Goal: Information Seeking & Learning: Learn about a topic

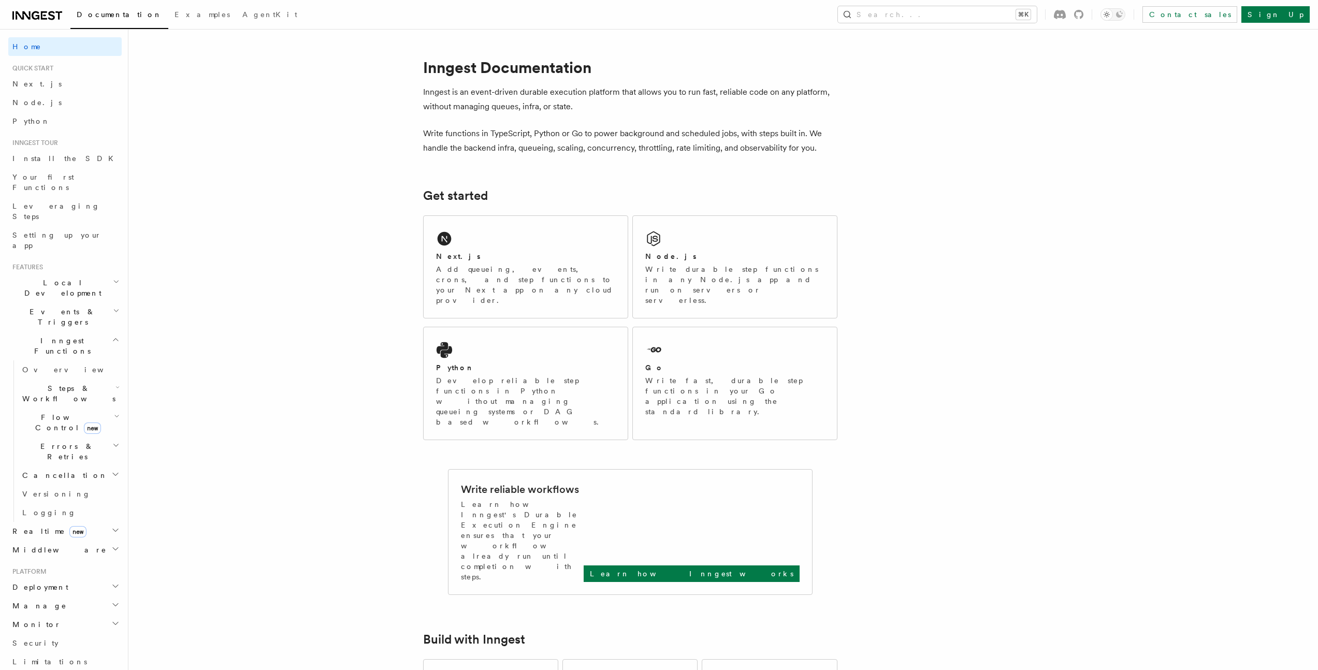
click at [596, 266] on p "Add queueing, events, crons, and step functions to your Next app on any cloud p…" at bounding box center [525, 284] width 179 height 41
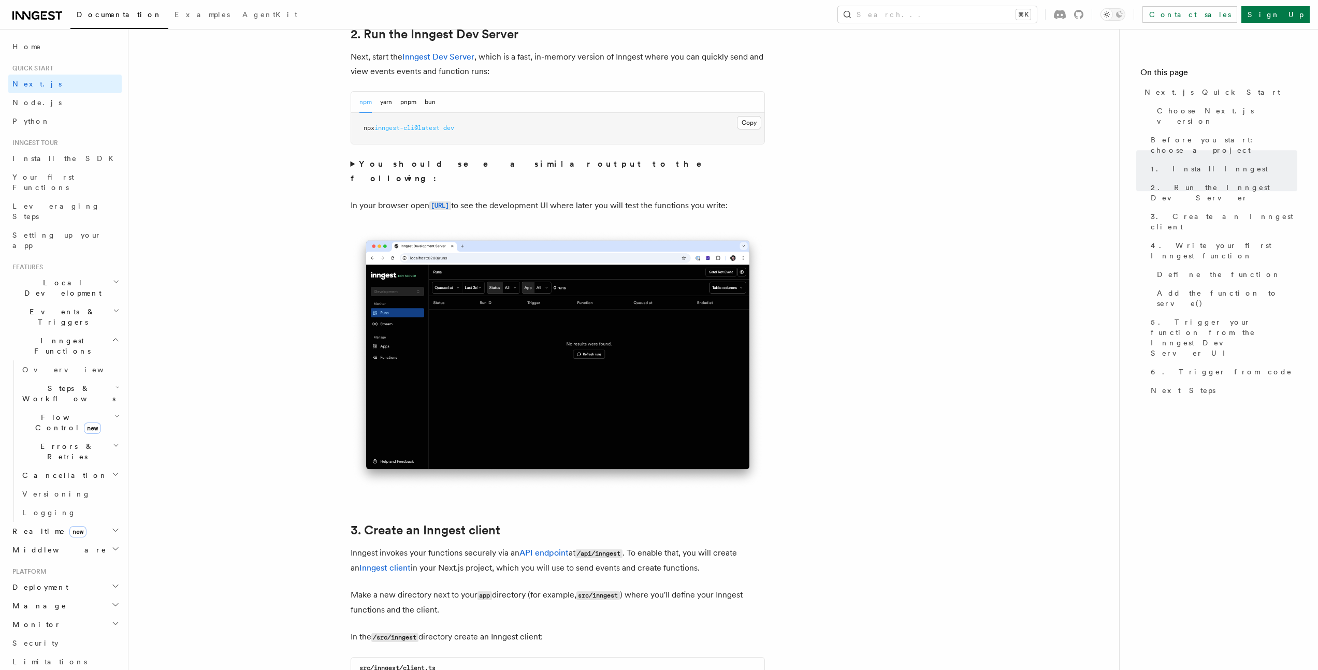
drag, startPoint x: 367, startPoint y: 133, endPoint x: 355, endPoint y: 127, distance: 13.4
click at [355, 127] on pre "npx inngest-cli@latest dev" at bounding box center [557, 128] width 413 height 31
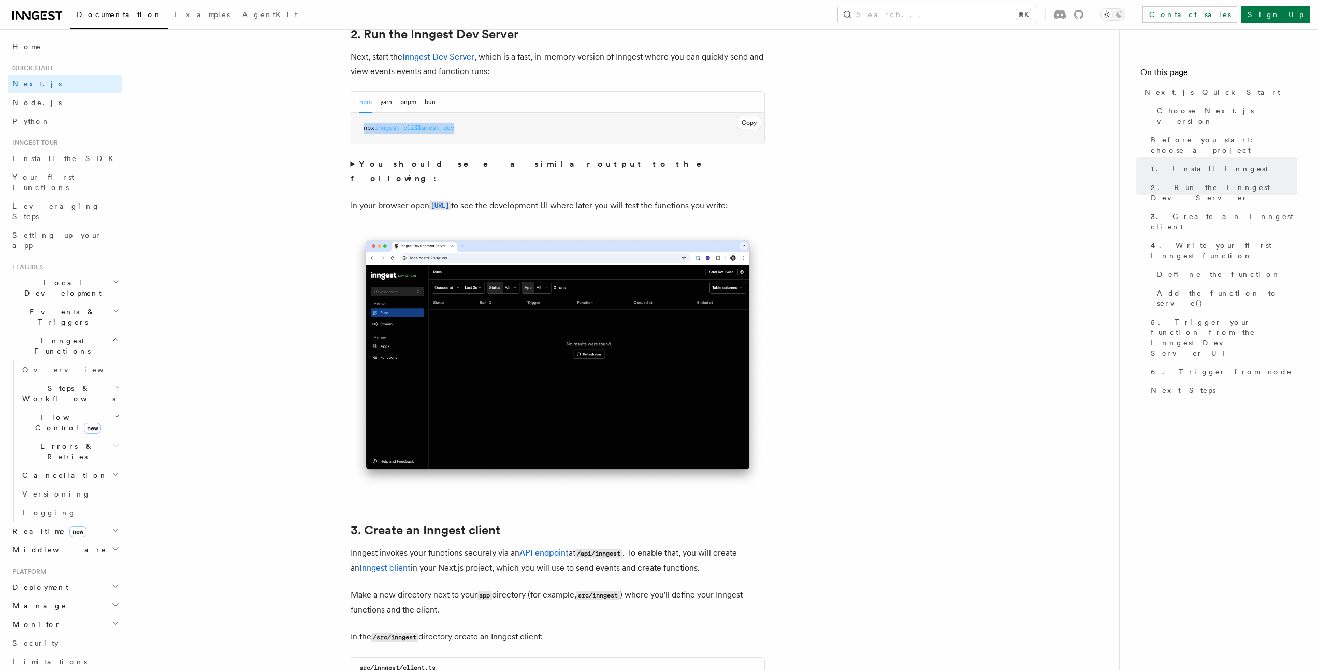
copy span "npx inngest-cli@latest dev"
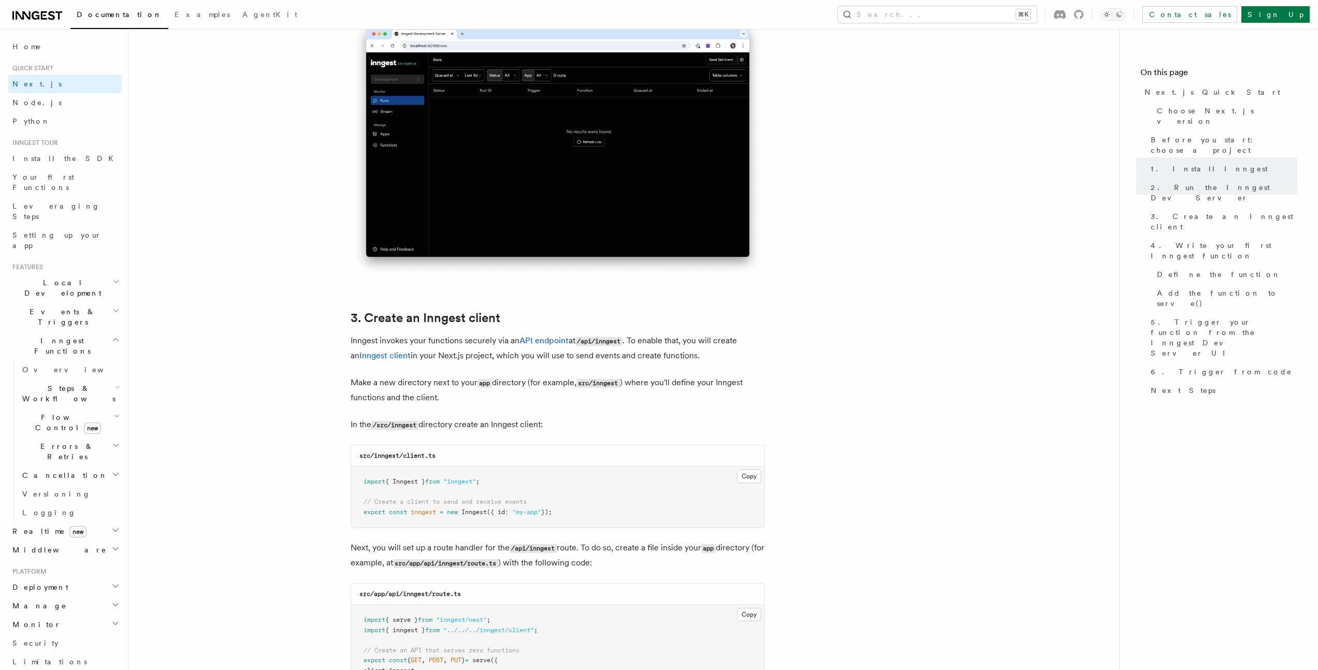
scroll to position [1187, 0]
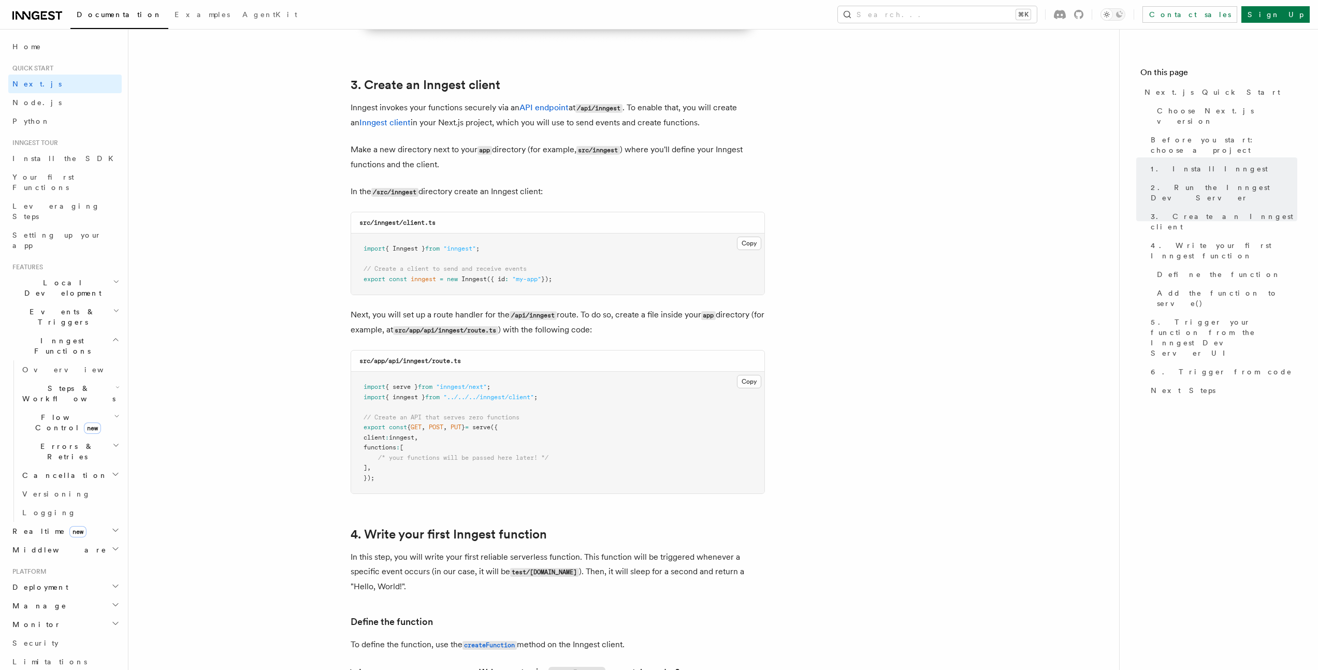
click at [626, 245] on pre "import { Inngest } from "inngest" ; // Create a client to send and receive even…" at bounding box center [557, 264] width 413 height 61
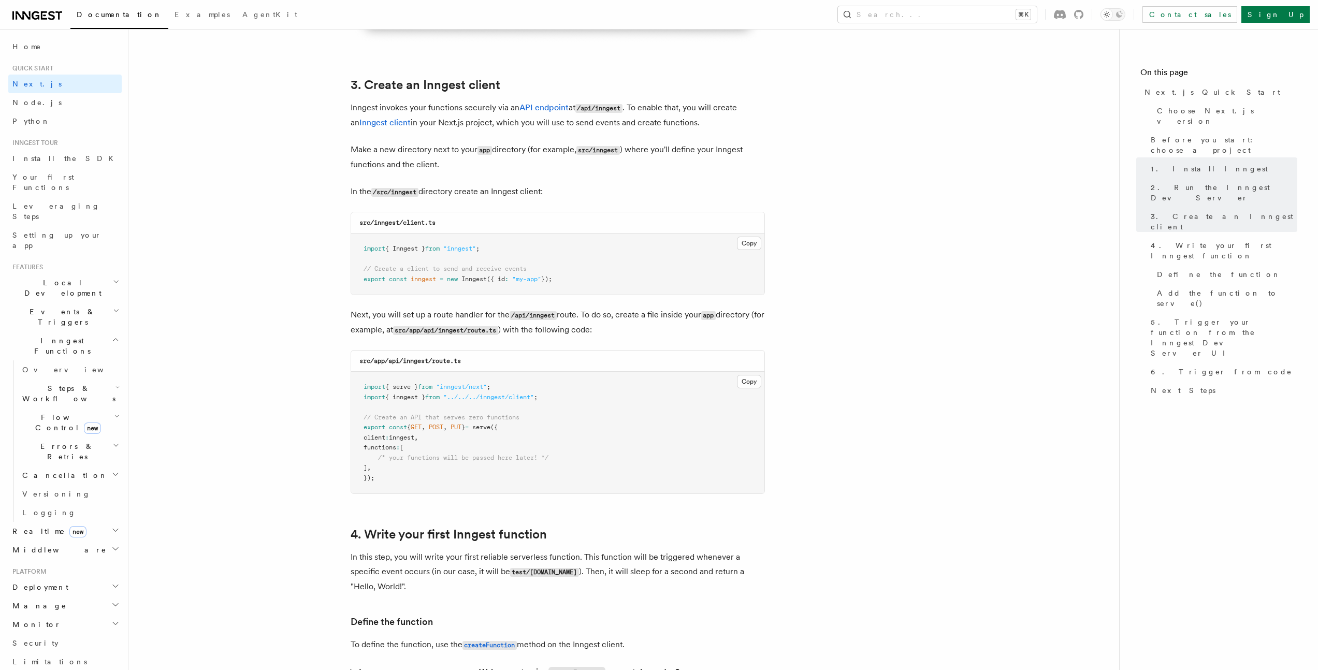
click at [627, 245] on pre "import { Inngest } from "inngest" ; // Create a client to send and receive even…" at bounding box center [557, 264] width 413 height 61
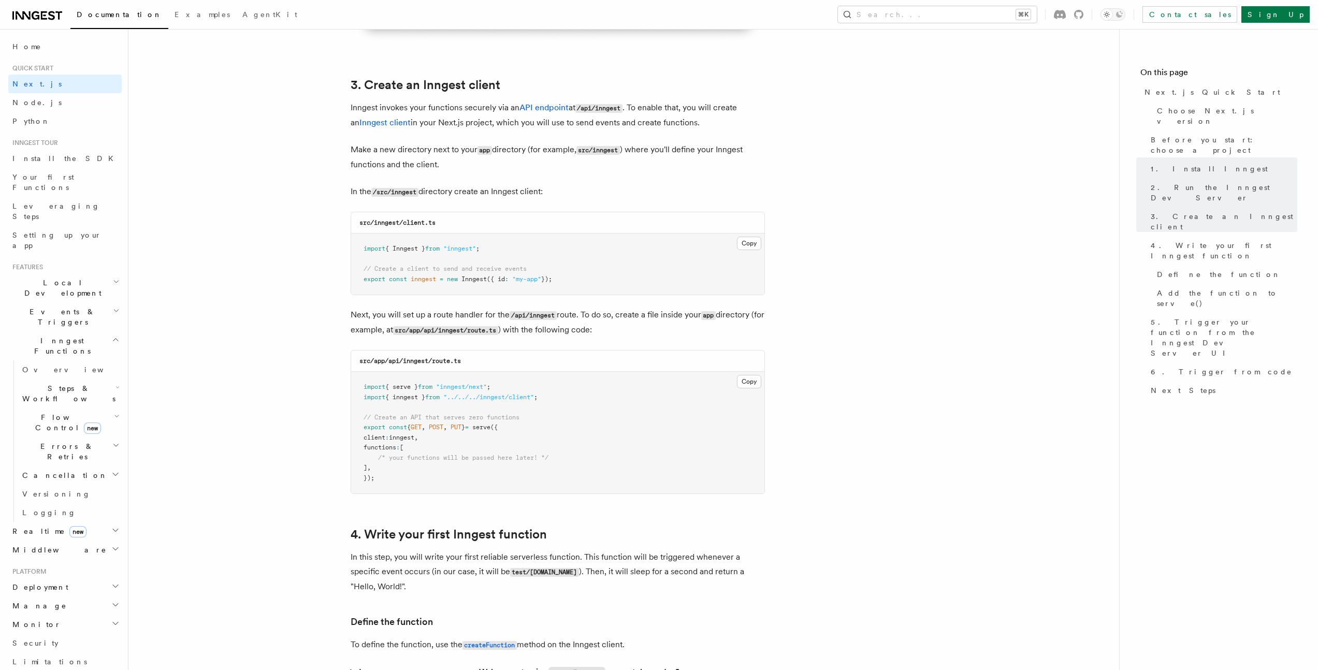
click at [627, 245] on pre "import { Inngest } from "inngest" ; // Create a client to send and receive even…" at bounding box center [557, 264] width 413 height 61
click at [630, 272] on pre "import { Inngest } from "inngest" ; // Create a client to send and receive even…" at bounding box center [557, 264] width 413 height 61
drag, startPoint x: 645, startPoint y: 256, endPoint x: 722, endPoint y: 240, distance: 78.7
click at [645, 256] on pre "import { Inngest } from "inngest" ; // Create a client to send and receive even…" at bounding box center [557, 264] width 413 height 61
click at [756, 238] on button "Copy Copied" at bounding box center [749, 243] width 24 height 13
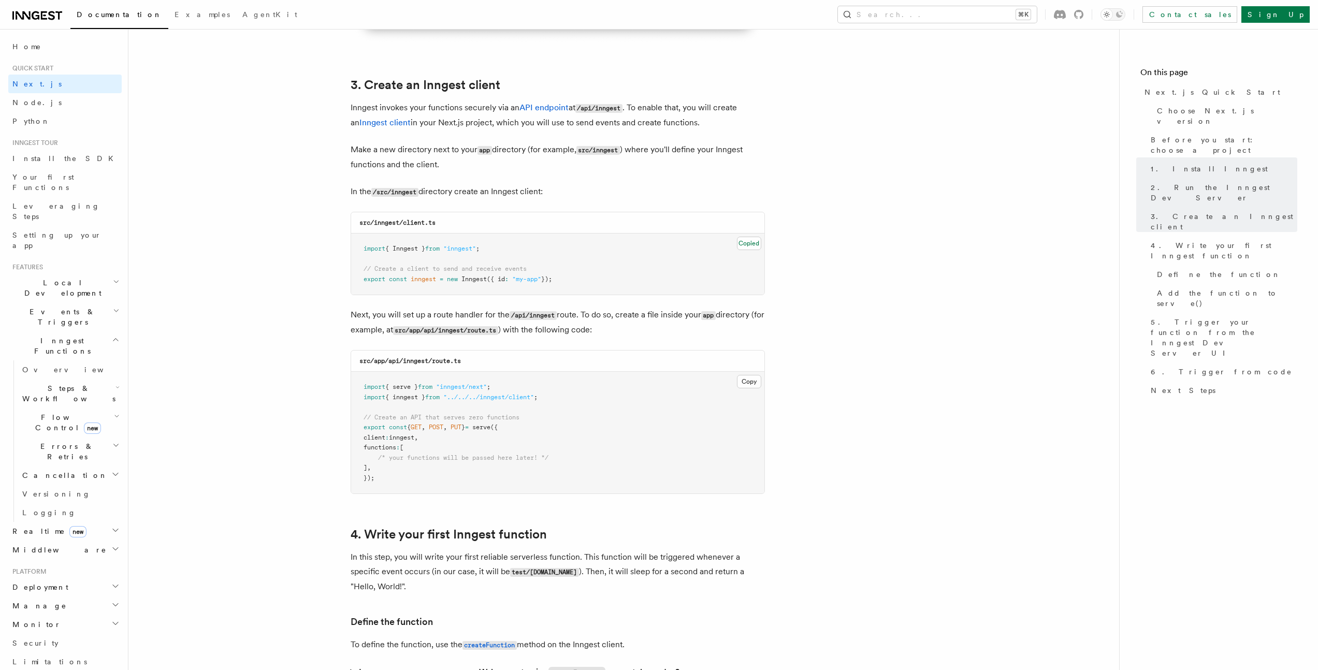
click at [498, 248] on pre "import { Inngest } from "inngest" ; // Create a client to send and receive even…" at bounding box center [557, 264] width 413 height 61
click at [677, 257] on pre "import { Inngest } from "inngest" ; // Create a client to send and receive even…" at bounding box center [557, 264] width 413 height 61
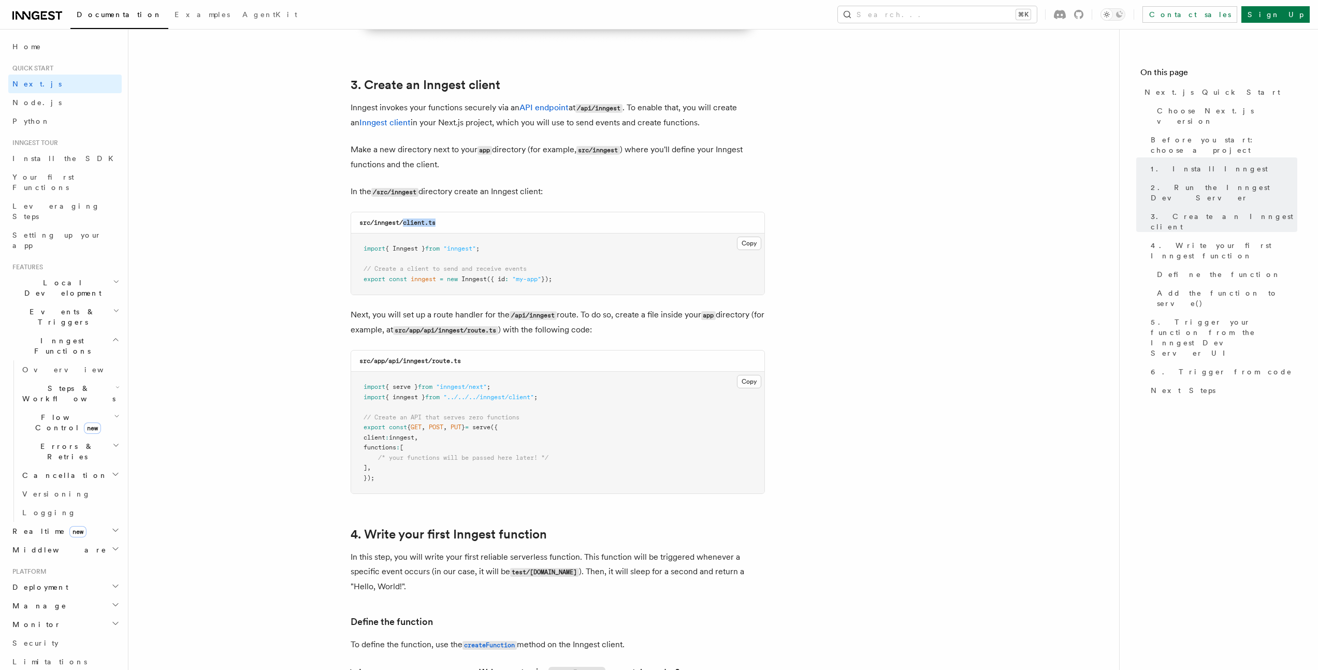
drag, startPoint x: 455, startPoint y: 227, endPoint x: 403, endPoint y: 227, distance: 51.8
click at [403, 227] on div "src/inngest/client.ts" at bounding box center [557, 222] width 413 height 21
copy code "client.ts"
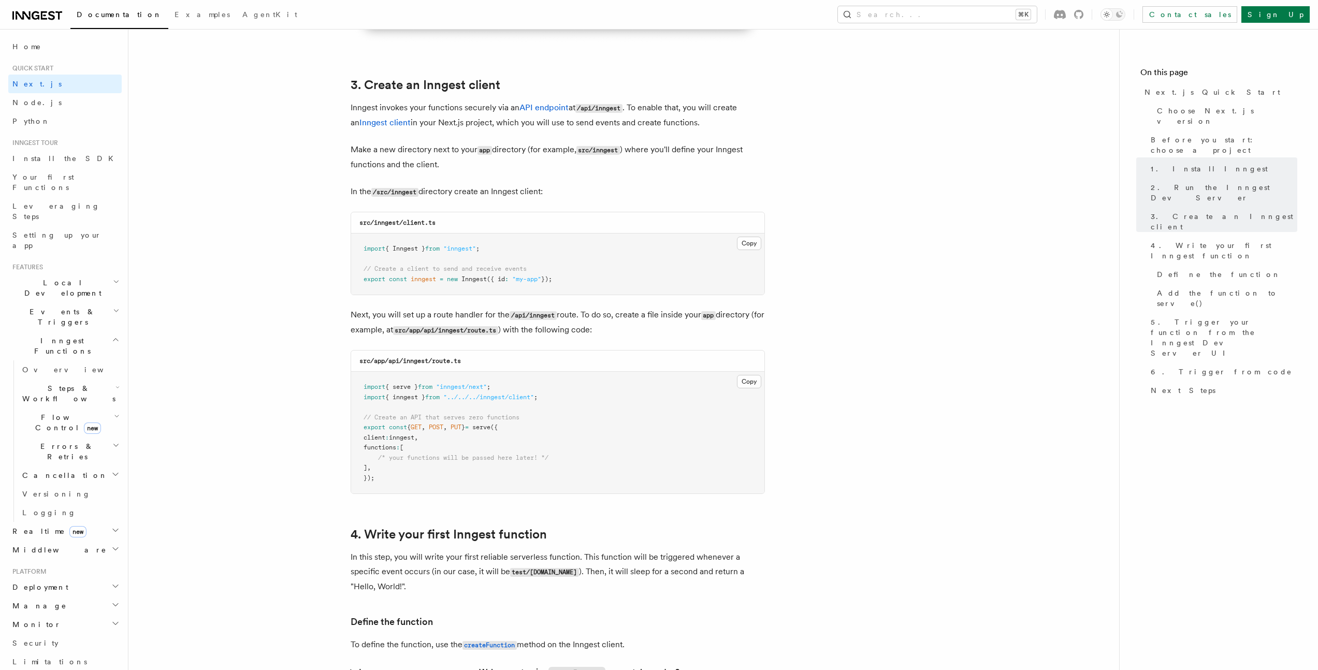
drag, startPoint x: 604, startPoint y: 289, endPoint x: 366, endPoint y: 251, distance: 241.9
click at [366, 251] on pre "import { Inngest } from "inngest" ; // Create a client to send and receive even…" at bounding box center [557, 264] width 413 height 61
copy code "mport { Inngest } from "inngest" ; // Create a client to send and receive event…"
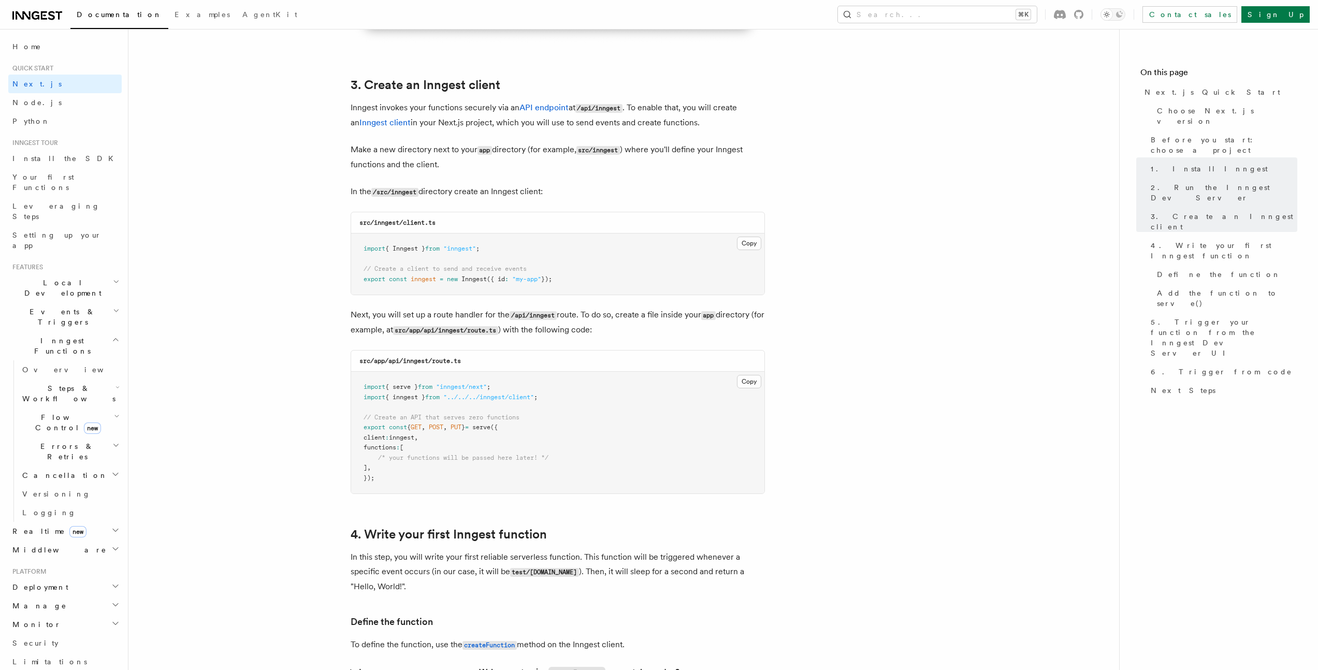
scroll to position [1519, 0]
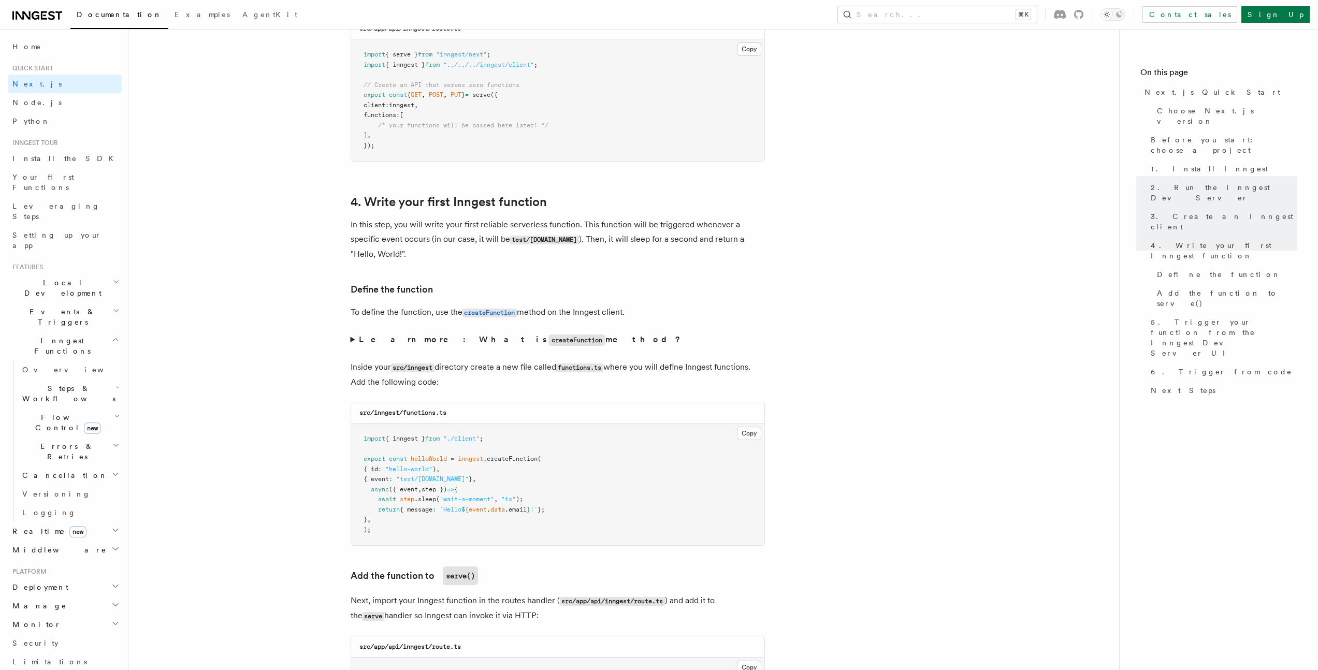
scroll to position [1354, 0]
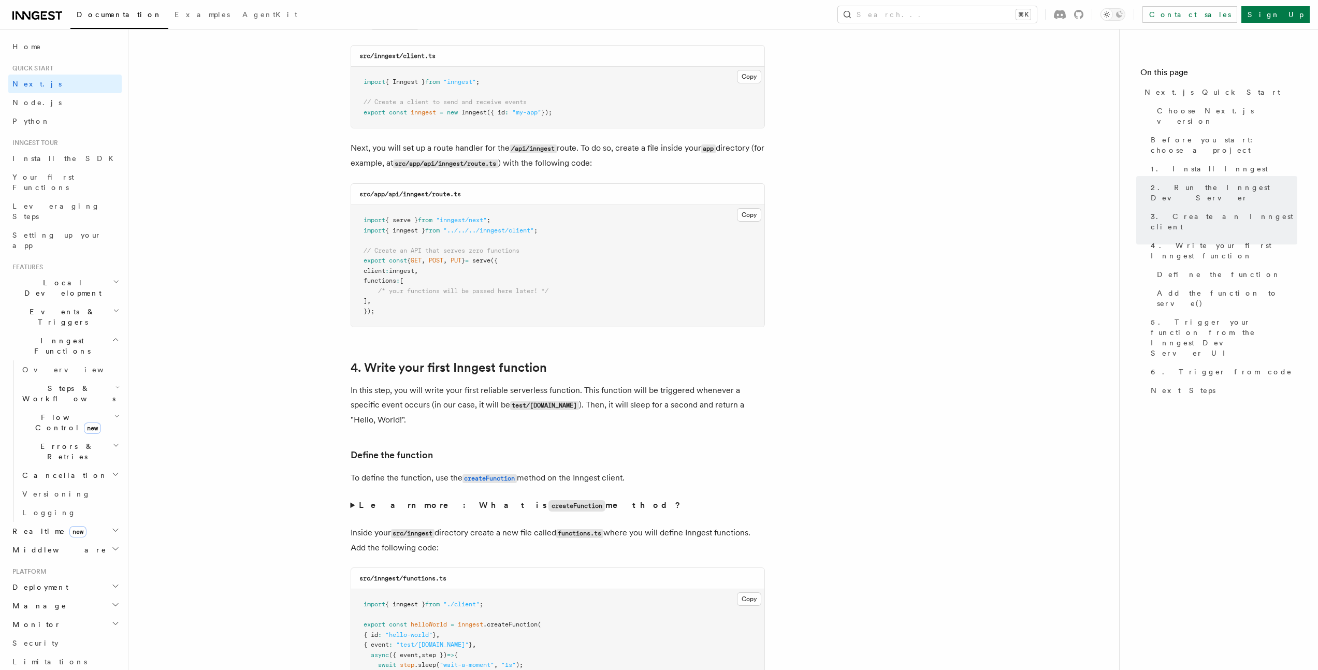
click at [691, 227] on pre "import { serve } from "inngest/next" ; import { inngest } from "../../../innges…" at bounding box center [557, 266] width 413 height 122
click at [756, 215] on button "Copy Copied" at bounding box center [749, 214] width 24 height 13
drag, startPoint x: 640, startPoint y: 293, endPoint x: 289, endPoint y: 294, distance: 350.1
click at [637, 293] on pre "import { serve } from "inngest/next" ; import { inngest } from "../../../innges…" at bounding box center [557, 266] width 413 height 122
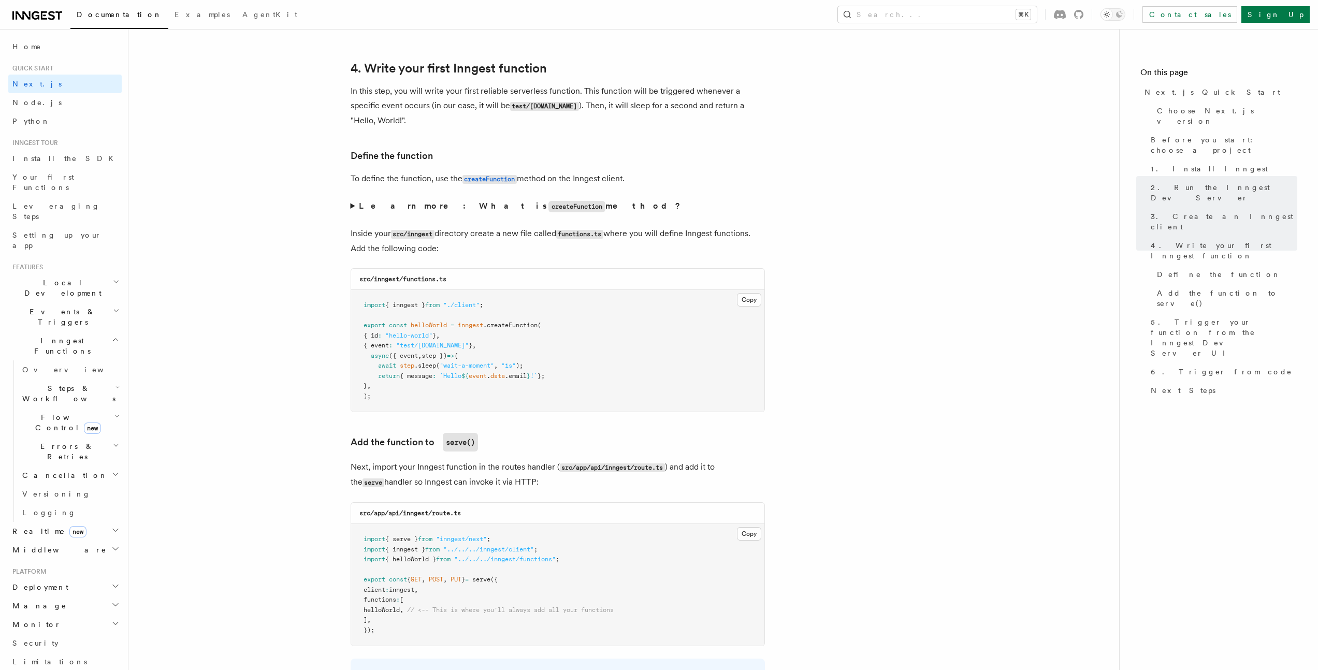
drag, startPoint x: 619, startPoint y: 317, endPoint x: 620, endPoint y: 323, distance: 5.7
click at [619, 317] on pre "import { inngest } from "./client" ; export const helloWorld = inngest .createF…" at bounding box center [557, 351] width 413 height 122
click at [623, 316] on pre "import { inngest } from "./client" ; export const helloWorld = inngest .createF…" at bounding box center [557, 351] width 413 height 122
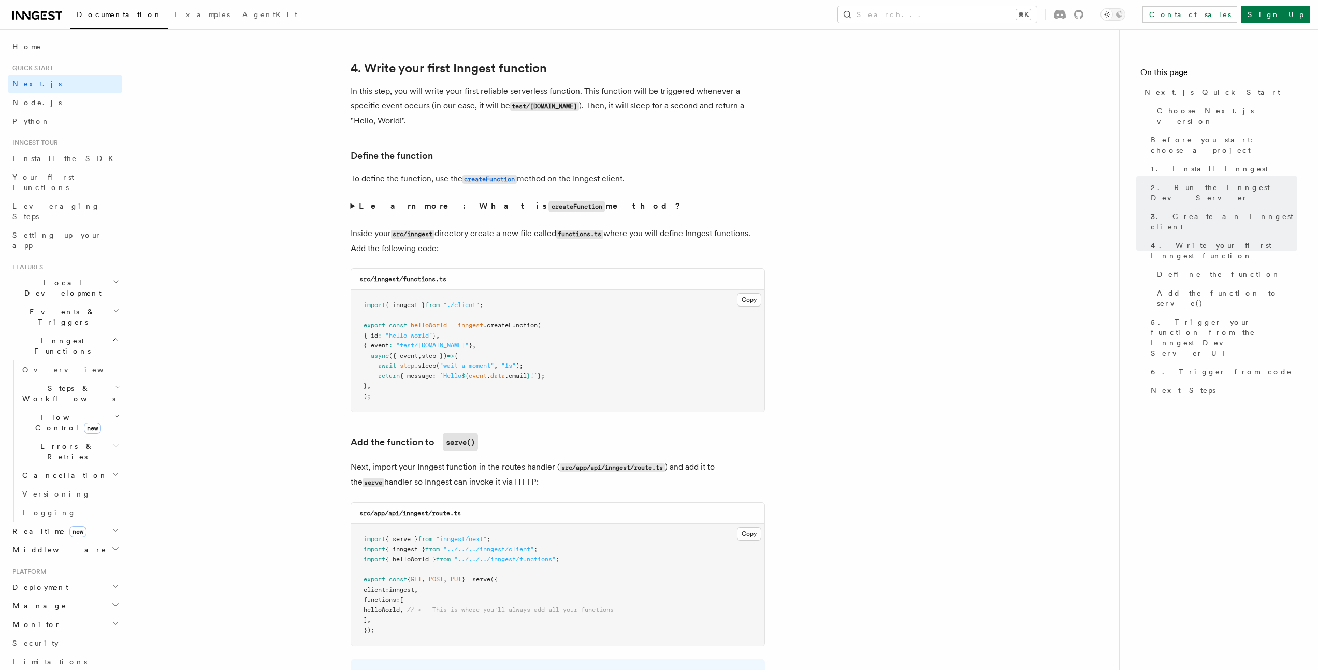
drag, startPoint x: 746, startPoint y: 313, endPoint x: 751, endPoint y: 311, distance: 6.3
click at [745, 313] on pre "import { inngest } from "./client" ; export const helloWorld = inngest .createF…" at bounding box center [557, 351] width 413 height 122
click at [747, 303] on button "Copy Copied" at bounding box center [749, 299] width 24 height 13
click at [601, 360] on pre "import { inngest } from "./client" ; export const helloWorld = inngest .createF…" at bounding box center [557, 351] width 413 height 122
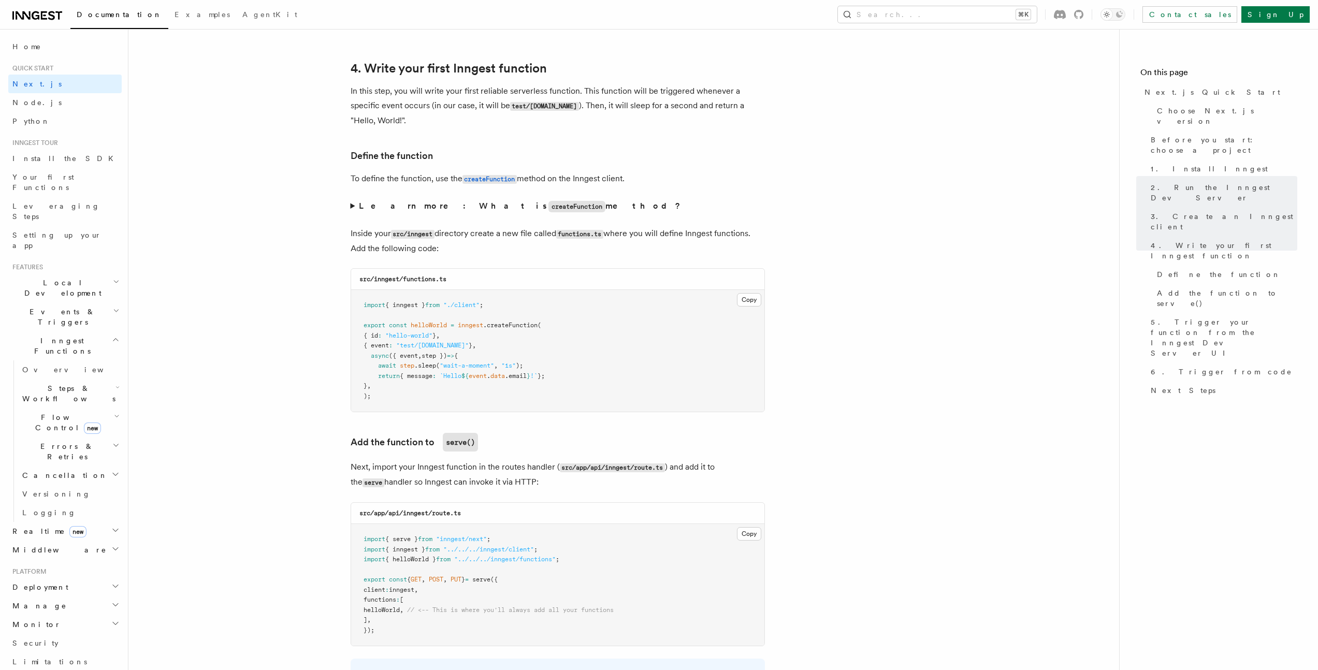
scroll to position [1940, 0]
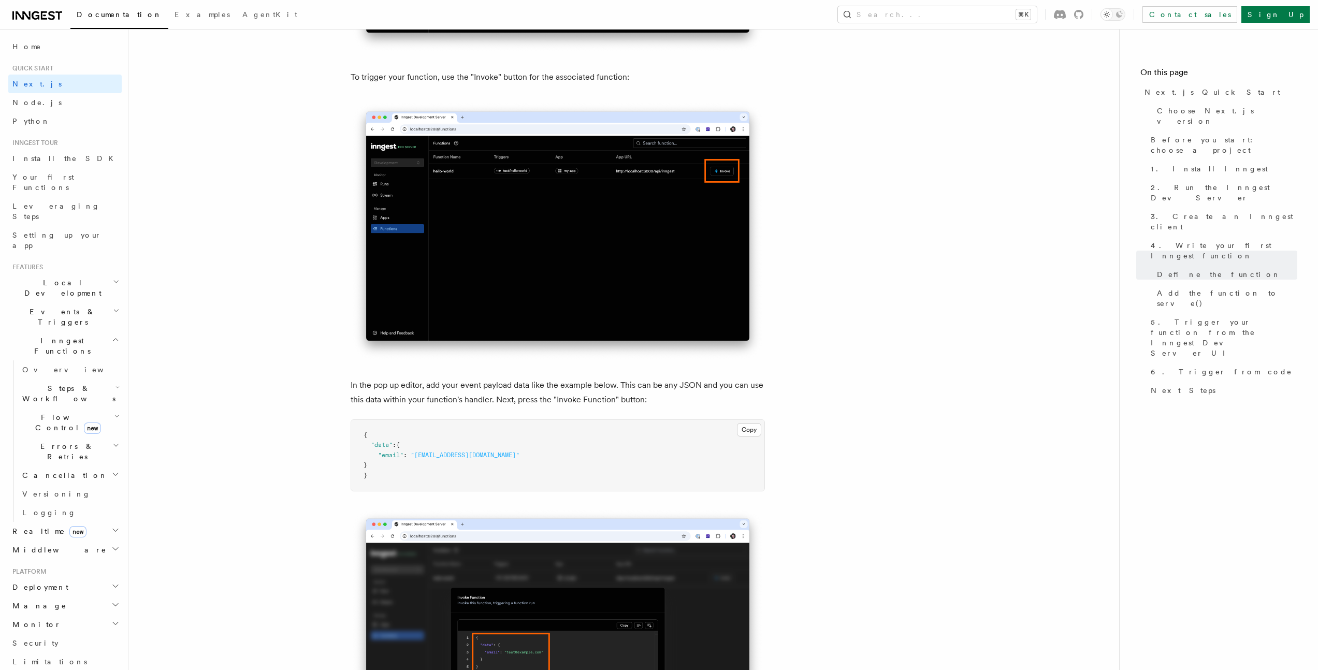
scroll to position [2933, 0]
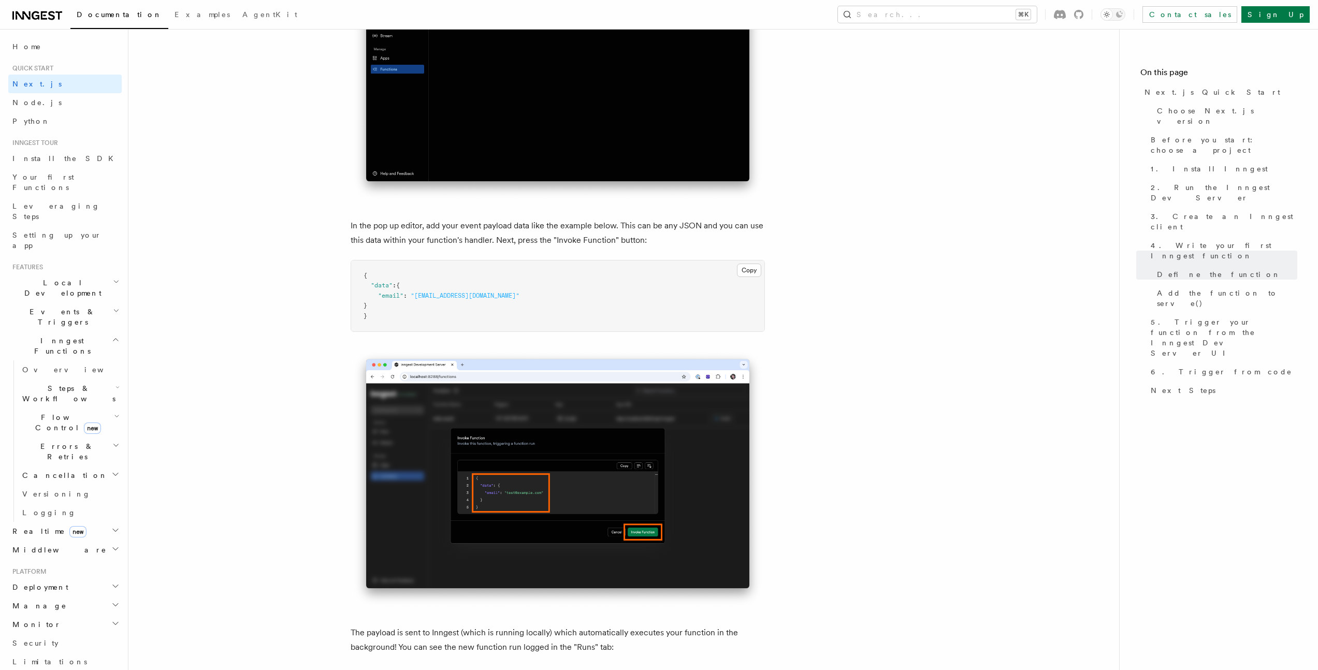
click at [303, 219] on article "Quick start Next.js Quick Start In this tutorial you will add Inngest to a Next…" at bounding box center [623, 570] width 957 height 6915
click at [304, 217] on article "Quick start Next.js Quick Start In this tutorial you will add Inngest to a Next…" at bounding box center [623, 570] width 957 height 6915
click at [304, 218] on article "Quick start Next.js Quick Start In this tutorial you will add Inngest to a Next…" at bounding box center [623, 570] width 957 height 6915
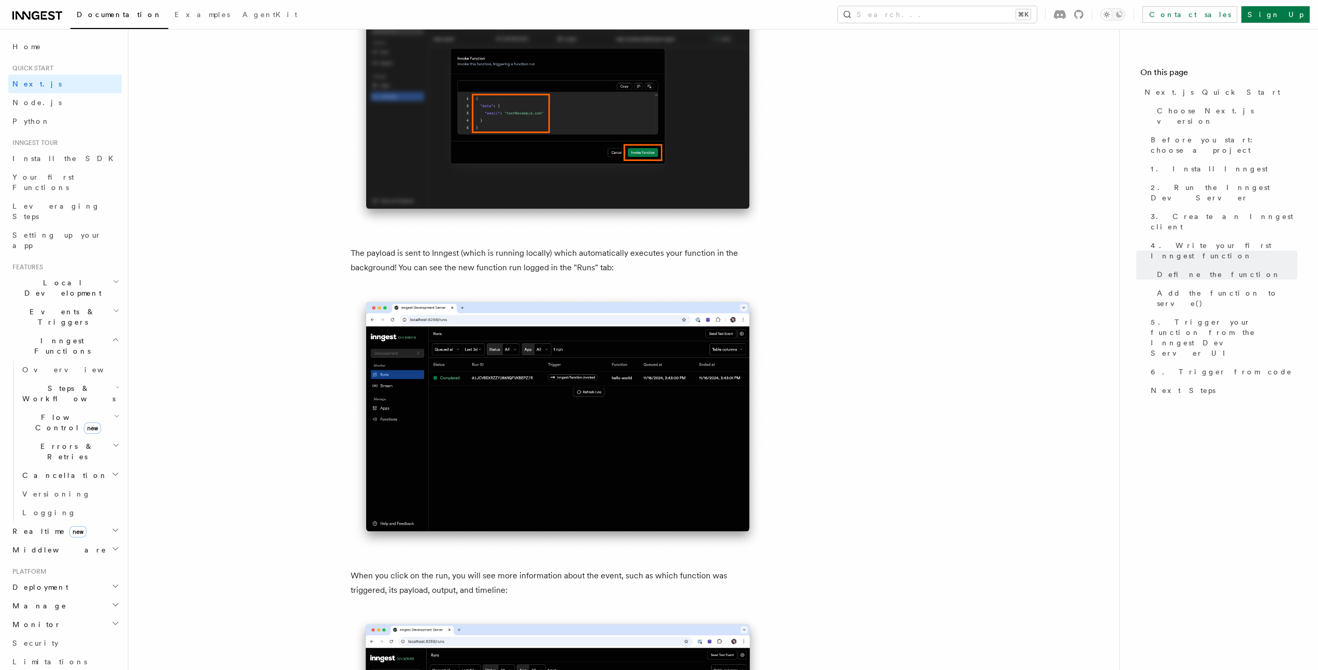
click at [307, 217] on article "Quick start Next.js Quick Start In this tutorial you will add Inngest to a Next…" at bounding box center [623, 190] width 957 height 6915
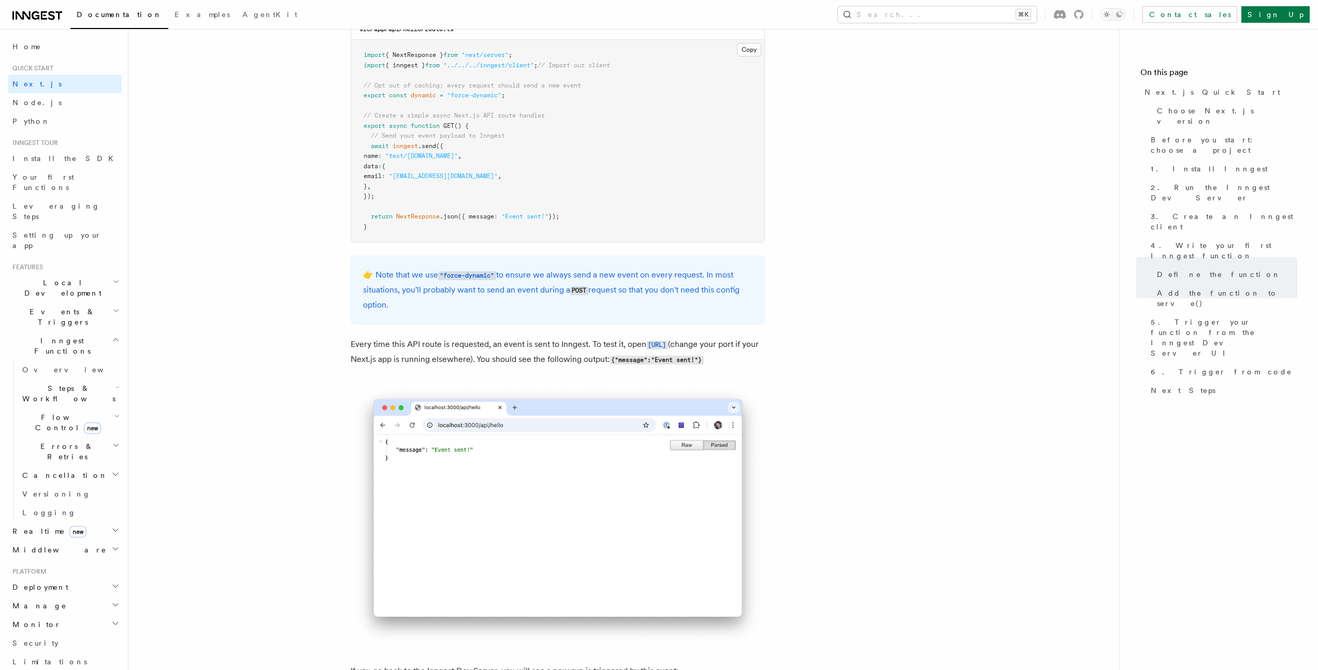
scroll to position [5547, 0]
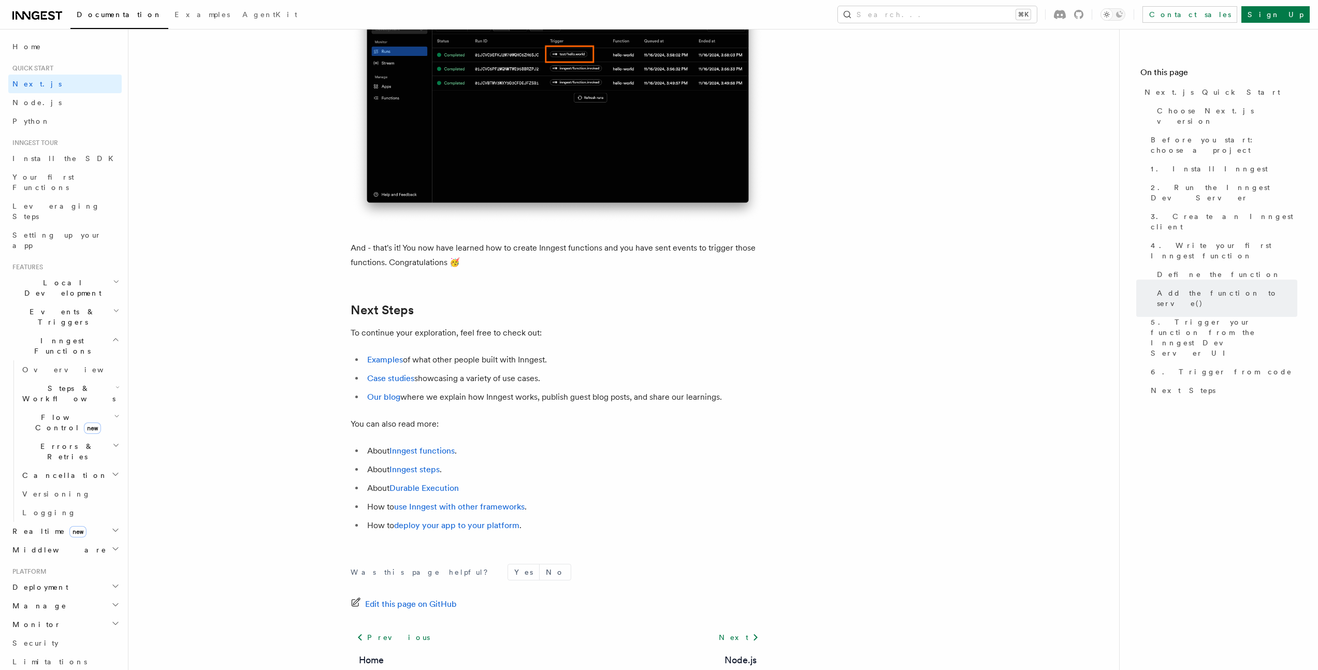
scroll to position [6278, 0]
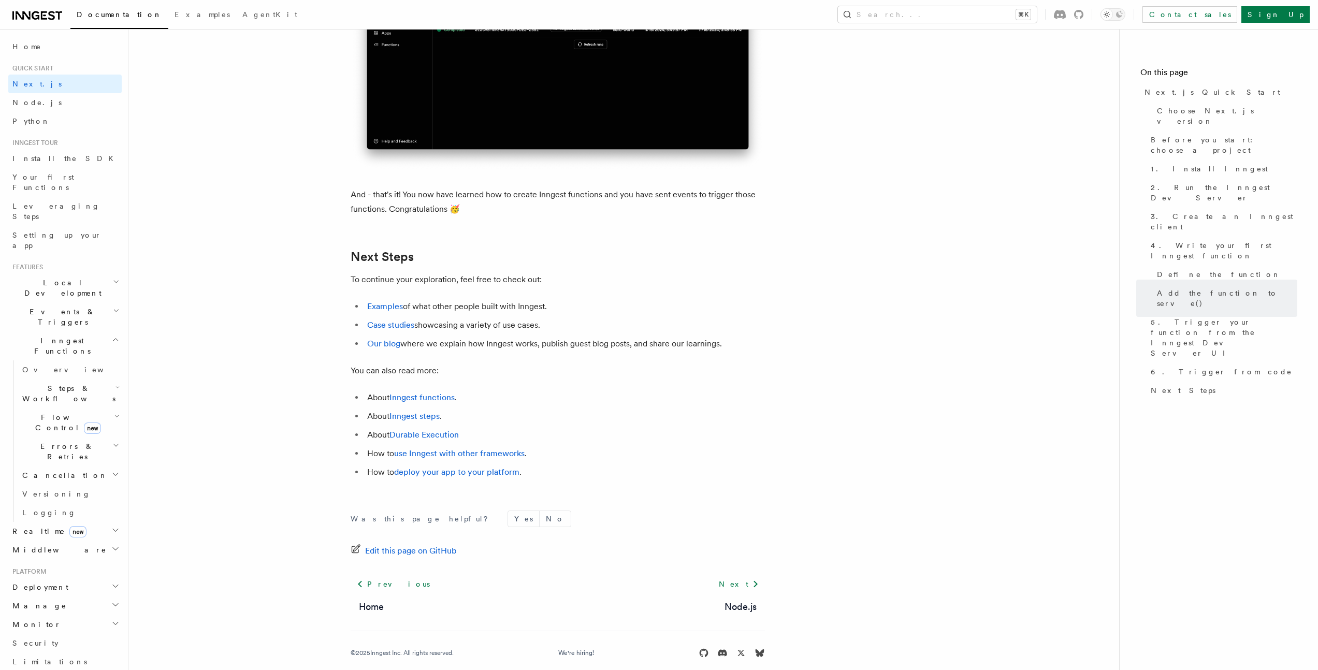
click at [943, 10] on button "Search... ⌘K" at bounding box center [937, 14] width 199 height 17
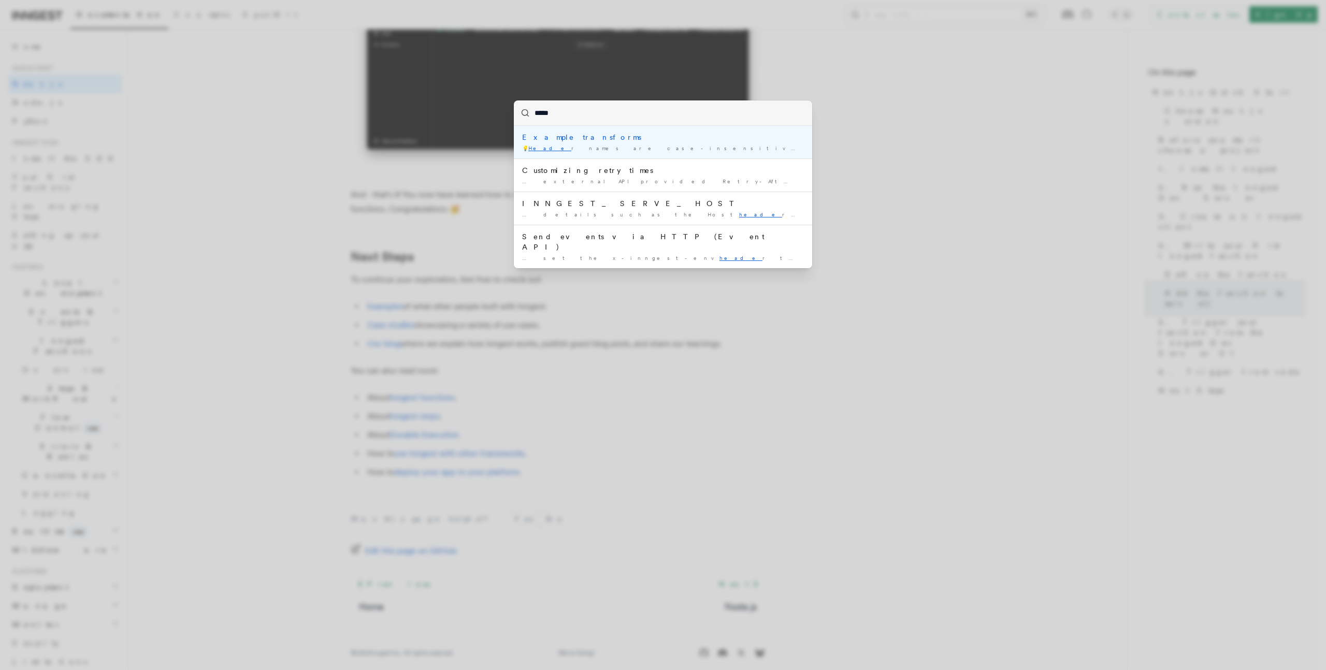
type input "******"
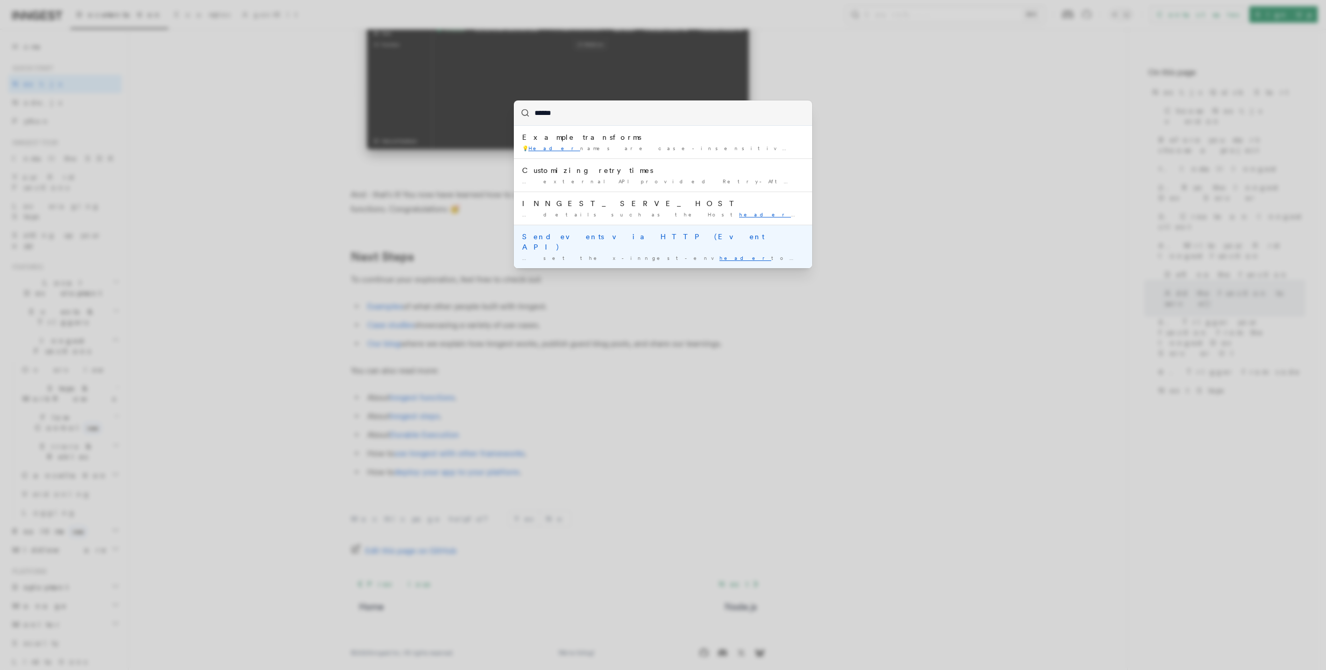
click at [532, 230] on li "Send events via HTTP (Event API) … set the x-inngest-env header to the name of …" at bounding box center [663, 246] width 298 height 43
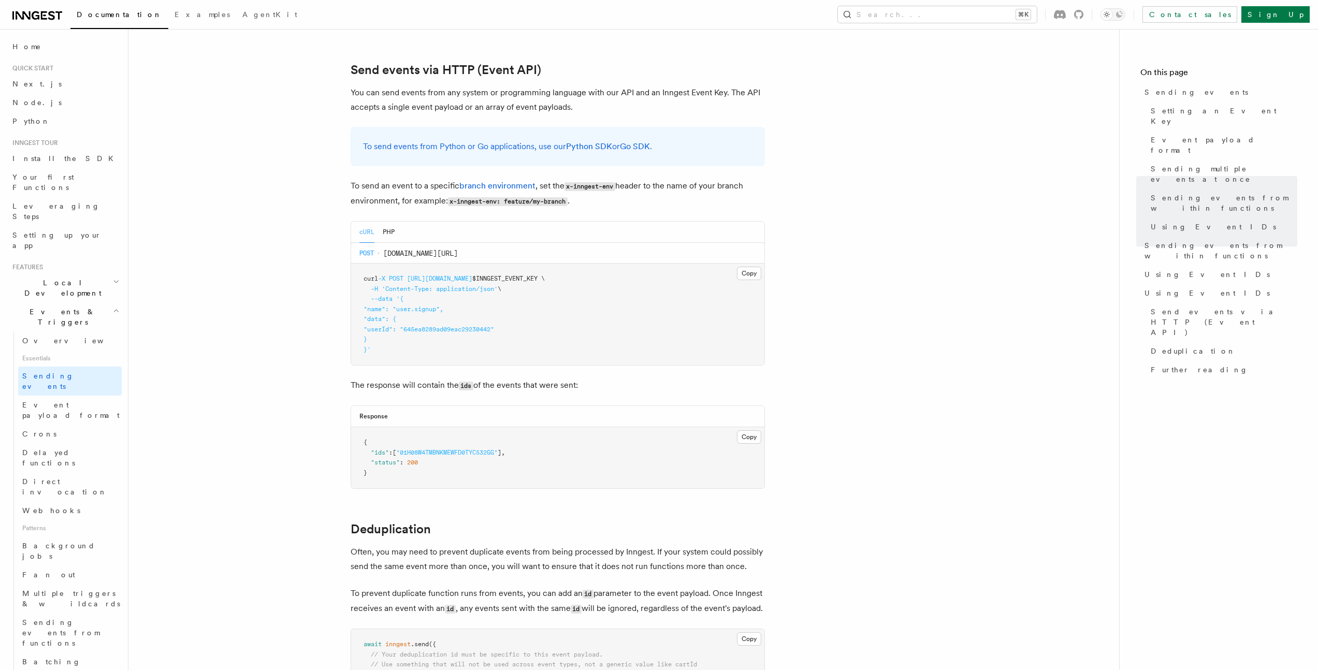
scroll to position [2145, 0]
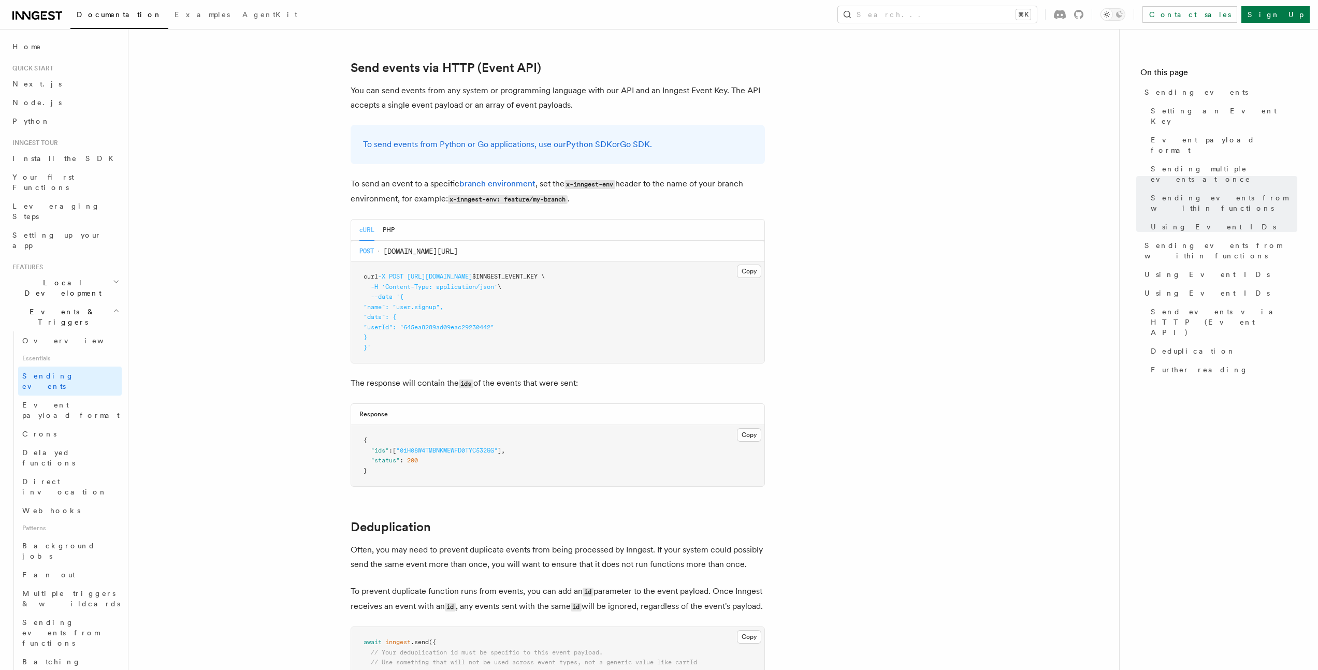
click at [112, 302] on h2 "Events & Triggers" at bounding box center [64, 316] width 113 height 29
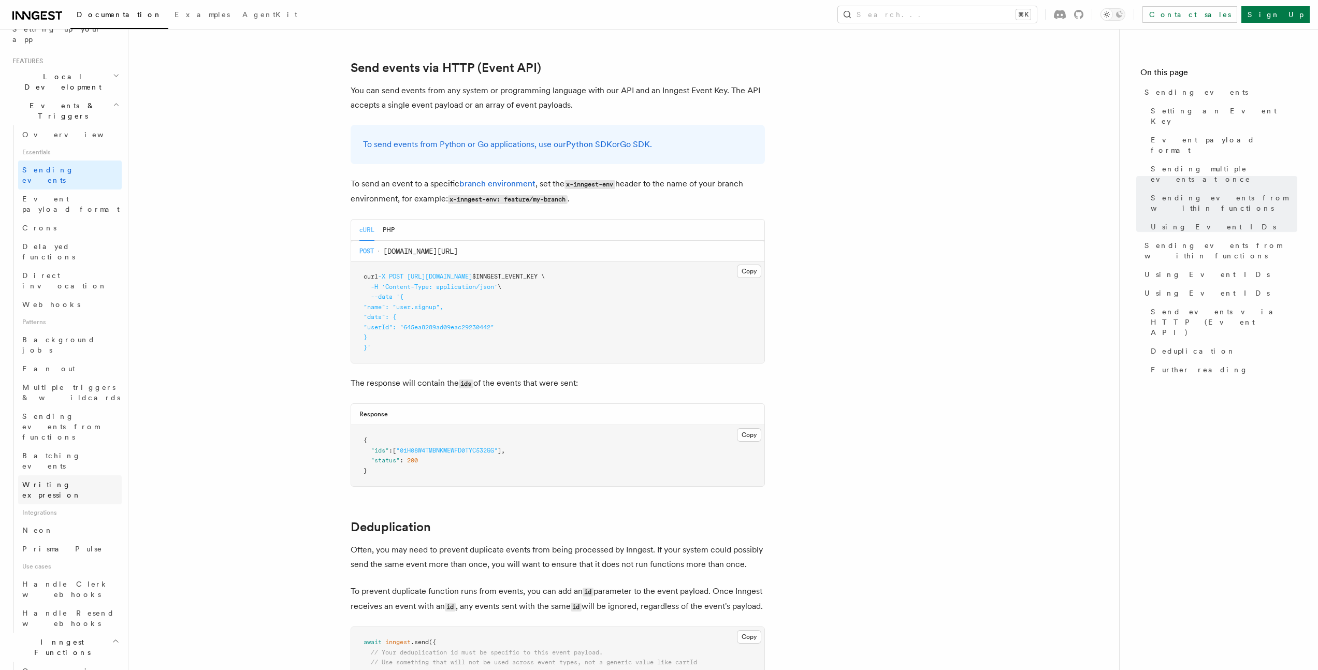
scroll to position [259, 0]
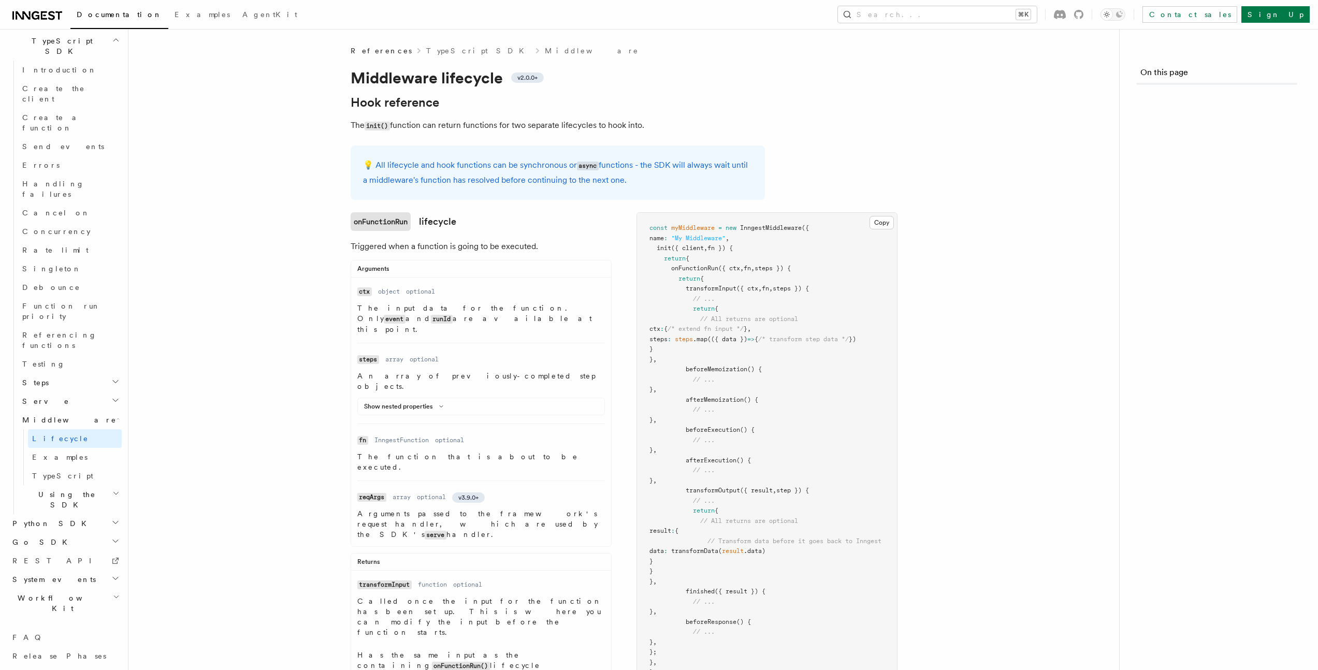
scroll to position [676, 0]
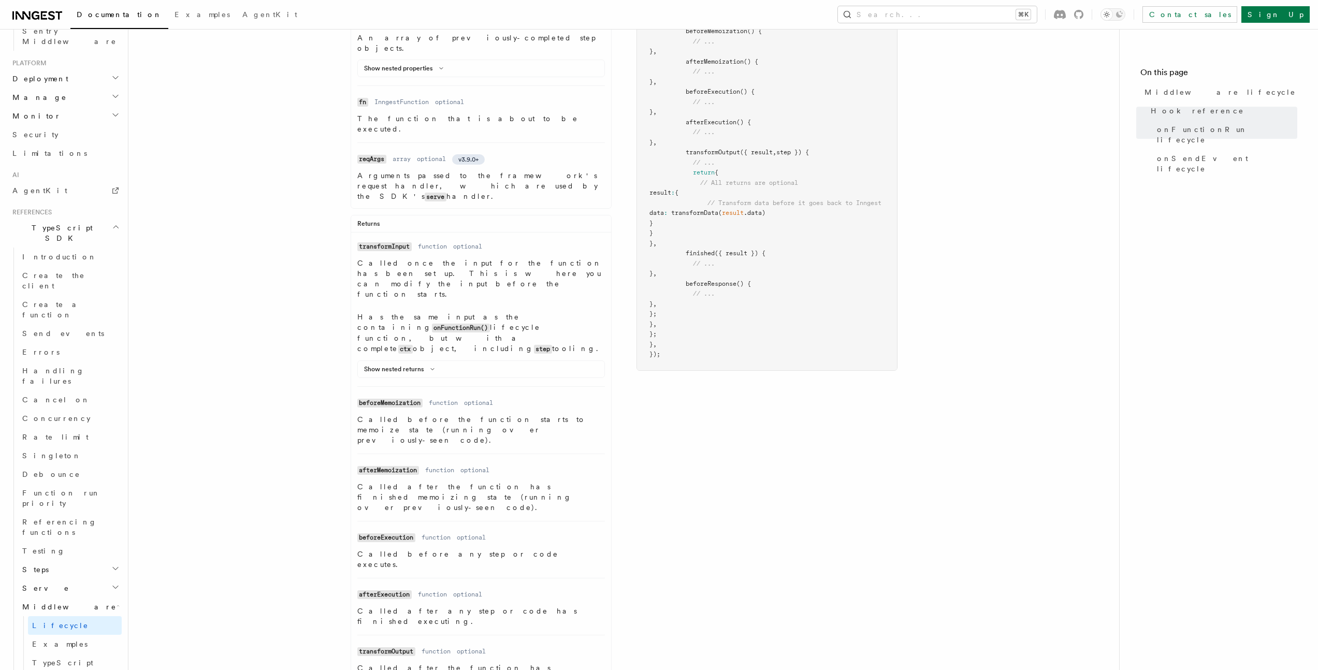
click at [275, 289] on article "References TypeScript SDK Middleware Middleware lifecycle v2.0.0+ Hook referenc…" at bounding box center [623, 611] width 957 height 1809
click at [286, 293] on article "References TypeScript SDK Middleware Middleware lifecycle v2.0.0+ Hook referenc…" at bounding box center [623, 611] width 957 height 1809
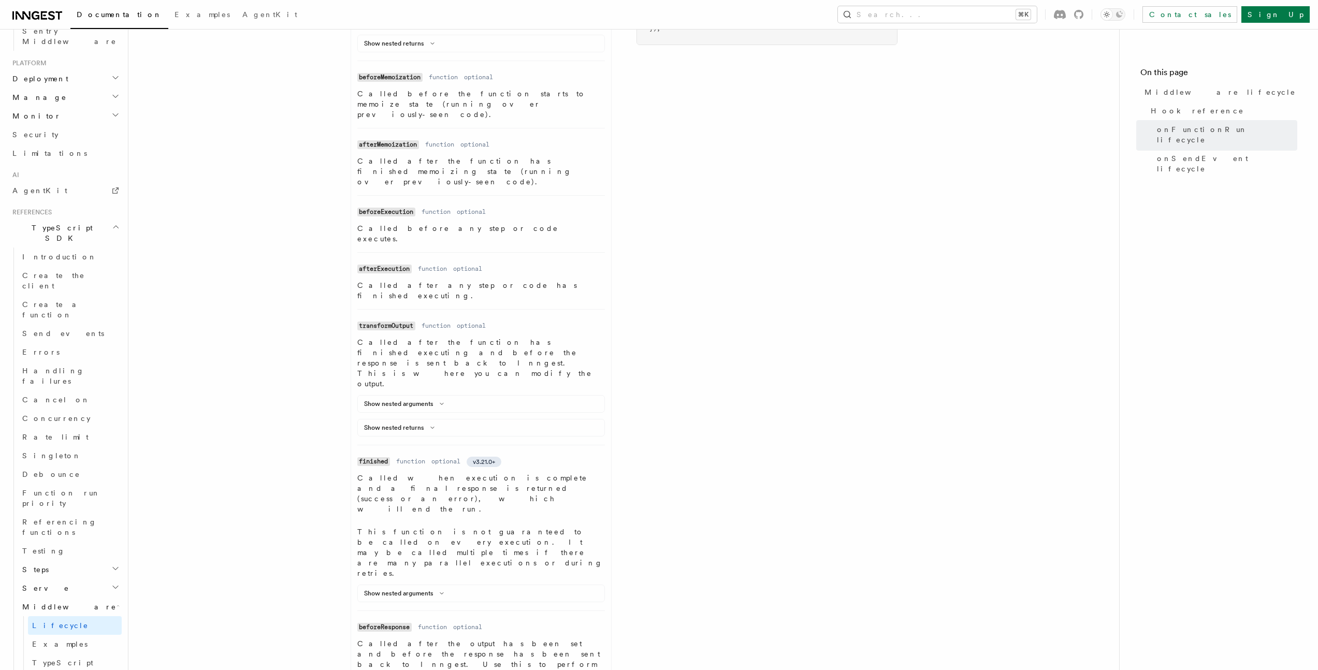
click at [285, 296] on article "References TypeScript SDK Middleware Middleware lifecycle v2.0.0+ Hook referenc…" at bounding box center [623, 286] width 957 height 1809
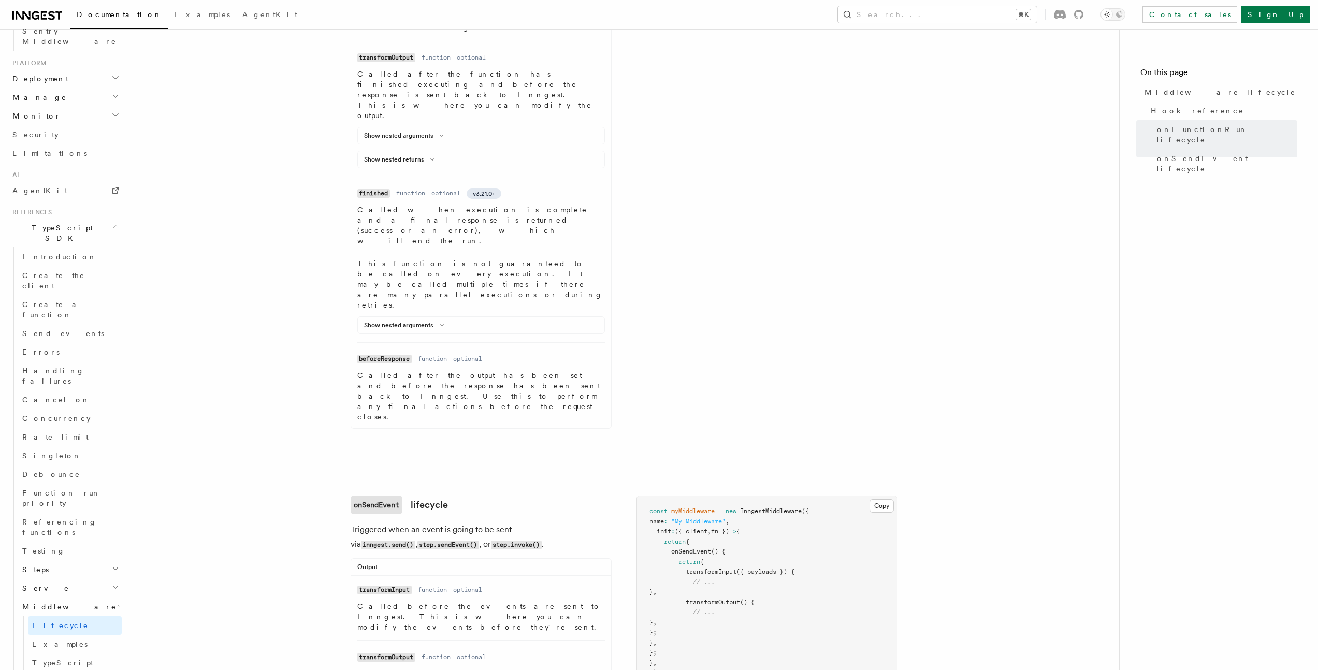
click at [286, 294] on article "References TypeScript SDK Middleware Middleware lifecycle v2.0.0+ Hook referenc…" at bounding box center [623, 17] width 957 height 1809
click at [287, 293] on article "References TypeScript SDK Middleware Middleware lifecycle v2.0.0+ Hook referenc…" at bounding box center [623, 17] width 957 height 1809
click at [282, 294] on article "References TypeScript SDK Middleware Middleware lifecycle v2.0.0+ Hook referenc…" at bounding box center [623, 17] width 957 height 1809
click at [181, 388] on article "References TypeScript SDK Middleware Middleware lifecycle v2.0.0+ Hook referenc…" at bounding box center [623, 17] width 957 height 1809
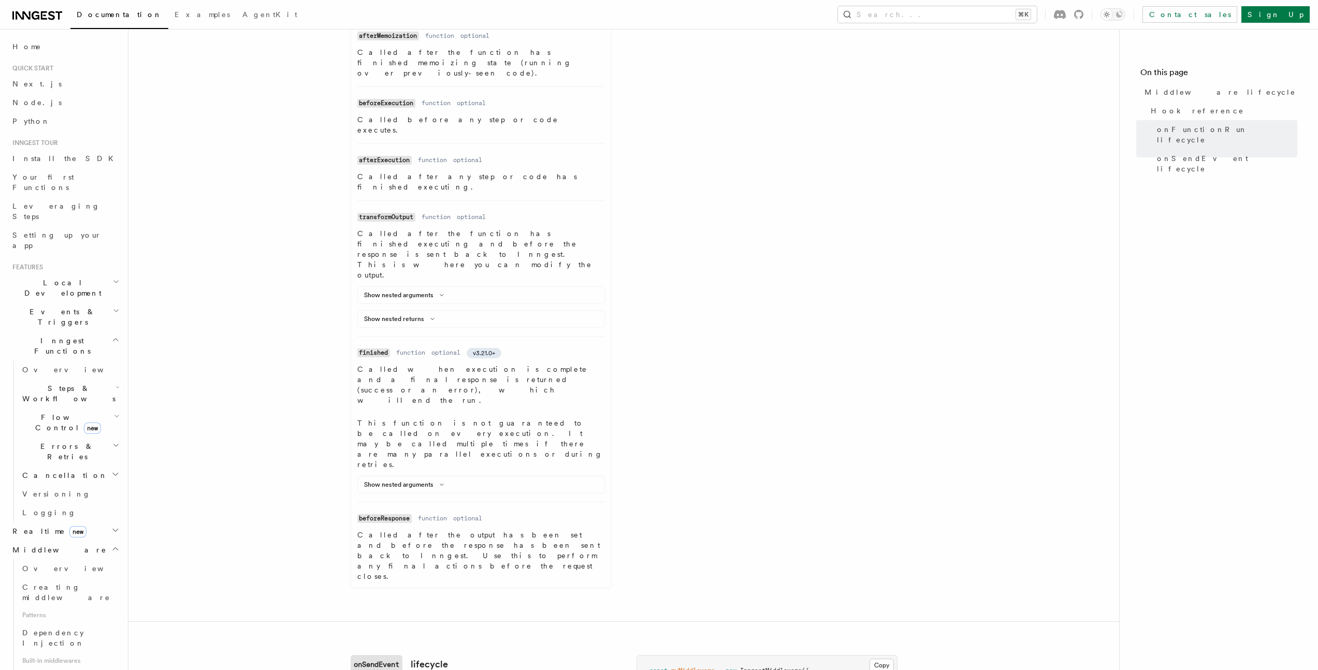
click at [113, 307] on icon "button" at bounding box center [116, 311] width 7 height 8
click at [279, 272] on article "References TypeScript SDK Middleware Middleware lifecycle v2.0.0+ Hook referenc…" at bounding box center [623, 177] width 957 height 1809
click at [237, 300] on article "References TypeScript SDK Middleware Middleware lifecycle v2.0.0+ Hook referenc…" at bounding box center [623, 177] width 957 height 1809
click at [34, 372] on span "Sending events" at bounding box center [48, 381] width 52 height 19
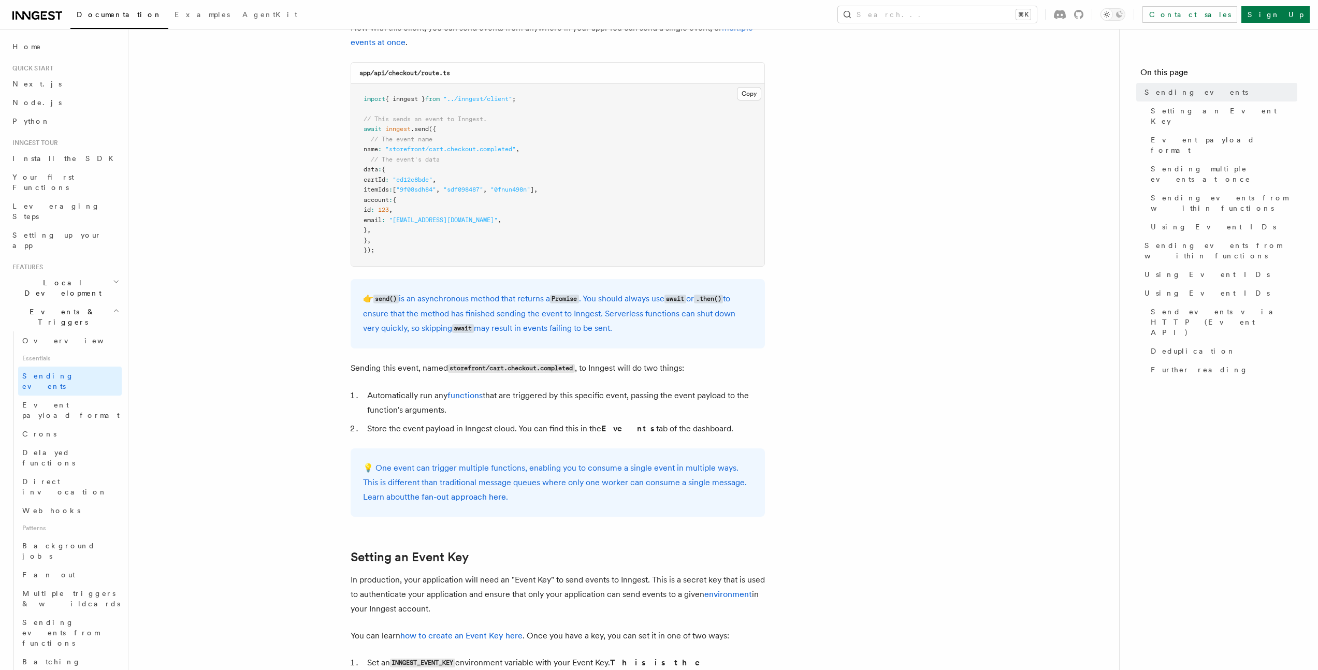
scroll to position [332, 0]
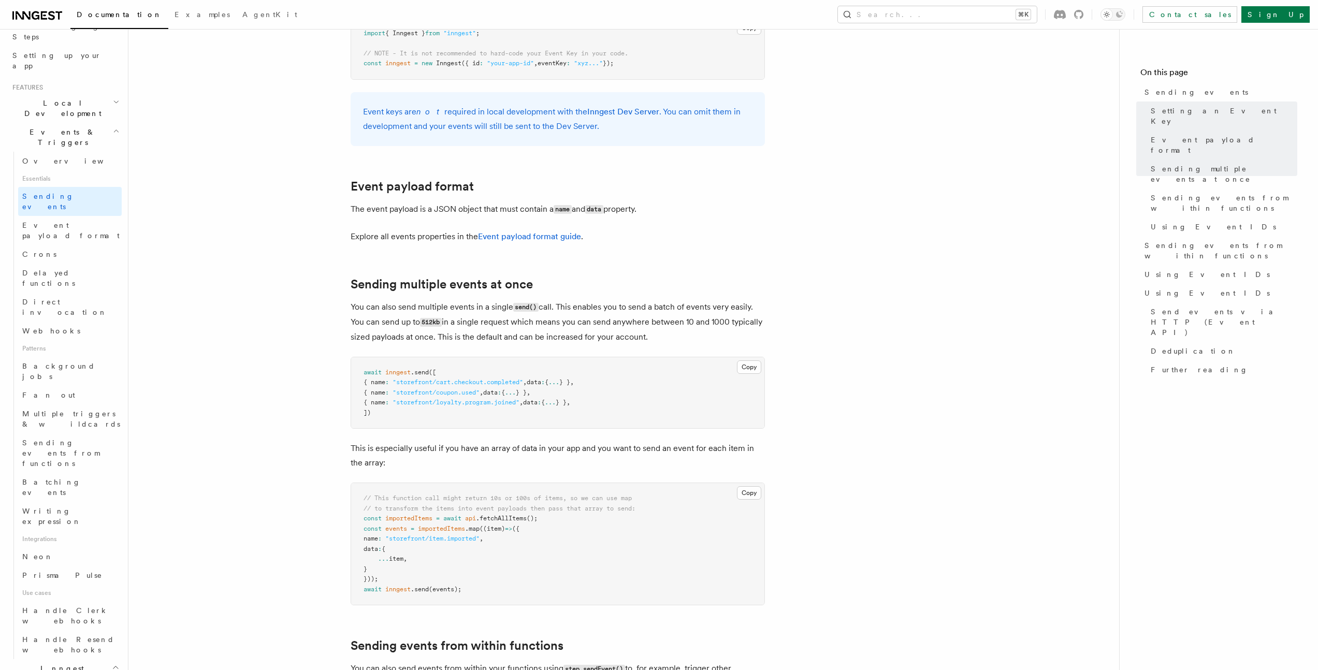
scroll to position [1379, 0]
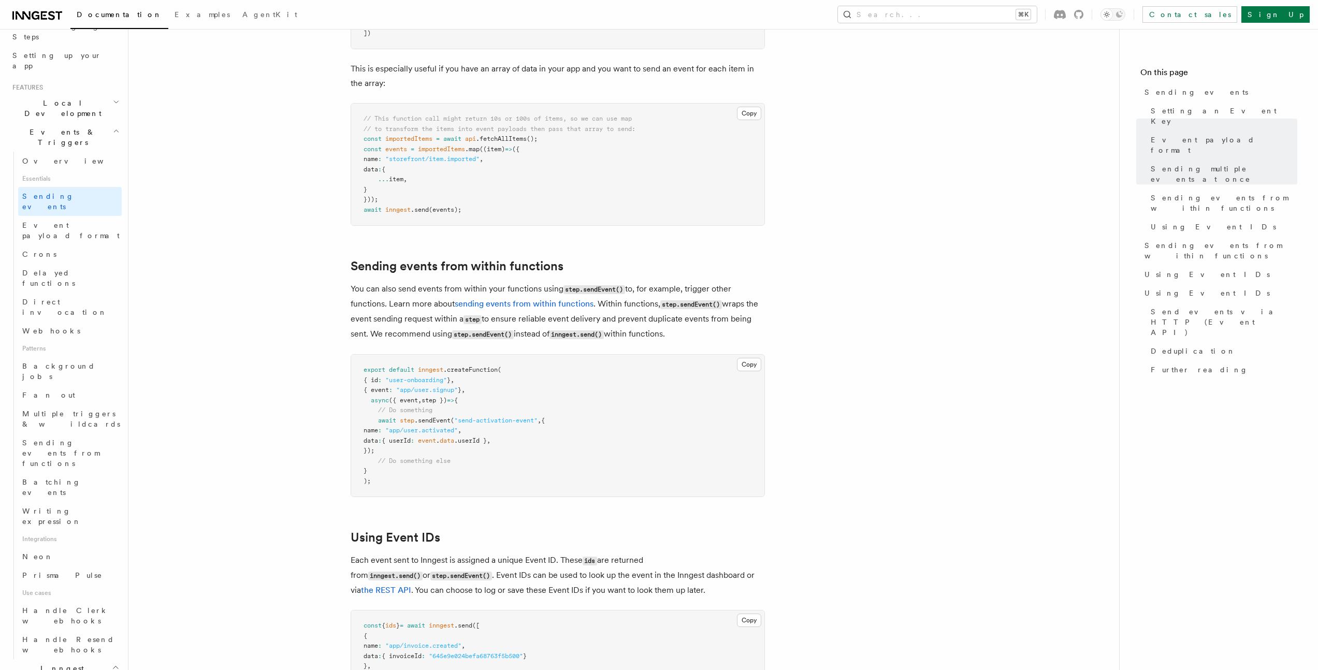
click at [263, 361] on article "Features Events & Triggers Sending events To start, make sure you have installe…" at bounding box center [623, 357] width 957 height 3381
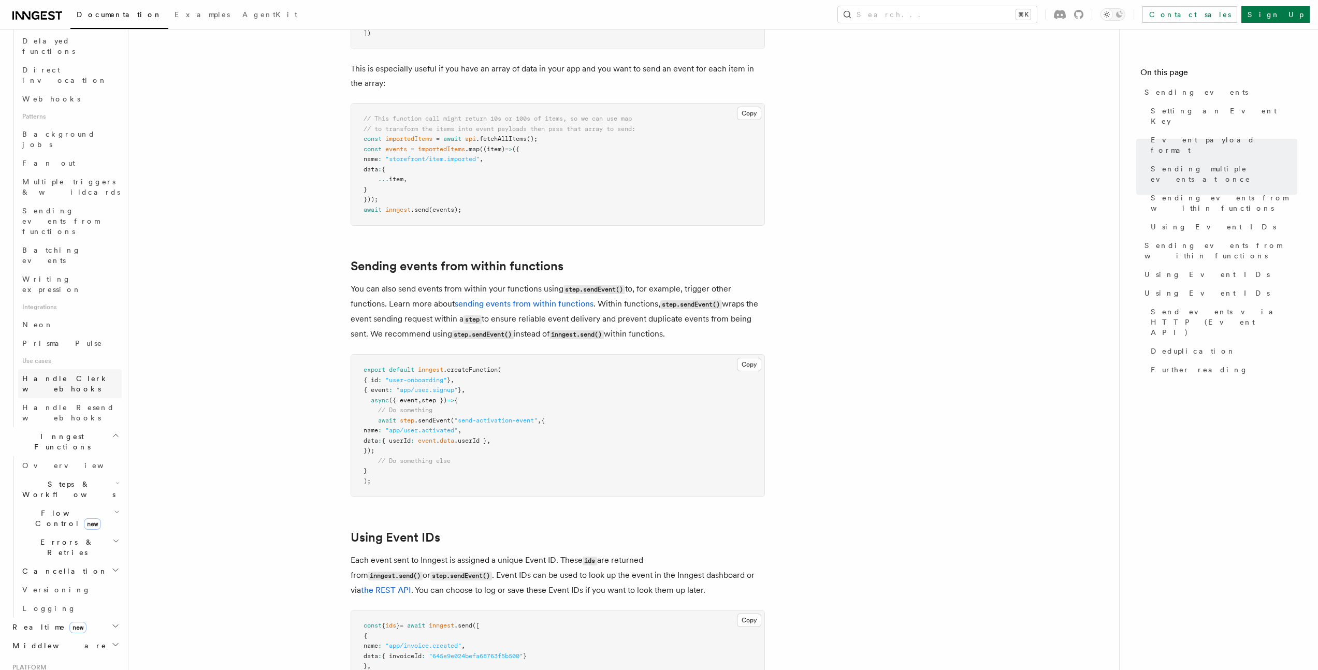
click at [57, 369] on link "Handle Clerk webhooks" at bounding box center [70, 383] width 104 height 29
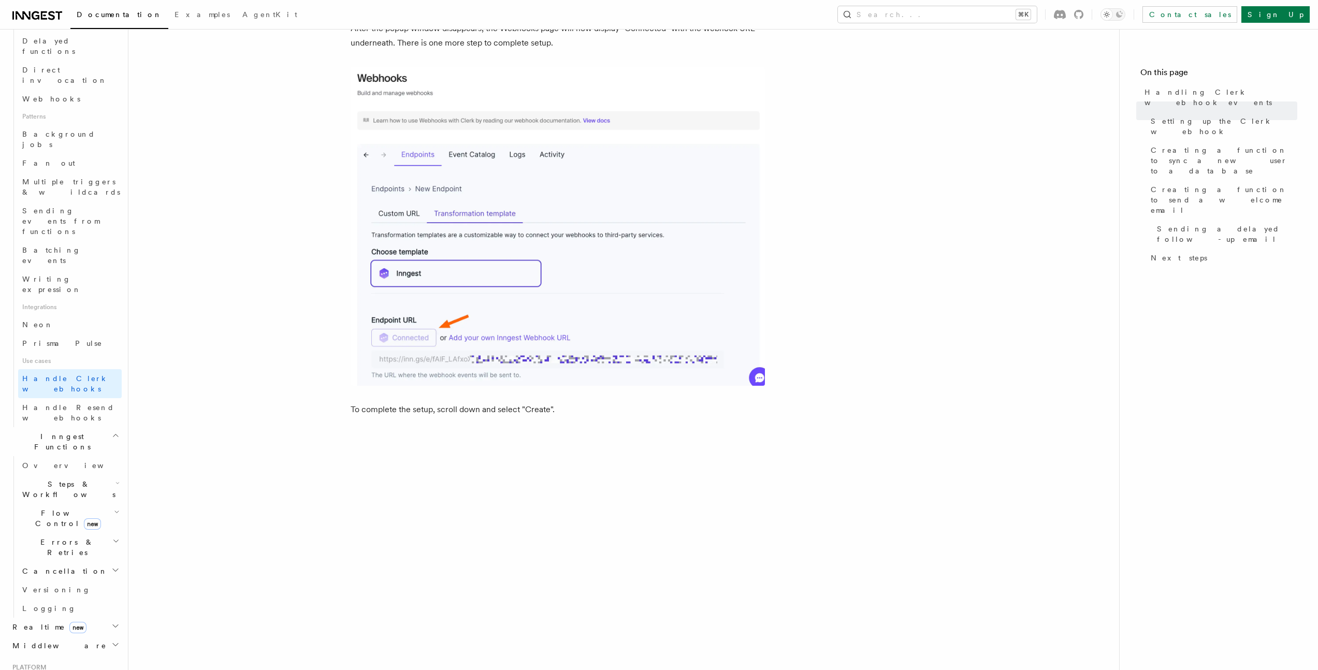
click at [258, 289] on article "Features Events & Triggers Handling Clerk webhook events Third party authentica…" at bounding box center [623, 516] width 957 height 3918
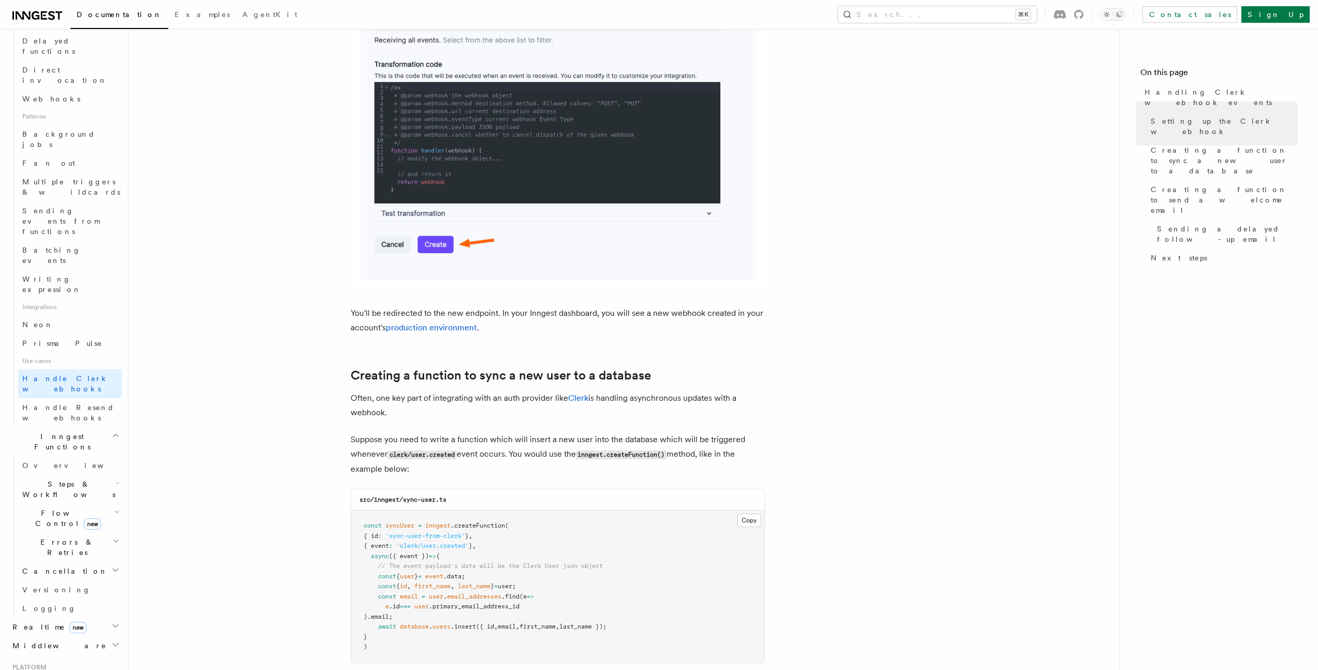
click at [253, 291] on article "Features Events & Triggers Handling Clerk webhook events Third party authentica…" at bounding box center [623, 72] width 957 height 3918
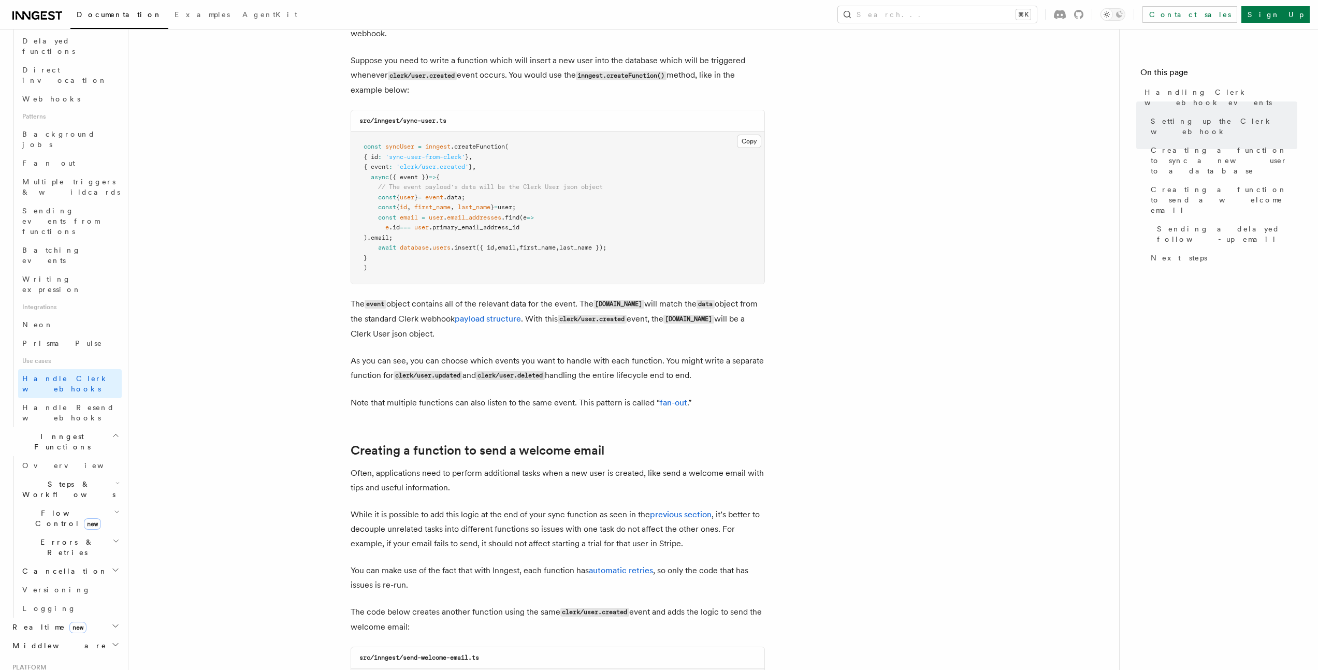
scroll to position [2365, 0]
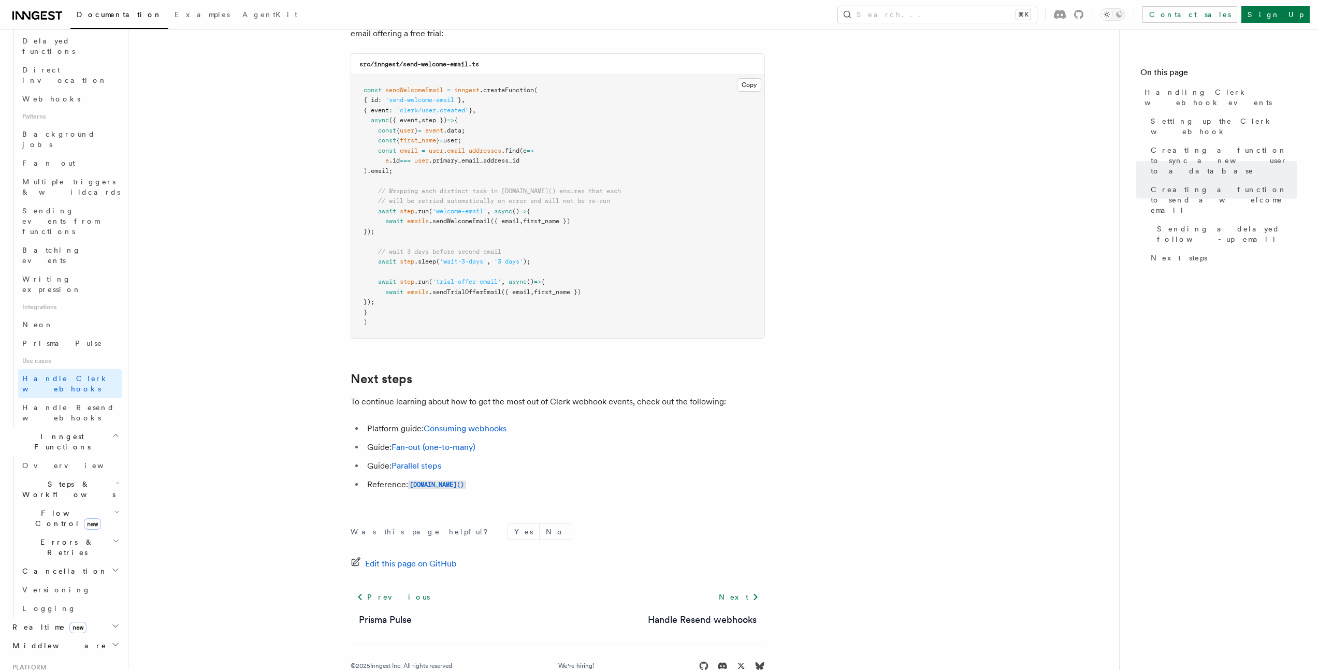
scroll to position [3275, 0]
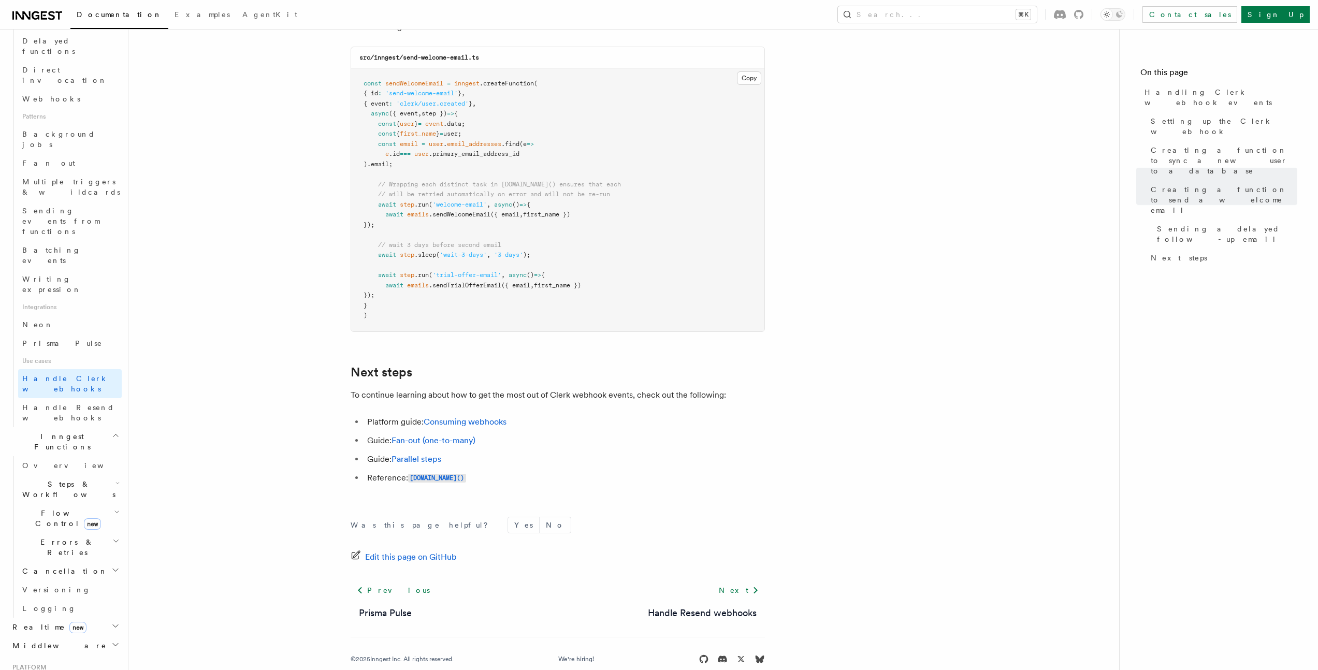
click at [95, 636] on h2 "Middleware" at bounding box center [64, 645] width 113 height 19
click at [48, 660] on span "Overview" at bounding box center [75, 664] width 107 height 8
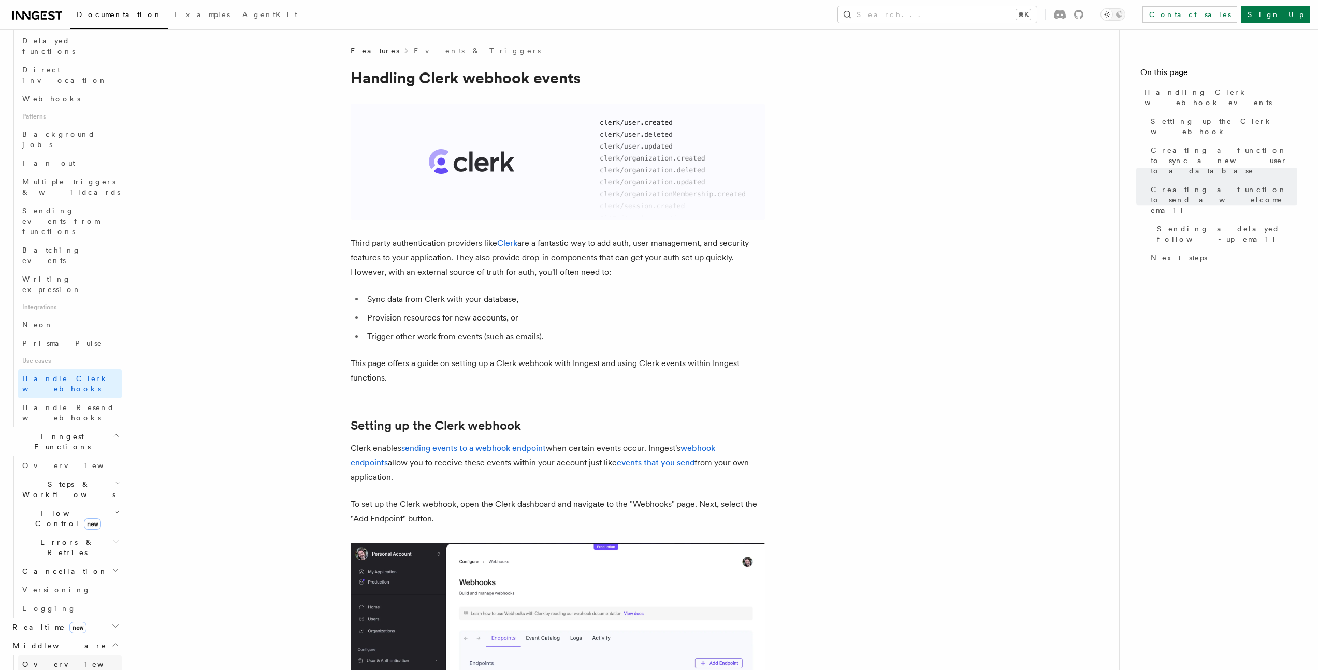
scroll to position [285, 0]
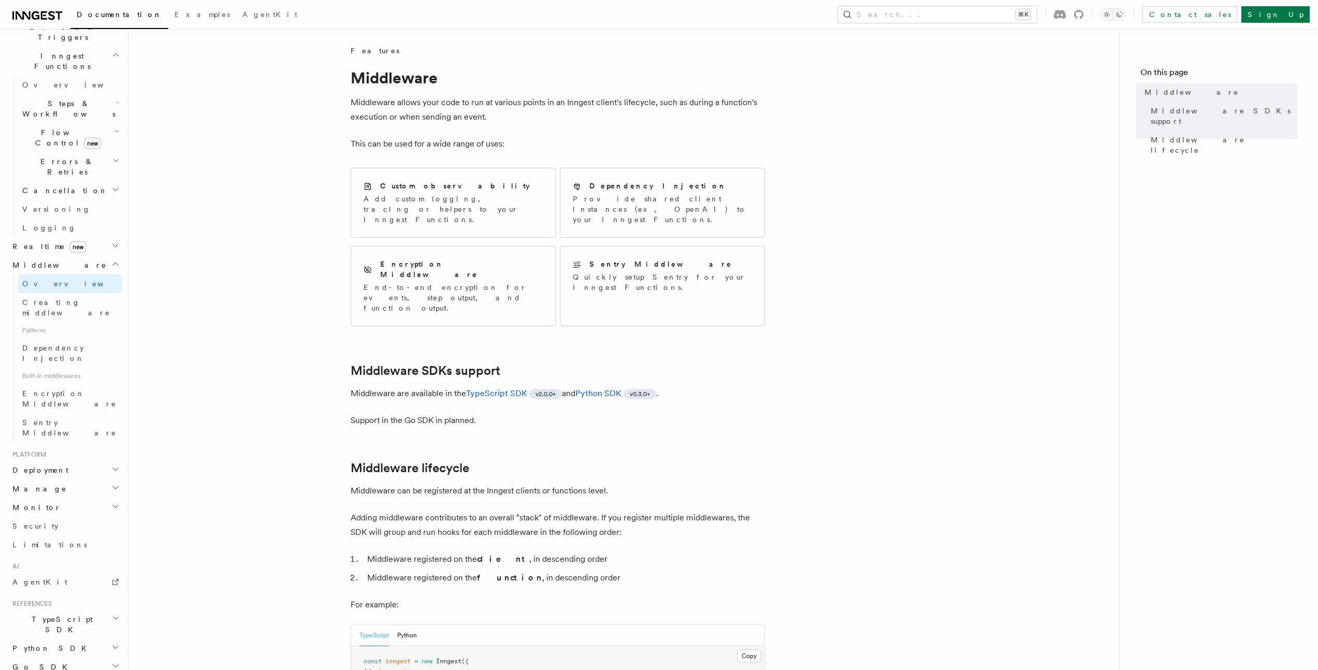
click at [314, 292] on article "Features Middleware Middleware allows your code to run at various points in an …" at bounding box center [623, 579] width 957 height 1067
click at [278, 290] on article "Features Middleware Middleware allows your code to run at various points in an …" at bounding box center [623, 579] width 957 height 1067
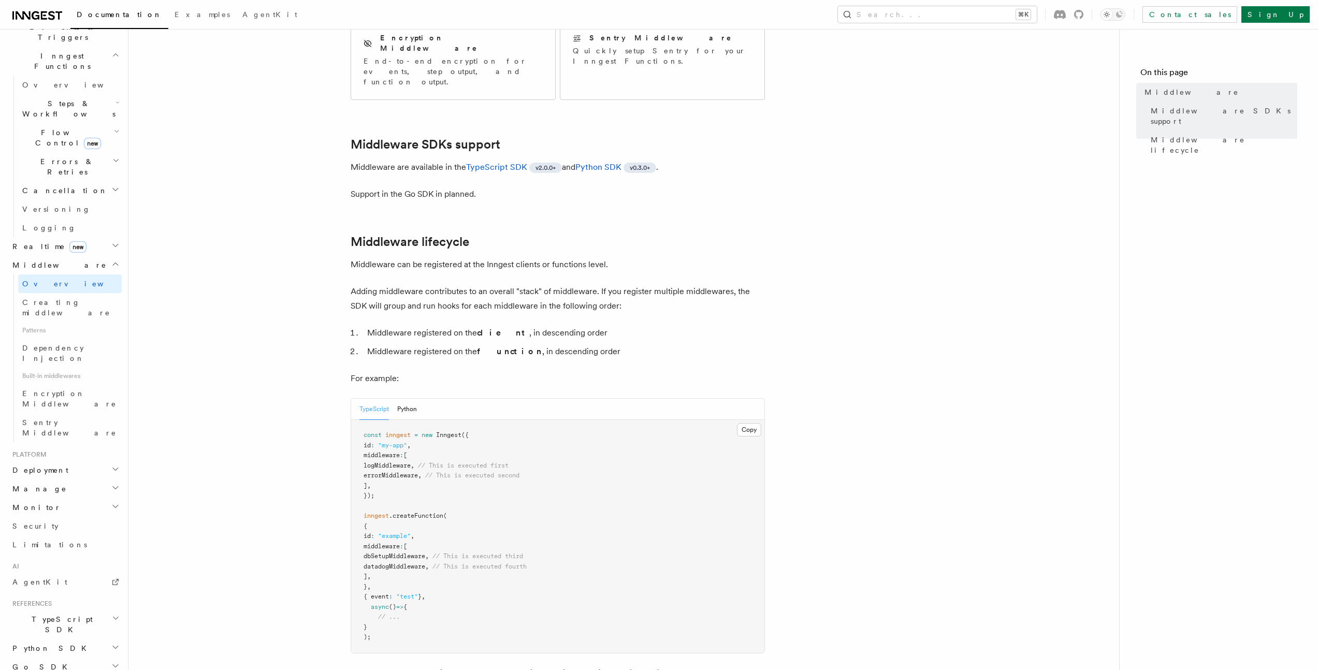
click at [278, 289] on article "Features Middleware Middleware allows your code to run at various points in an …" at bounding box center [623, 352] width 957 height 1067
click at [280, 287] on article "Features Middleware Middleware allows your code to run at various points in an …" at bounding box center [623, 352] width 957 height 1067
click at [280, 286] on article "Features Middleware Middleware allows your code to run at various points in an …" at bounding box center [623, 352] width 957 height 1067
click at [280, 287] on article "Features Middleware Middleware allows your code to run at various points in an …" at bounding box center [623, 352] width 957 height 1067
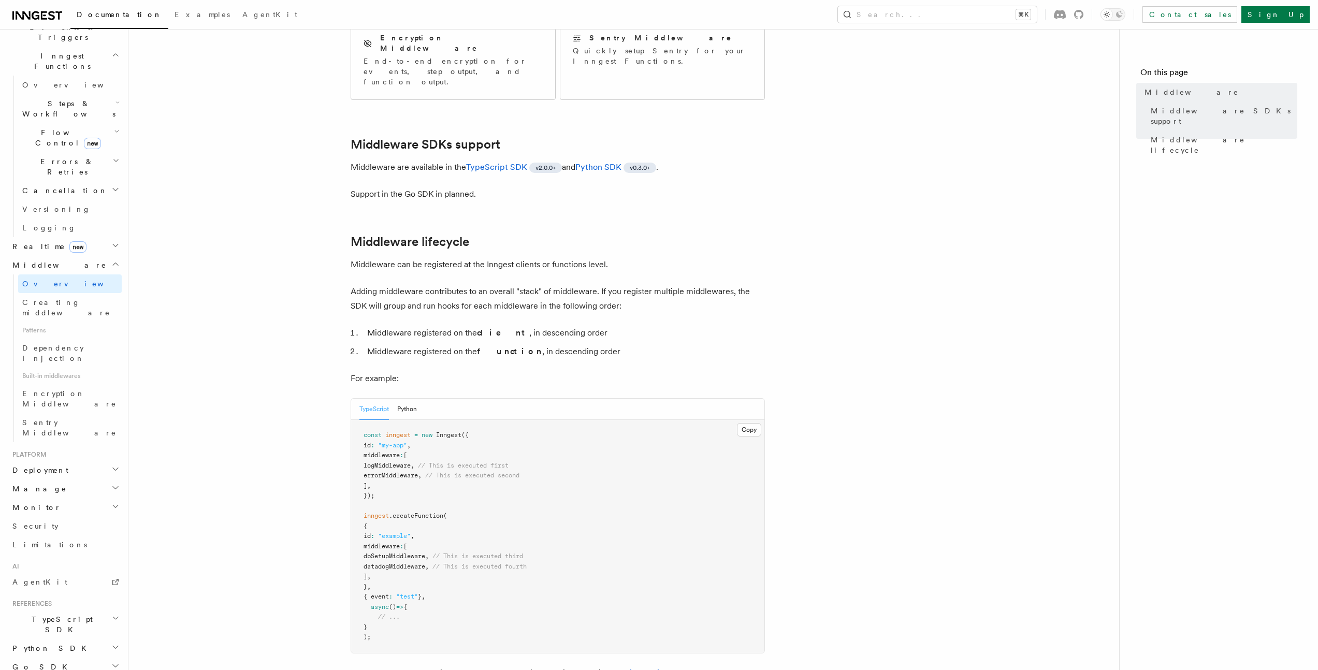
click at [276, 328] on article "Features Middleware Middleware allows your code to run at various points in an …" at bounding box center [623, 352] width 957 height 1067
click at [286, 303] on article "Features Middleware Middleware allows your code to run at various points in an …" at bounding box center [623, 352] width 957 height 1067
click at [290, 293] on article "Features Middleware Middleware allows your code to run at various points in an …" at bounding box center [623, 352] width 957 height 1067
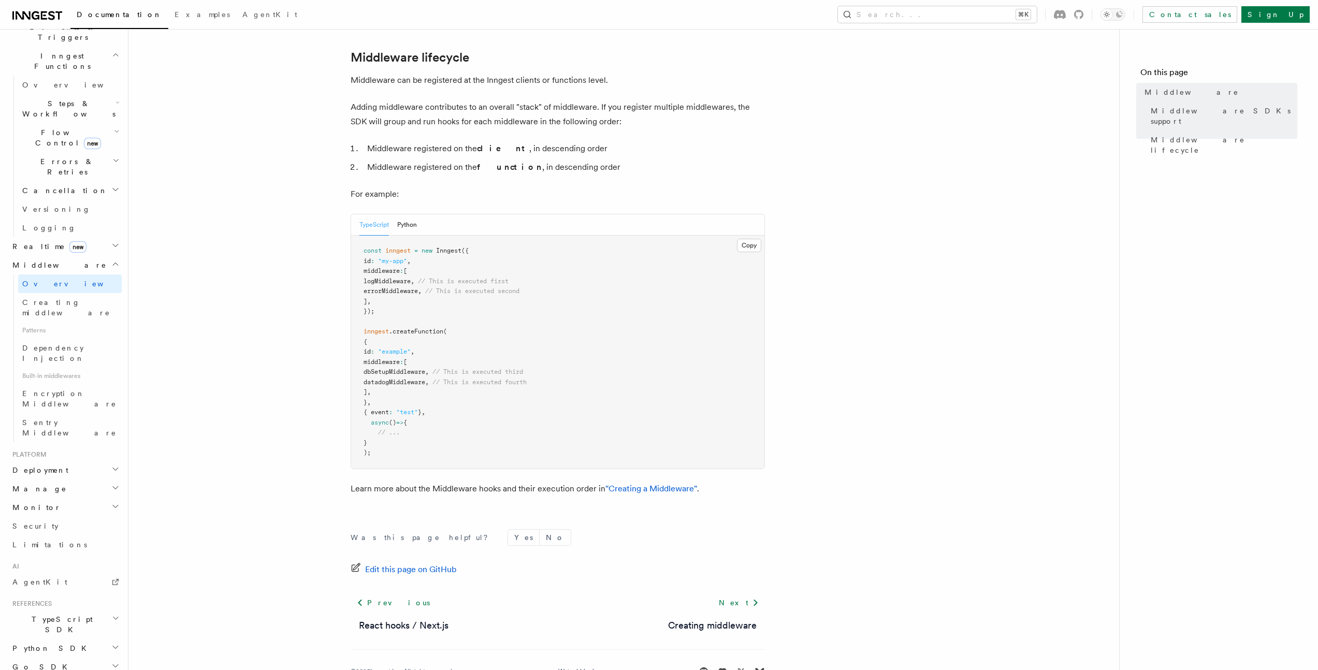
click at [275, 297] on article "Features Middleware Middleware allows your code to run at various points in an …" at bounding box center [623, 168] width 957 height 1067
click at [277, 297] on article "Features Middleware Middleware allows your code to run at various points in an …" at bounding box center [623, 168] width 957 height 1067
click at [278, 296] on article "Features Middleware Middleware allows your code to run at various points in an …" at bounding box center [623, 168] width 957 height 1067
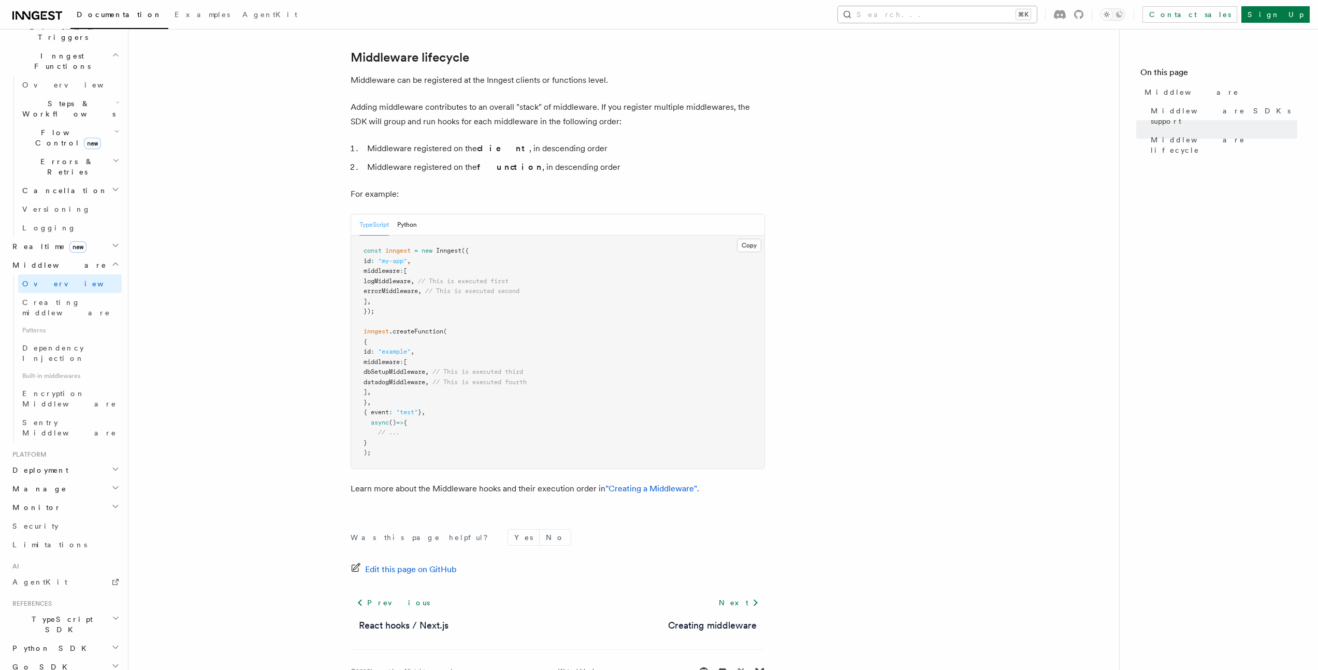
click at [997, 10] on button "Search... ⌘K" at bounding box center [937, 14] width 199 height 17
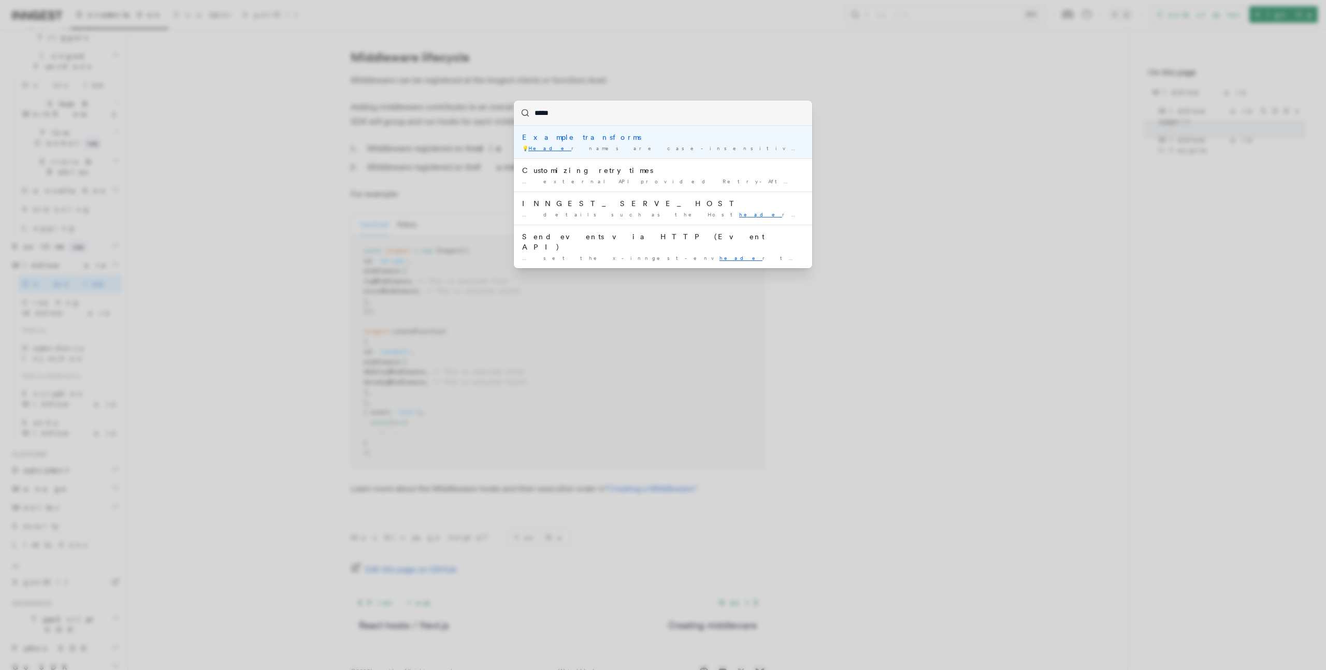
type input "******"
click at [572, 140] on div "Example transforms" at bounding box center [663, 137] width 282 height 10
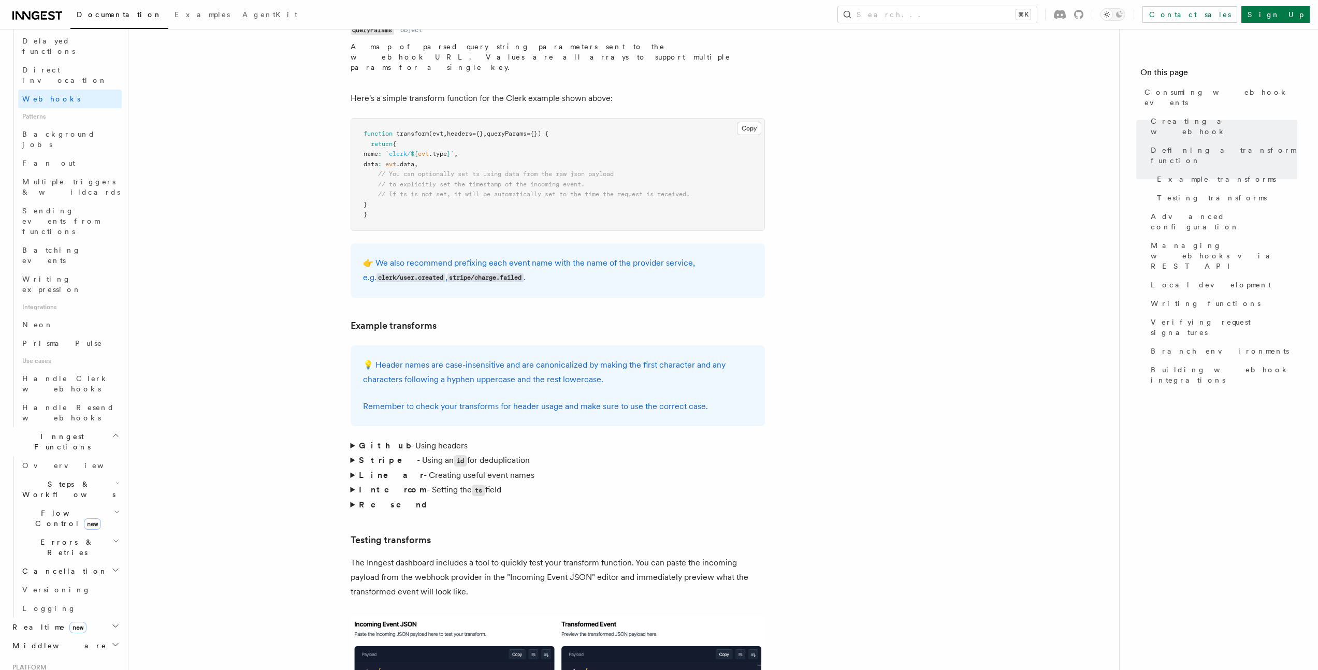
scroll to position [1293, 0]
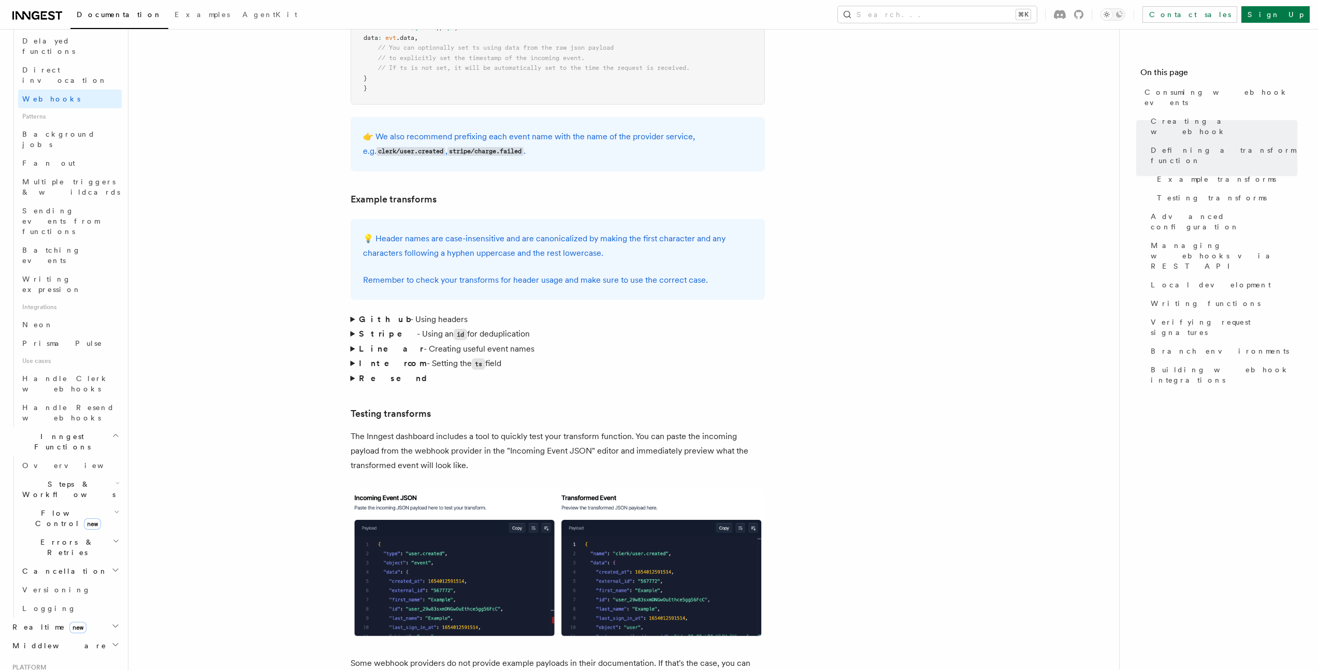
click at [312, 190] on article "Features Events & Triggers Consuming webhook events At its core, Inngest is cen…" at bounding box center [623, 621] width 957 height 3991
click at [352, 312] on summary "Github - Using headers" at bounding box center [558, 319] width 414 height 14
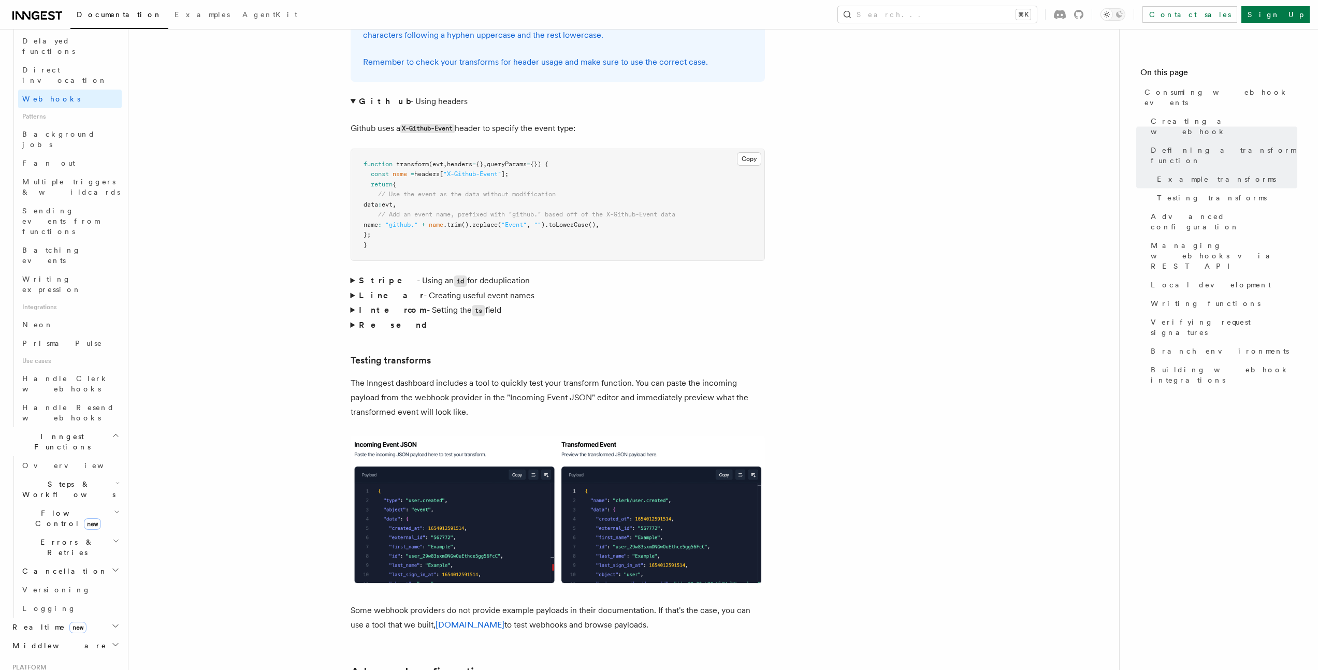
scroll to position [1744, 0]
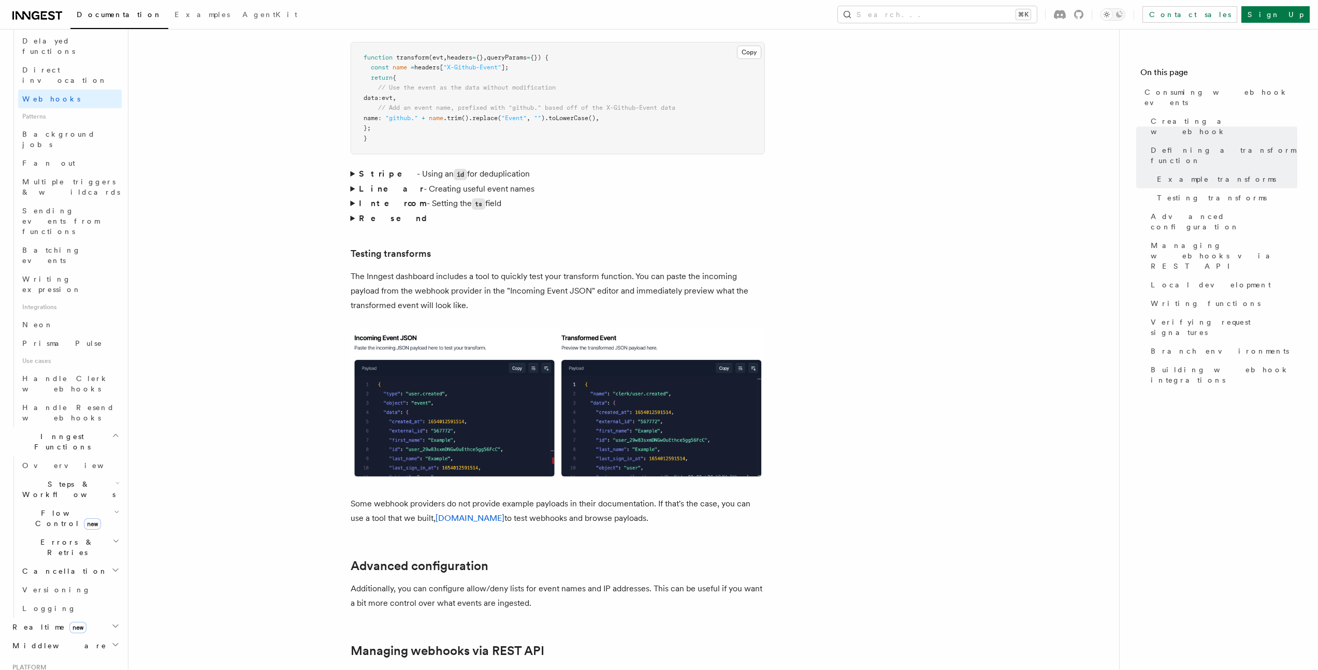
click at [306, 255] on article "Features Events & Triggers Consuming webhook events At its core, Inngest is cen…" at bounding box center [623, 380] width 957 height 4156
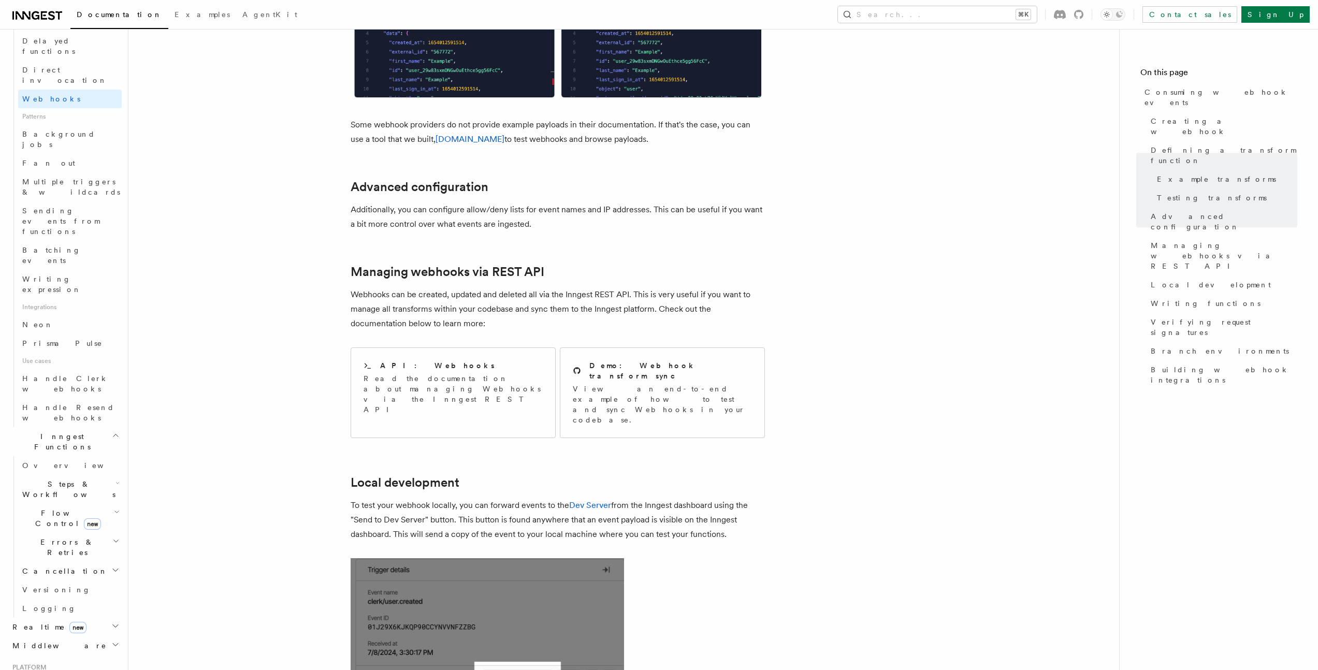
click at [304, 255] on article "Features Events & Triggers Consuming webhook events At its core, Inngest is cen…" at bounding box center [623, 0] width 957 height 4156
click at [303, 255] on article "Features Events & Triggers Consuming webhook events At its core, Inngest is cen…" at bounding box center [623, 0] width 957 height 4156
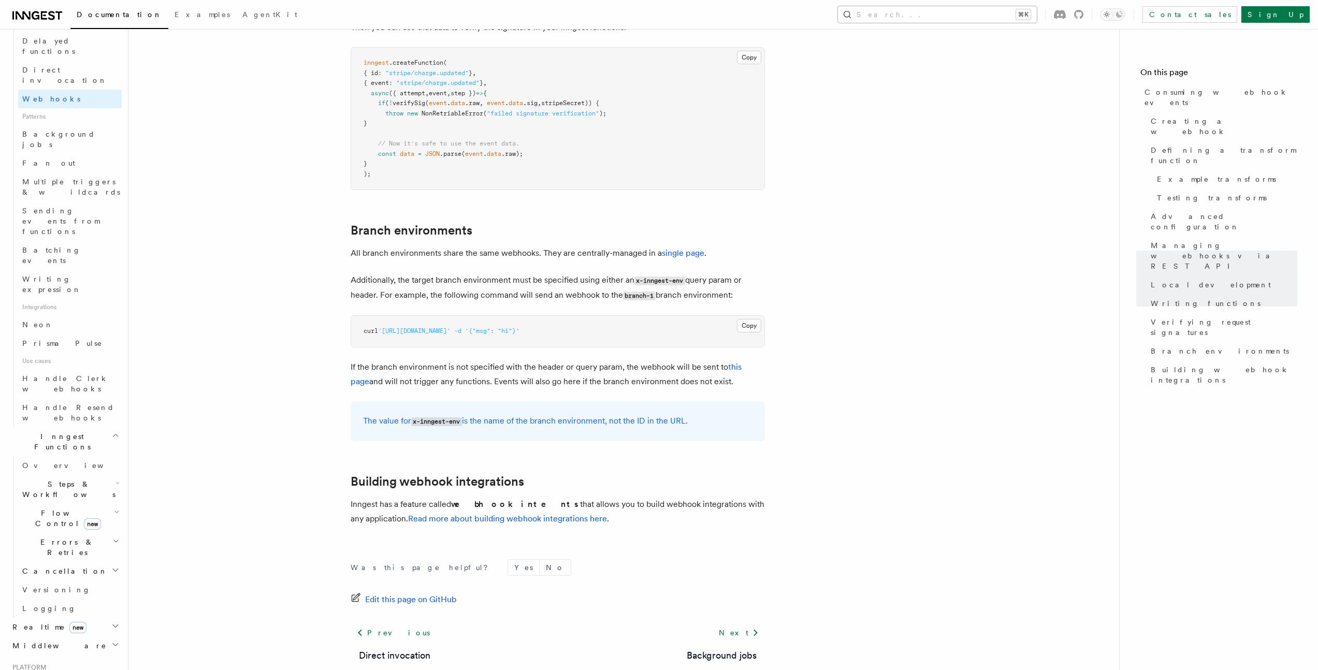
click at [987, 13] on button "Search... ⌘K" at bounding box center [937, 14] width 199 height 17
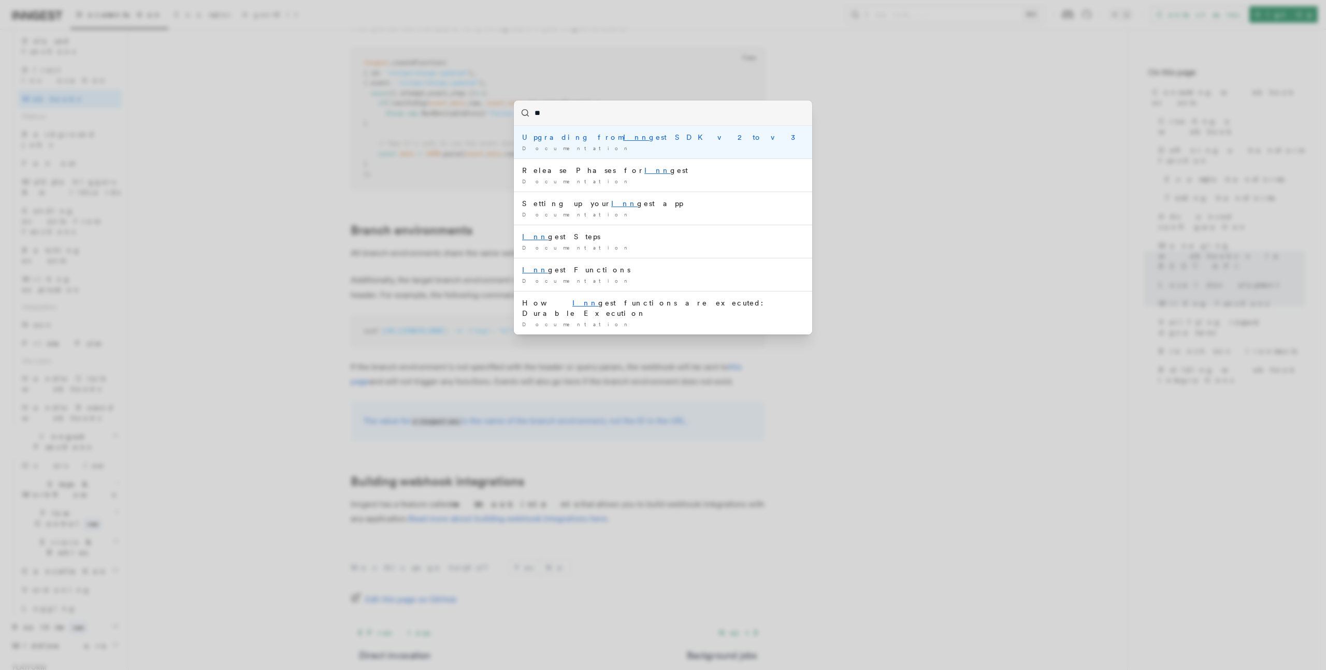
type input "*"
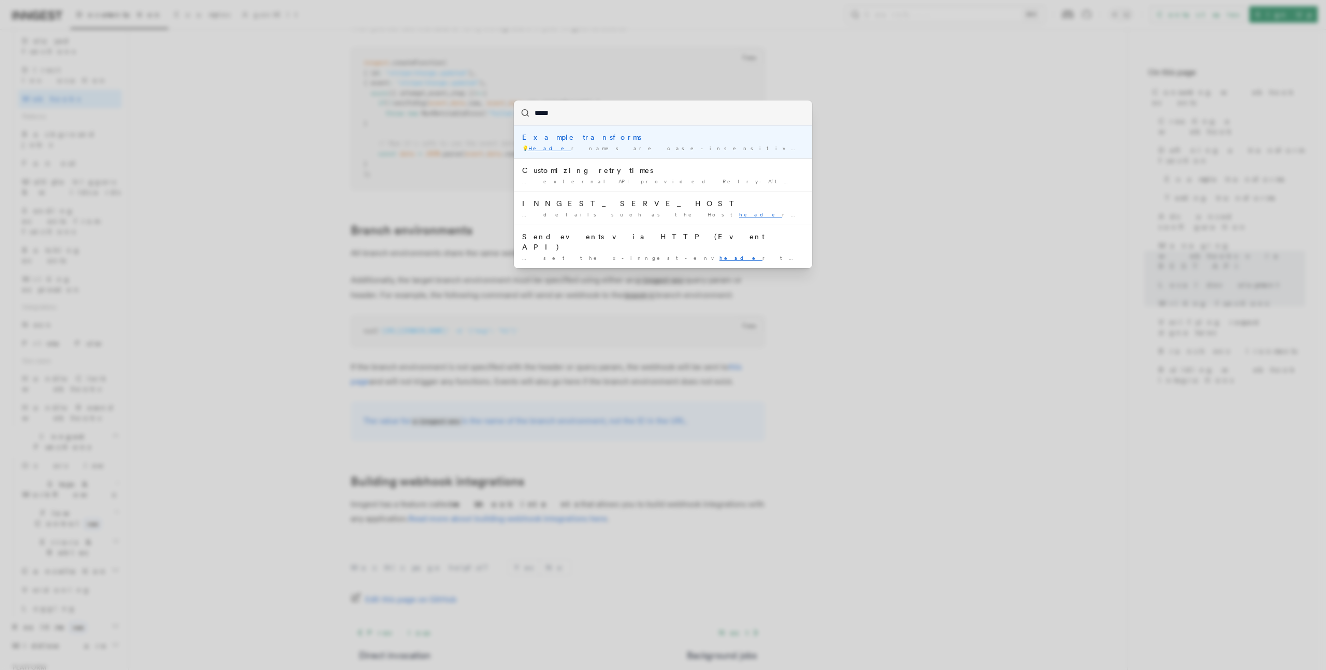
type input "******"
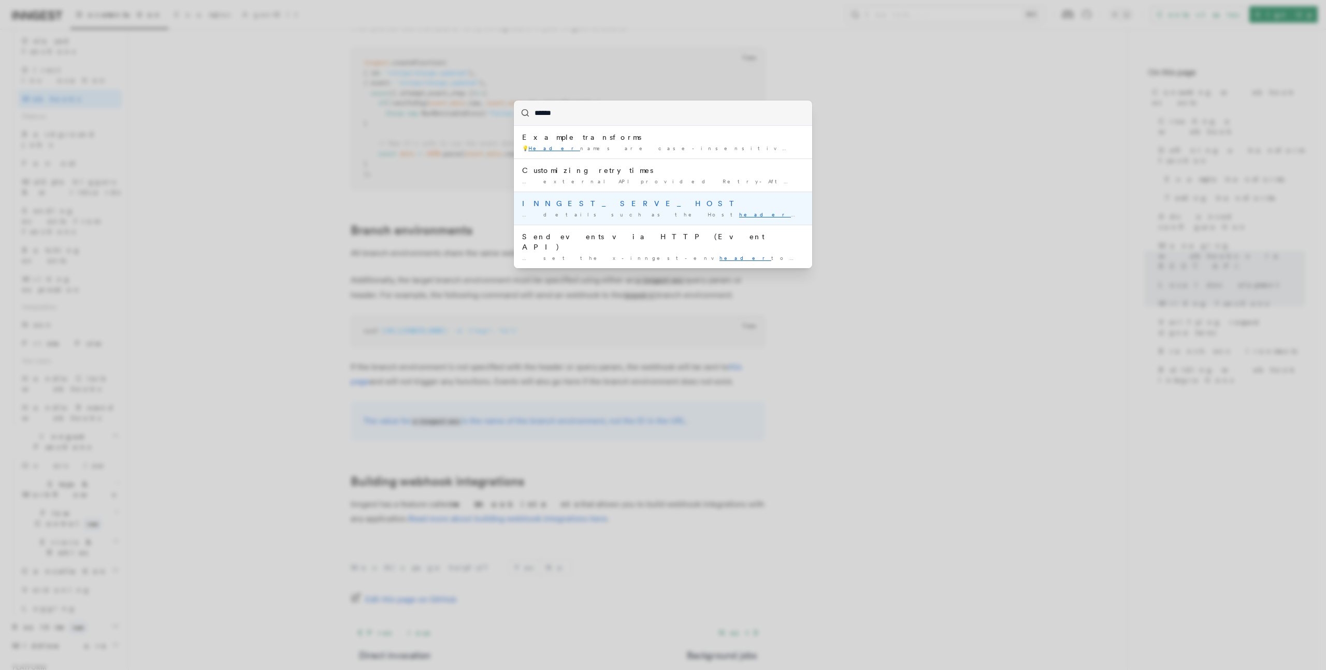
click at [645, 216] on div "… details such as the Host header , but sometimes this isn …" at bounding box center [663, 215] width 282 height 8
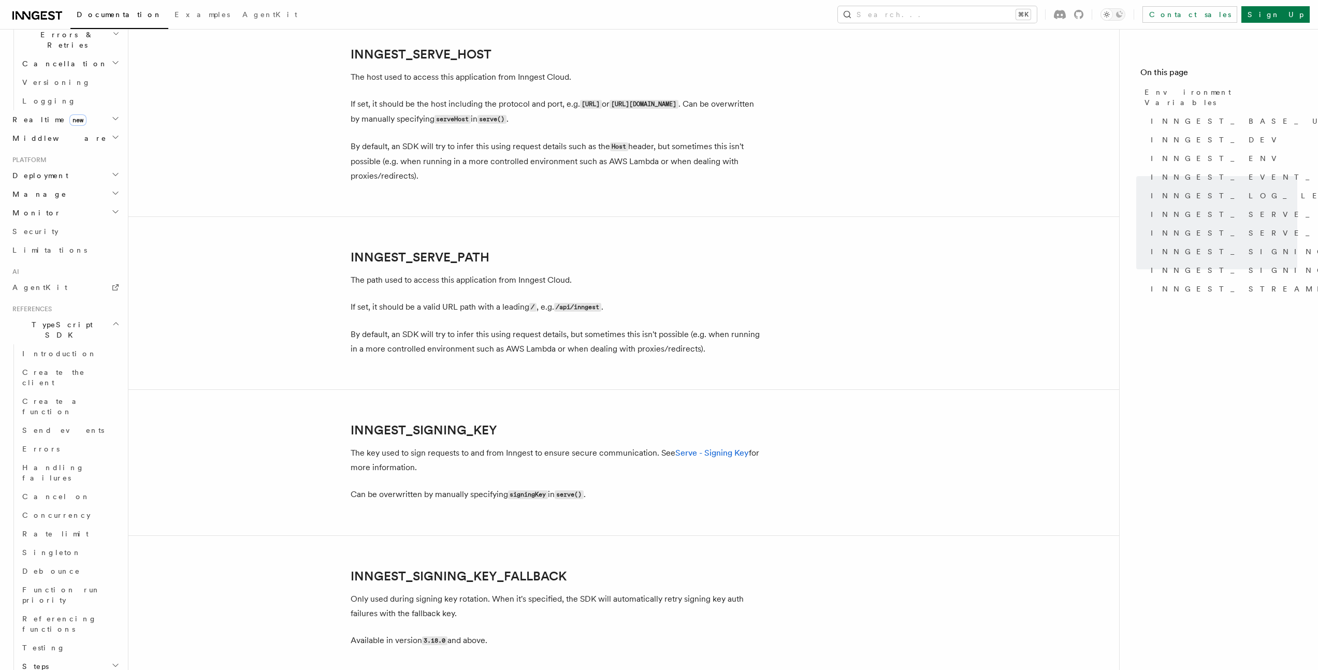
scroll to position [1446, 0]
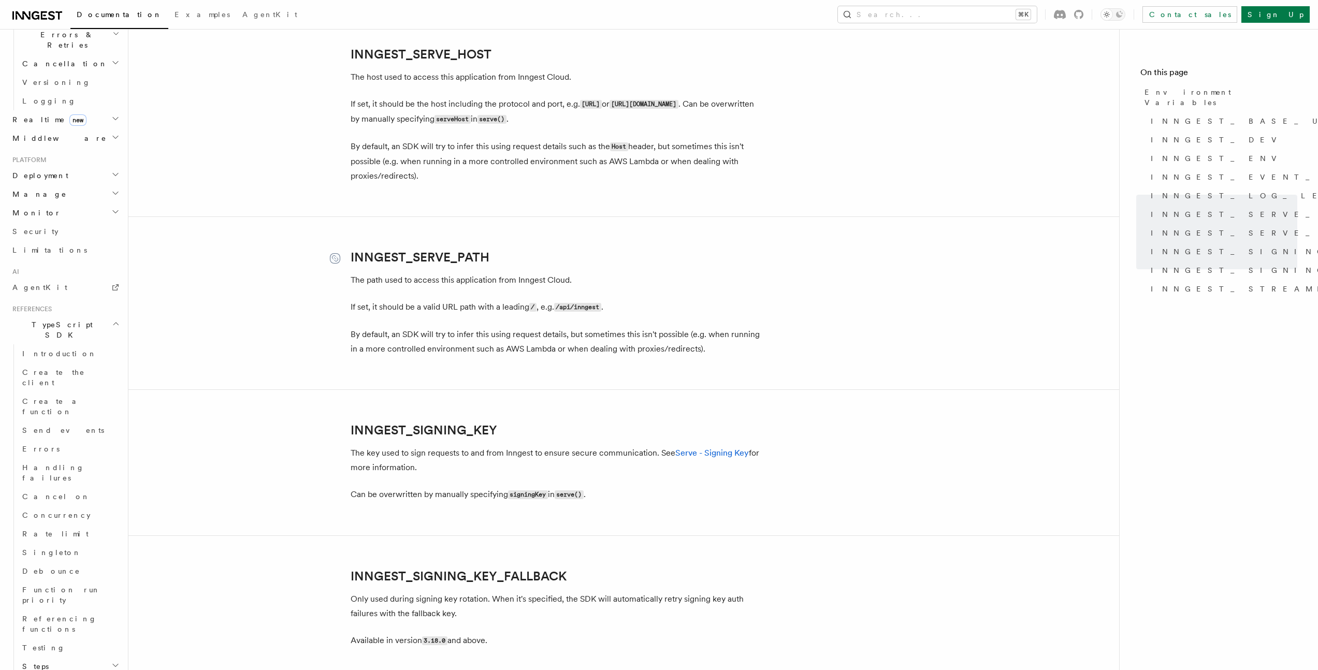
click at [334, 259] on icon at bounding box center [335, 258] width 6 height 6
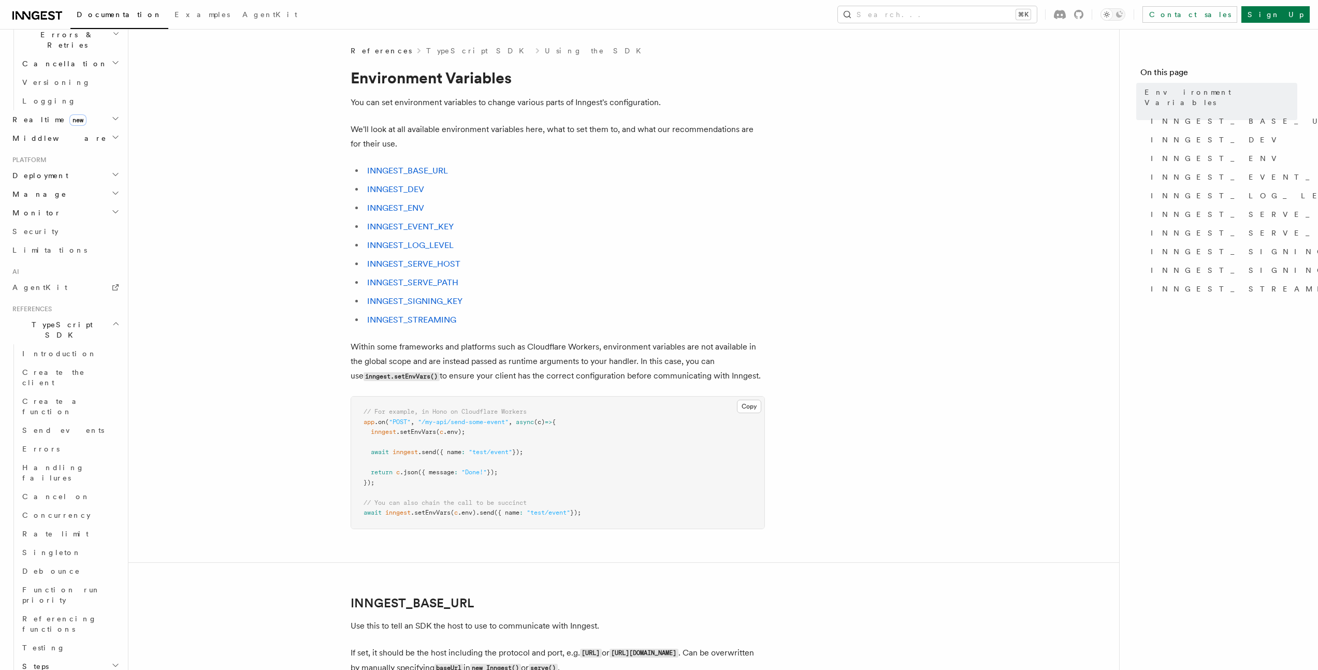
click at [91, 204] on h2 "Monitor" at bounding box center [64, 213] width 113 height 19
click at [97, 185] on h2 "Manage" at bounding box center [64, 194] width 113 height 19
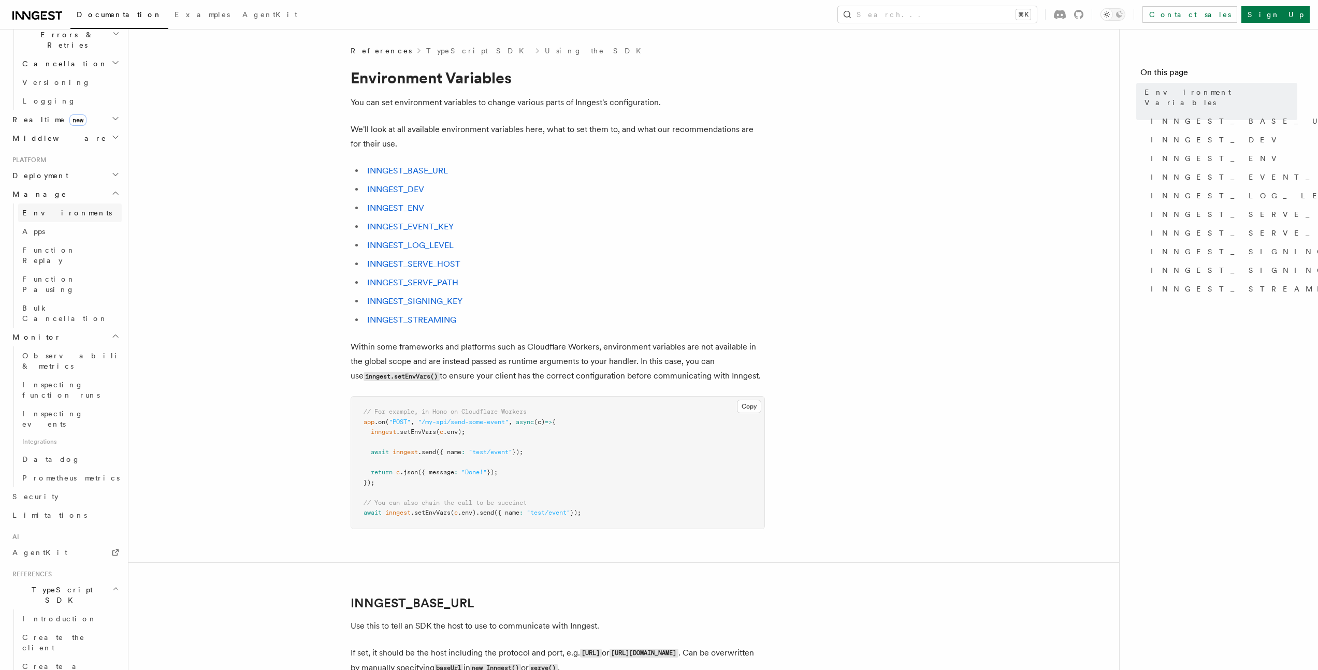
click at [68, 204] on link "Environments" at bounding box center [70, 213] width 104 height 19
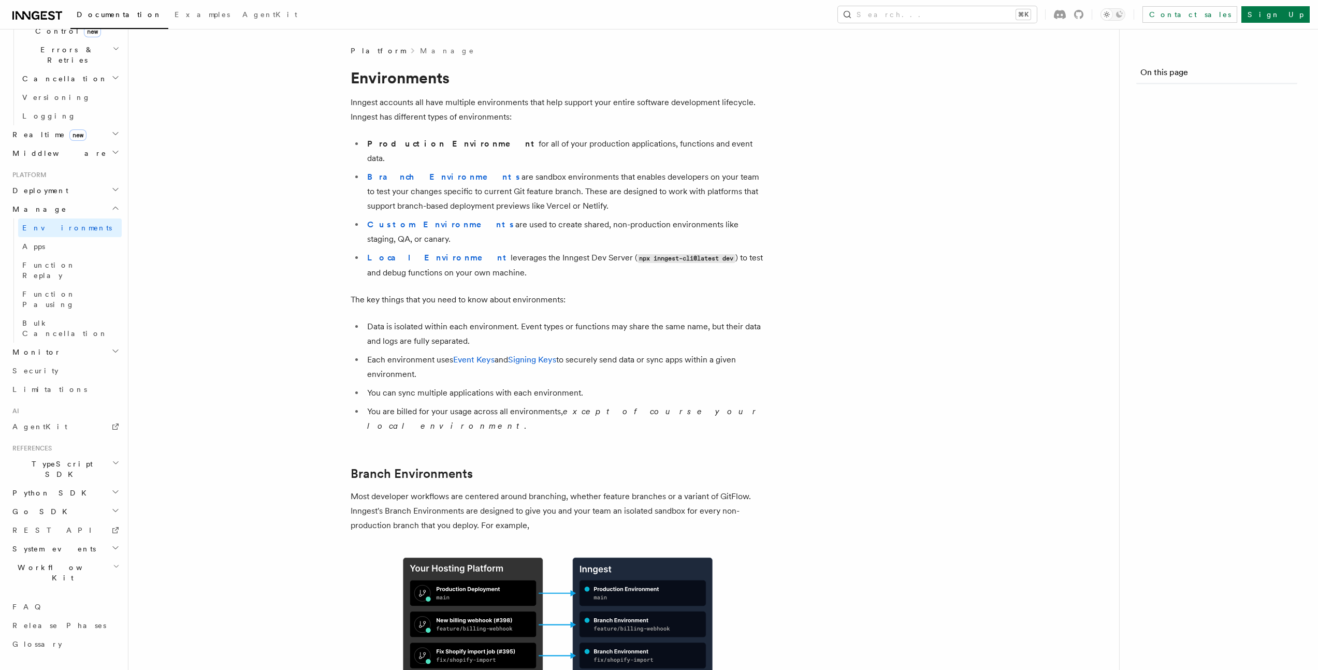
scroll to position [252, 0]
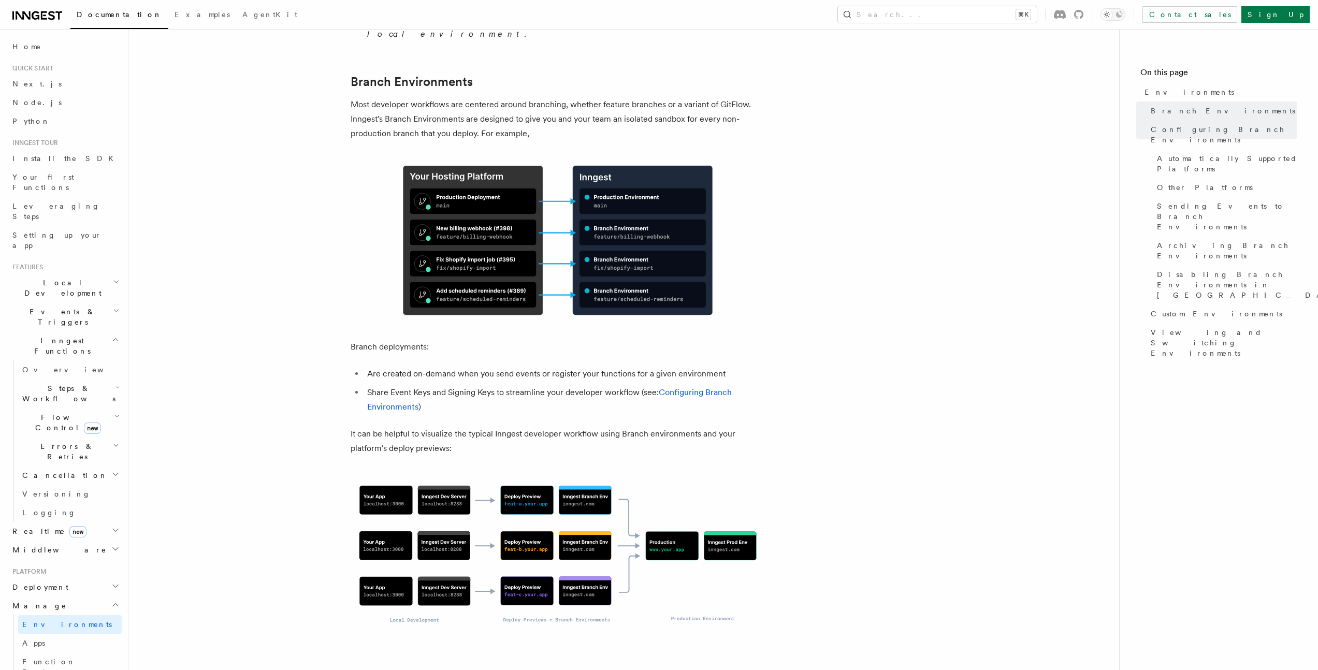
click at [76, 541] on h2 "Middleware" at bounding box center [64, 550] width 113 height 19
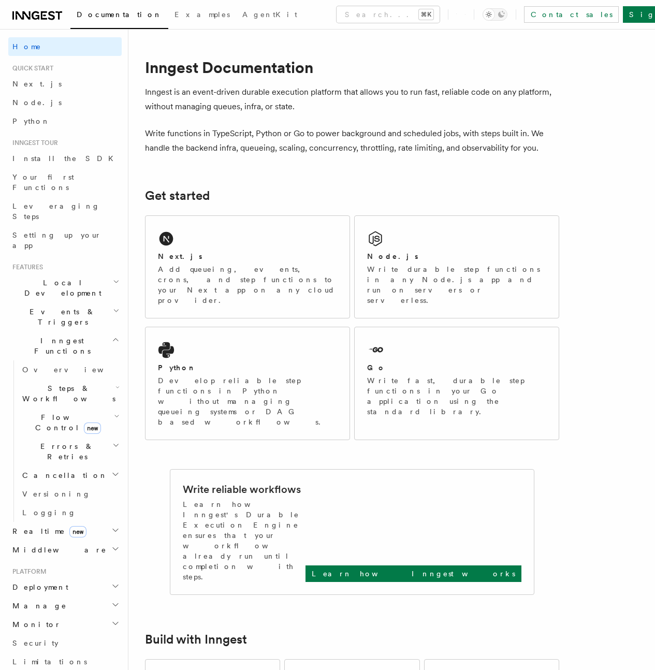
click at [391, 22] on button "Search... ⌘K" at bounding box center [388, 14] width 103 height 17
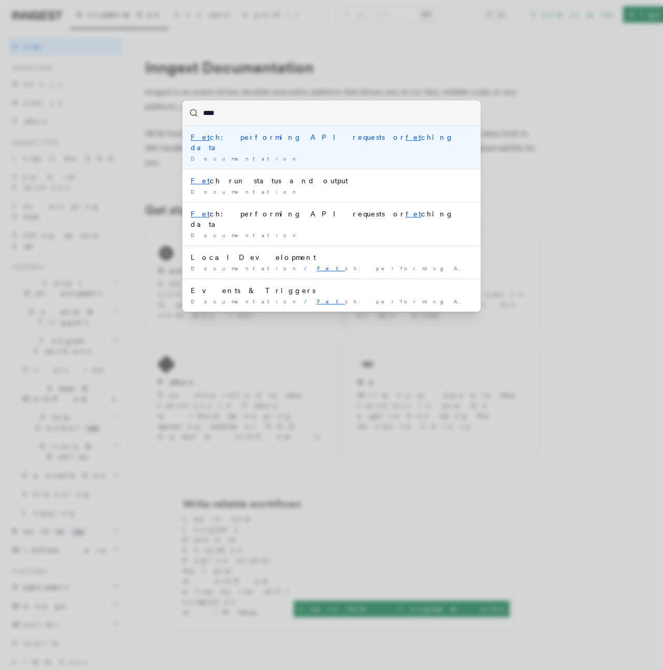
type input "*****"
click at [264, 139] on div "Fetch : performing API requests or fetch ing data" at bounding box center [332, 142] width 282 height 21
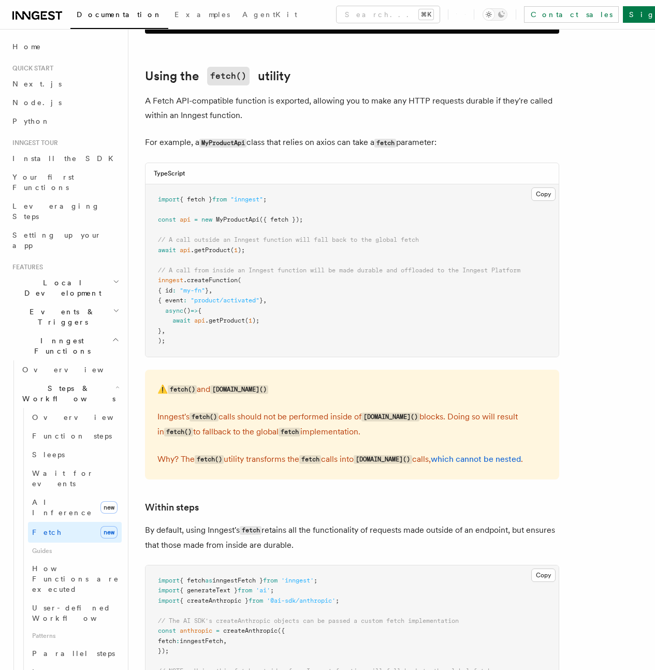
scroll to position [764, 0]
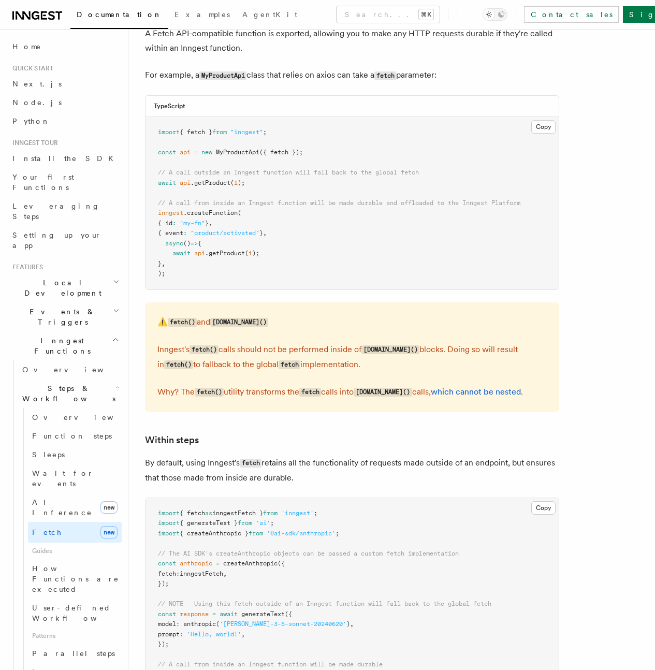
scroll to position [1749, 0]
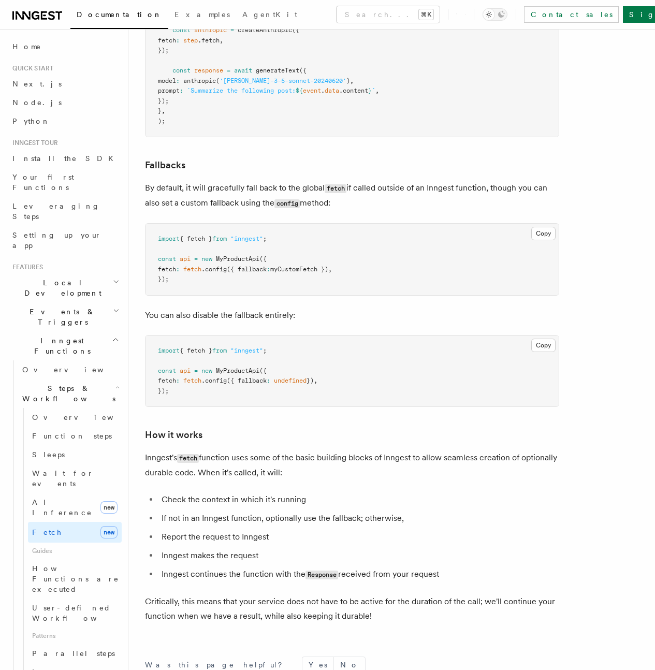
scroll to position [2188, 0]
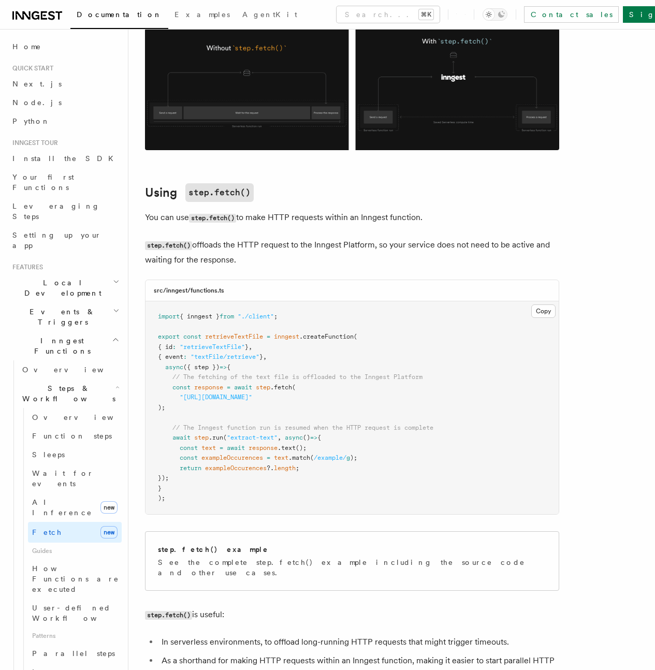
scroll to position [0, 0]
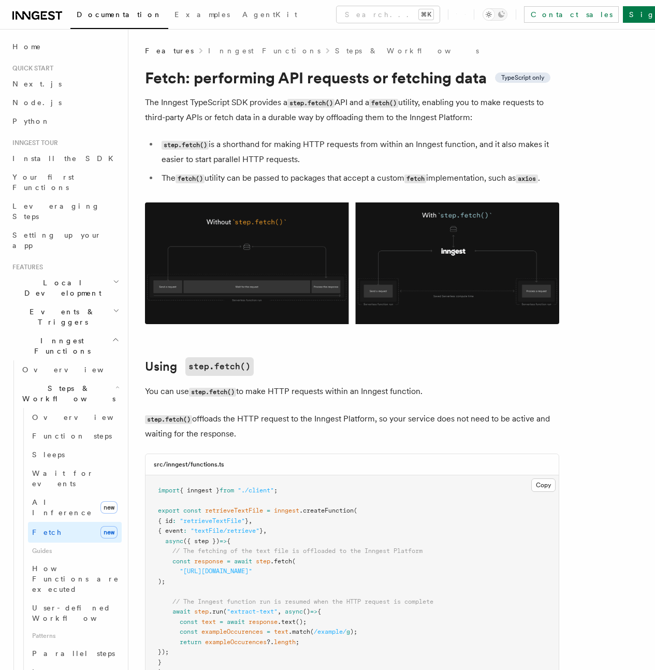
drag, startPoint x: 142, startPoint y: 215, endPoint x: 143, endPoint y: 196, distance: 18.7
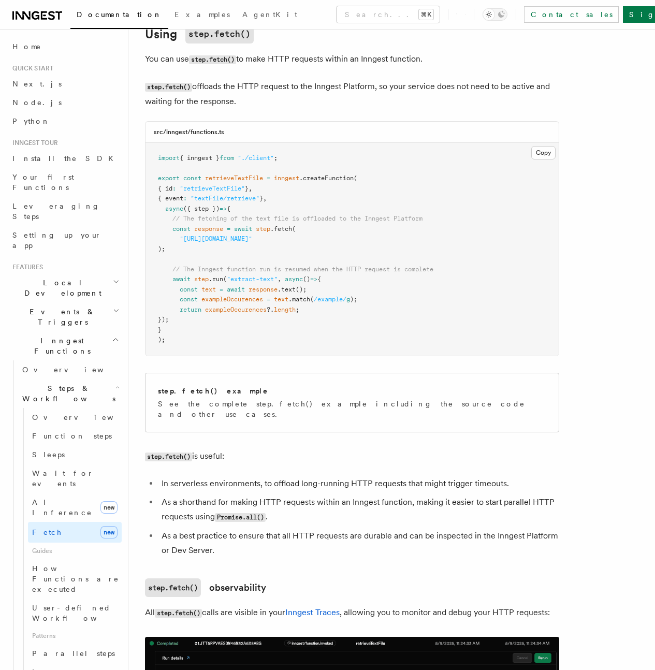
scroll to position [386, 0]
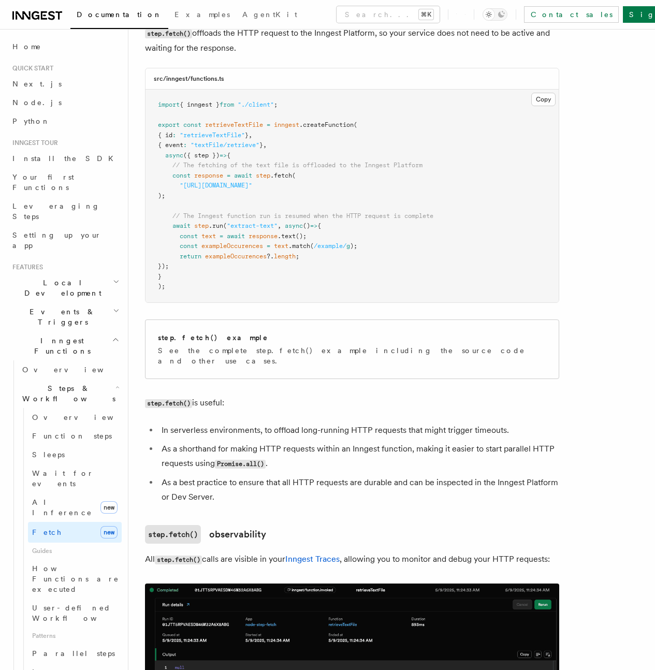
click at [148, 192] on pre "import { inngest } from "./client" ; export const retrieveTextFile = inngest .c…" at bounding box center [352, 196] width 413 height 213
click at [146, 196] on pre "import { inngest } from "./client" ; export const retrieveTextFile = inngest .c…" at bounding box center [352, 196] width 413 height 213
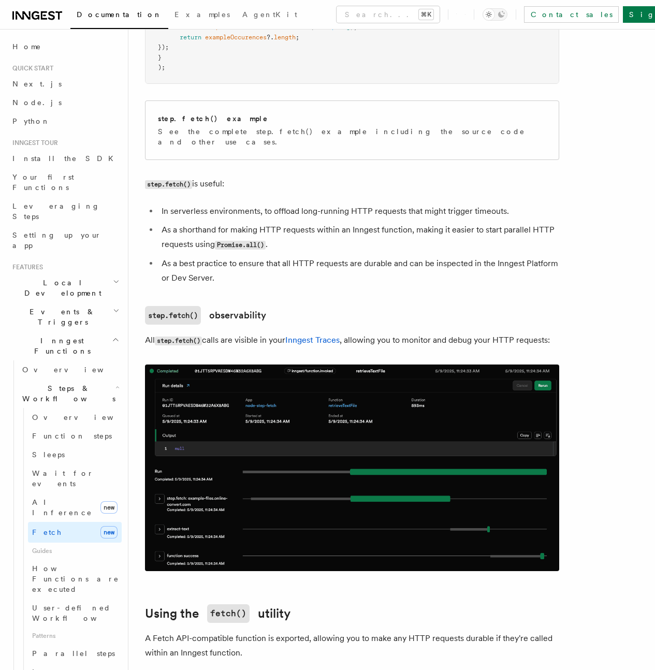
scroll to position [658, 0]
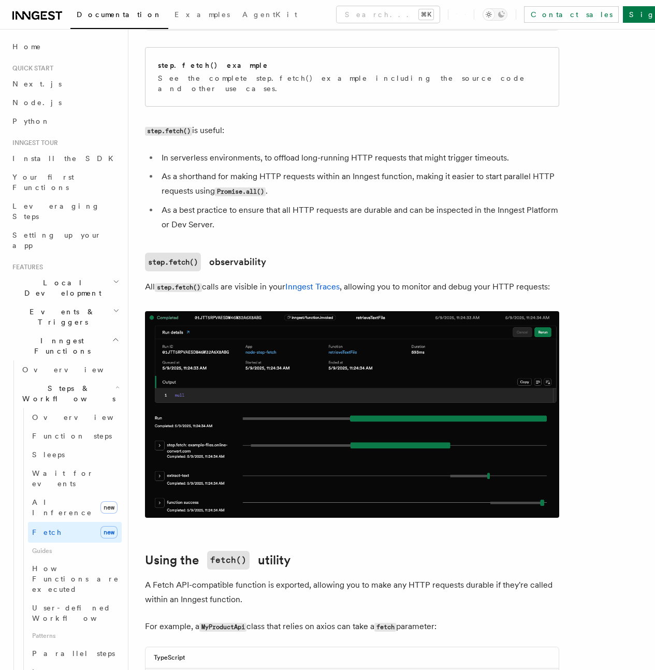
click at [145, 196] on ul "In serverless environments, to offload long-running HTTP requests that might tr…" at bounding box center [352, 191] width 414 height 81
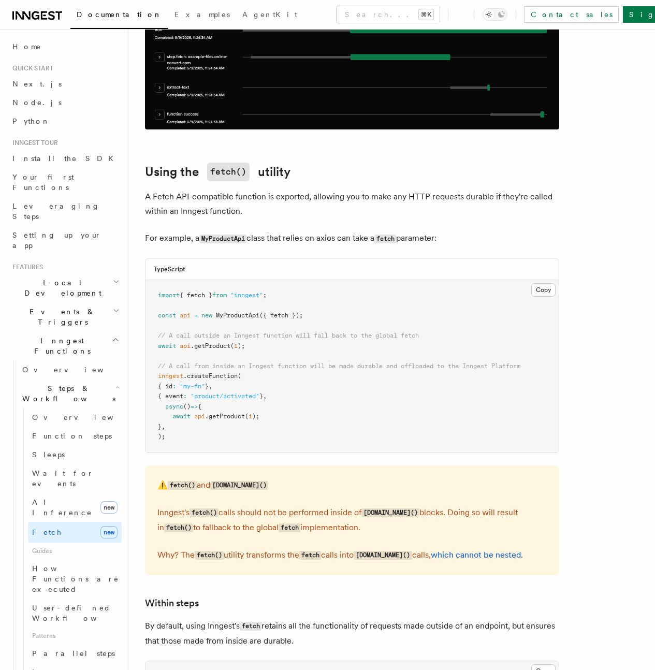
click at [145, 196] on article "Features Inngest Functions Steps & Workflows Fetch: performing API requests or …" at bounding box center [391, 431] width 493 height 2865
click at [146, 196] on article "Features Inngest Functions Steps & Workflows Fetch: performing API requests or …" at bounding box center [391, 431] width 493 height 2865
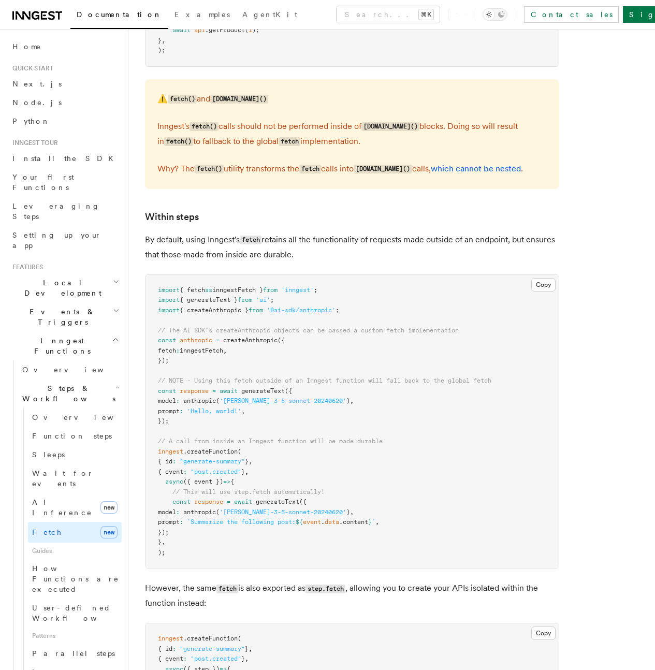
click at [145, 189] on div "⚠️ fetch() and step.run() Inngest's fetch() calls should not be performed insid…" at bounding box center [352, 134] width 414 height 110
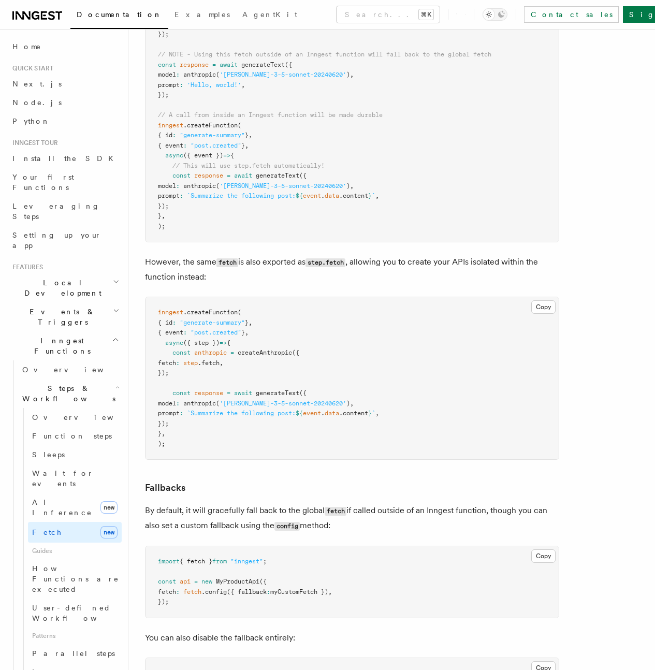
click at [146, 197] on pre "import { fetch as inngestFetch } from 'inngest' ; import { generateText } from …" at bounding box center [352, 96] width 413 height 294
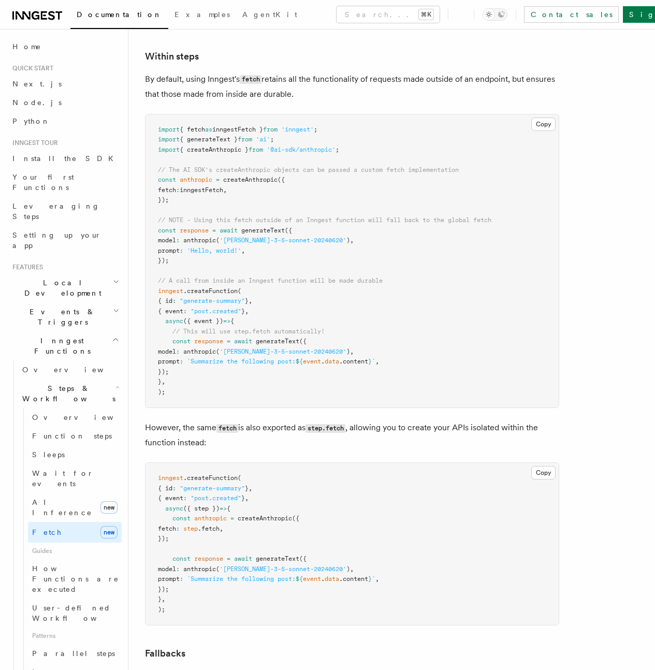
click at [146, 197] on pre "import { fetch as inngestFetch } from 'inngest' ; import { generateText } from …" at bounding box center [352, 261] width 413 height 294
click at [148, 196] on pre "import { fetch as inngestFetch } from 'inngest' ; import { generateText } from …" at bounding box center [352, 261] width 413 height 294
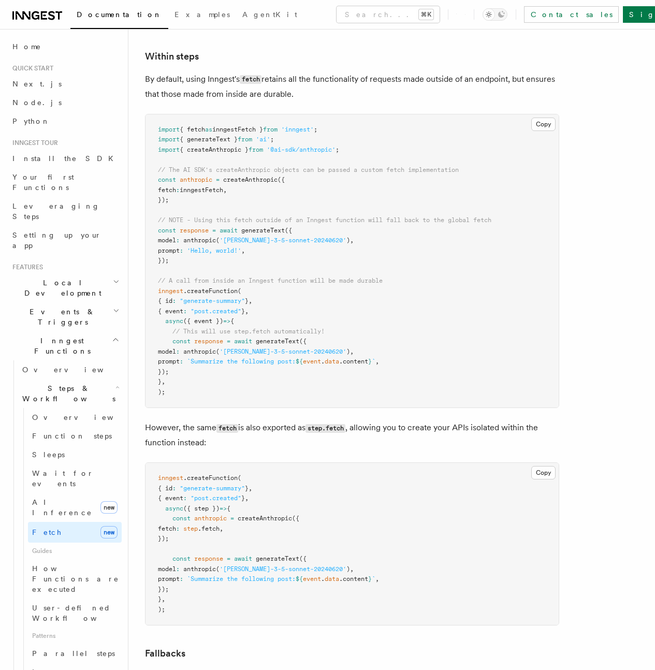
click at [148, 196] on pre "import { fetch as inngestFetch } from 'inngest' ; import { generateText } from …" at bounding box center [352, 261] width 413 height 294
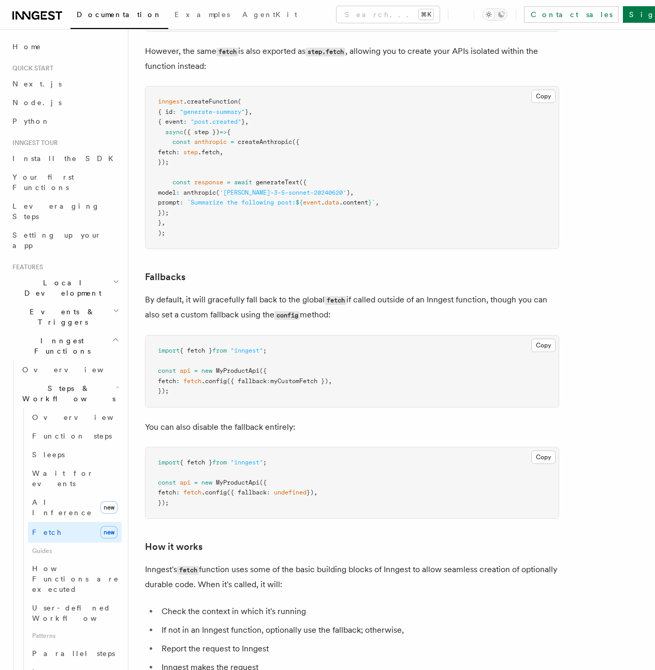
click at [148, 196] on pre "inngest .createFunction ( { id : "generate-summary" } , { event : "post.created…" at bounding box center [352, 167] width 413 height 162
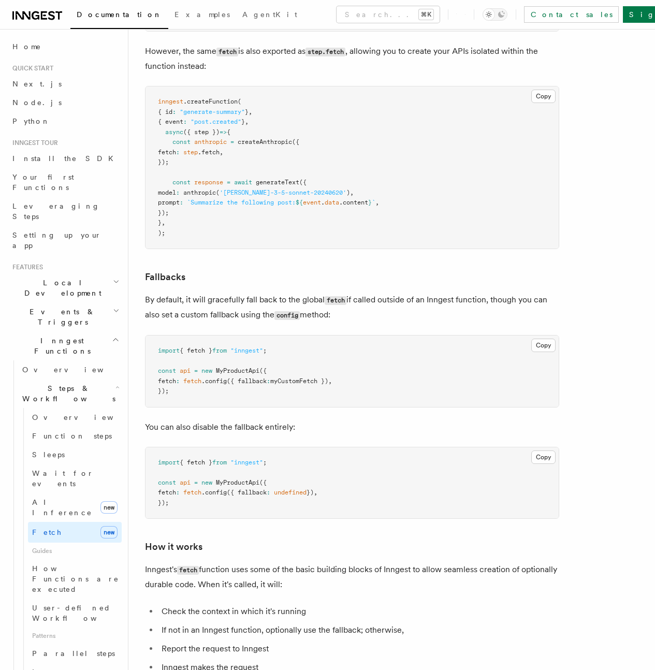
scroll to position [2260, 0]
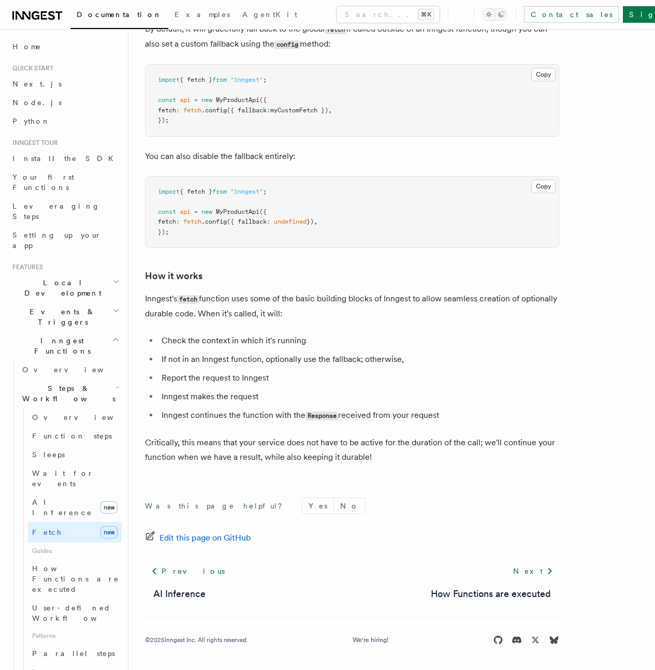
click at [148, 196] on pre "import { fetch } from "inngest" ; const api = new MyProductApi ({ fetch : fetch…" at bounding box center [352, 212] width 413 height 71
click at [337, 8] on button "Search... ⌘K" at bounding box center [388, 14] width 103 height 17
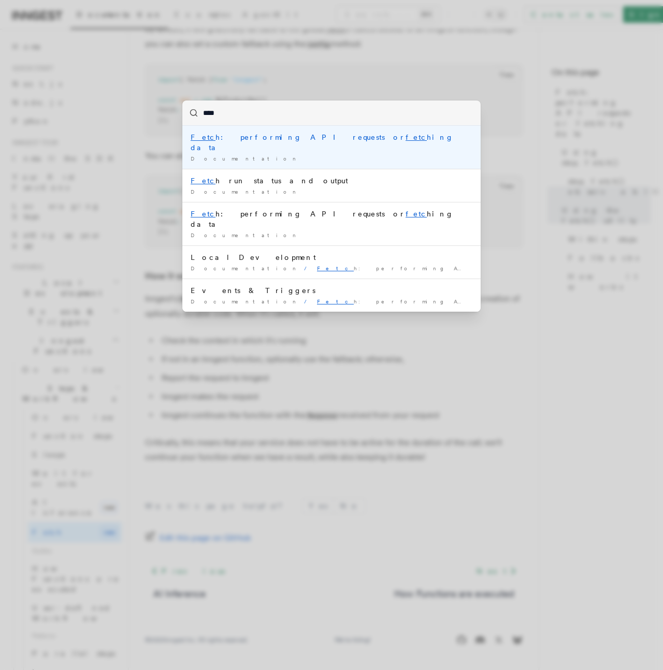
type input "*****"
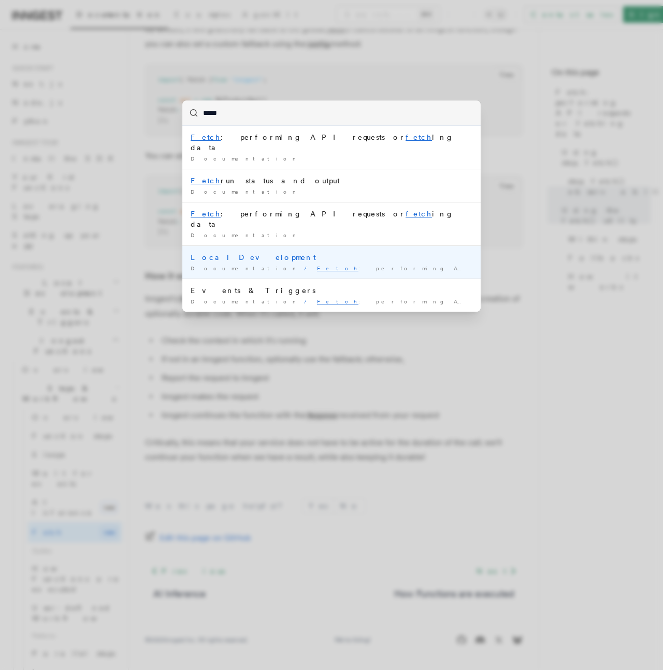
click at [216, 252] on div "Local Development" at bounding box center [332, 257] width 282 height 10
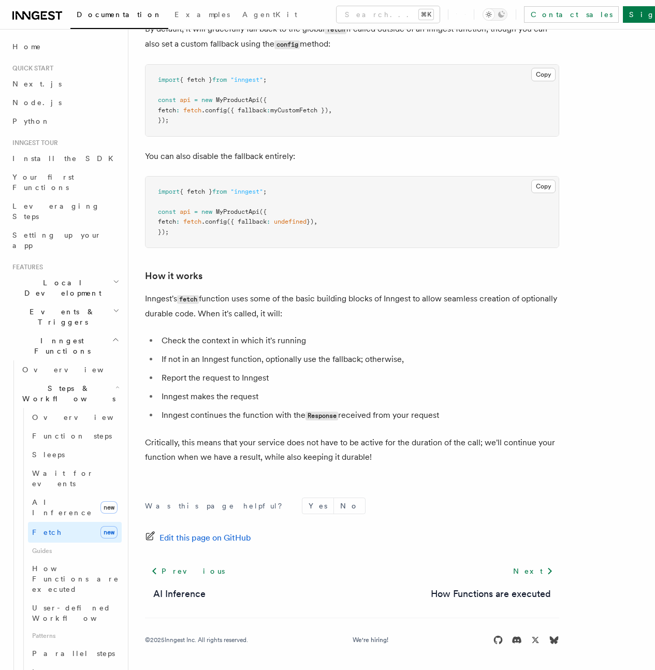
click at [335, 271] on h3 "How it works" at bounding box center [352, 276] width 414 height 14
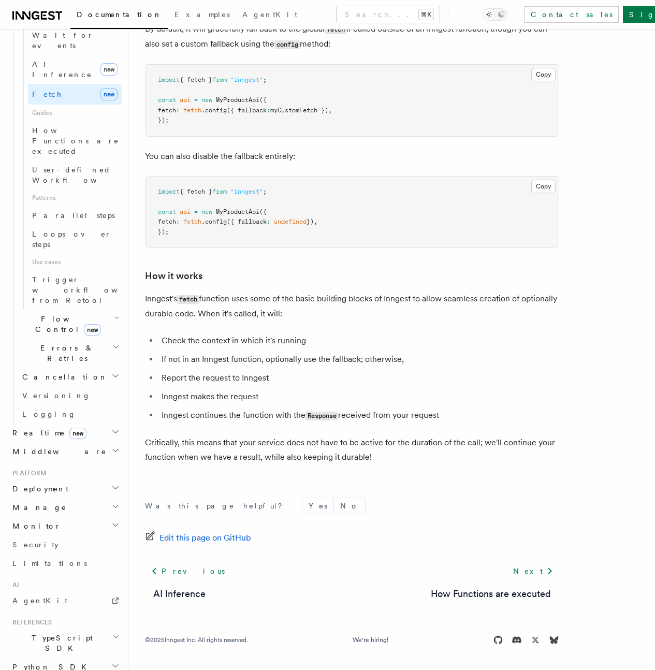
click at [106, 629] on h2 "TypeScript SDK" at bounding box center [64, 643] width 113 height 29
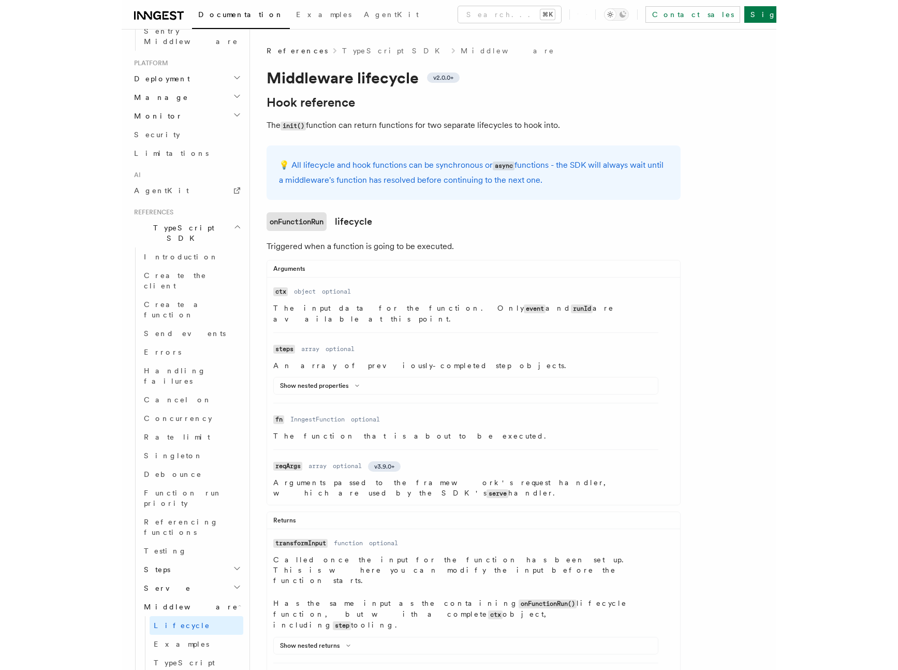
scroll to position [53, 0]
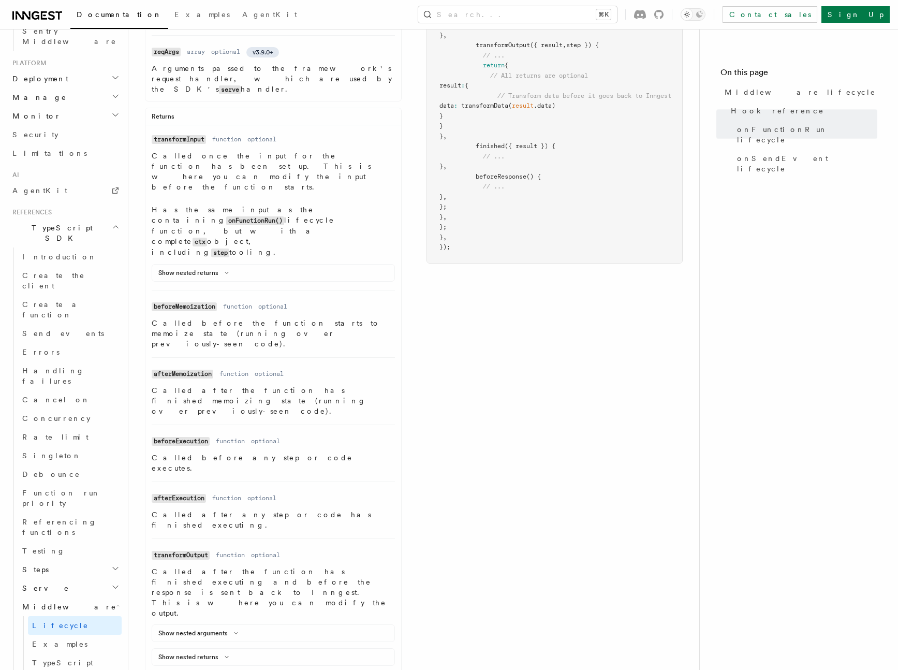
scroll to position [499, 0]
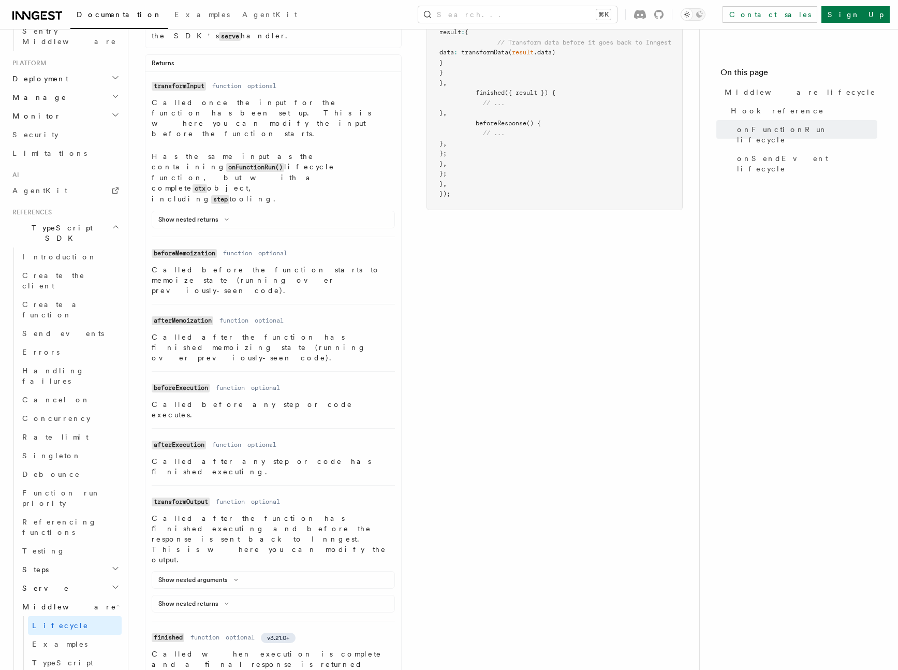
click at [146, 381] on ul "Name transformInput Type function Required optional Description Called once the…" at bounding box center [274, 472] width 256 height 788
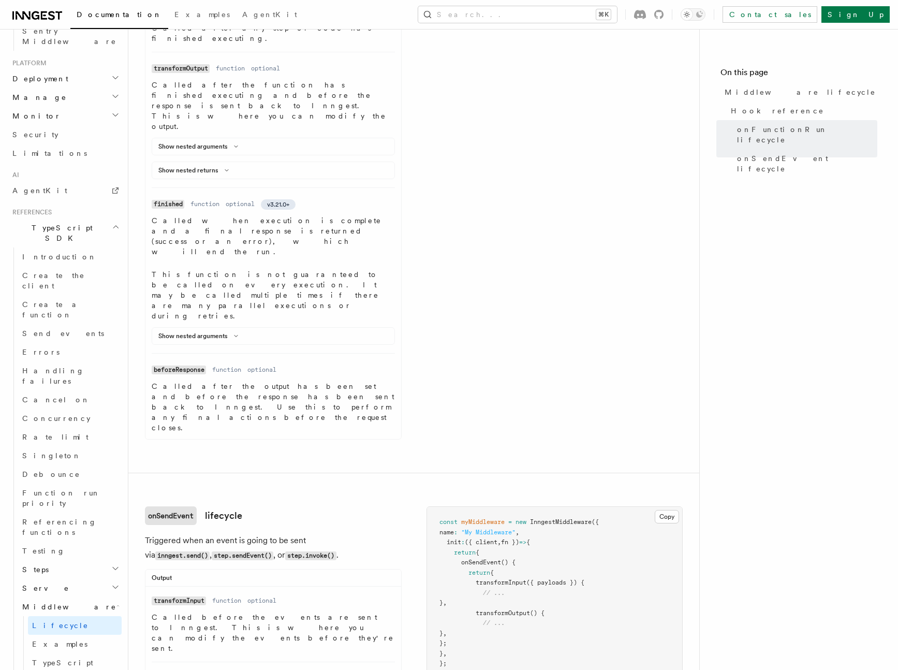
click at [99, 579] on h2 "Serve" at bounding box center [70, 588] width 104 height 19
click at [68, 598] on link "Configuration" at bounding box center [75, 607] width 94 height 19
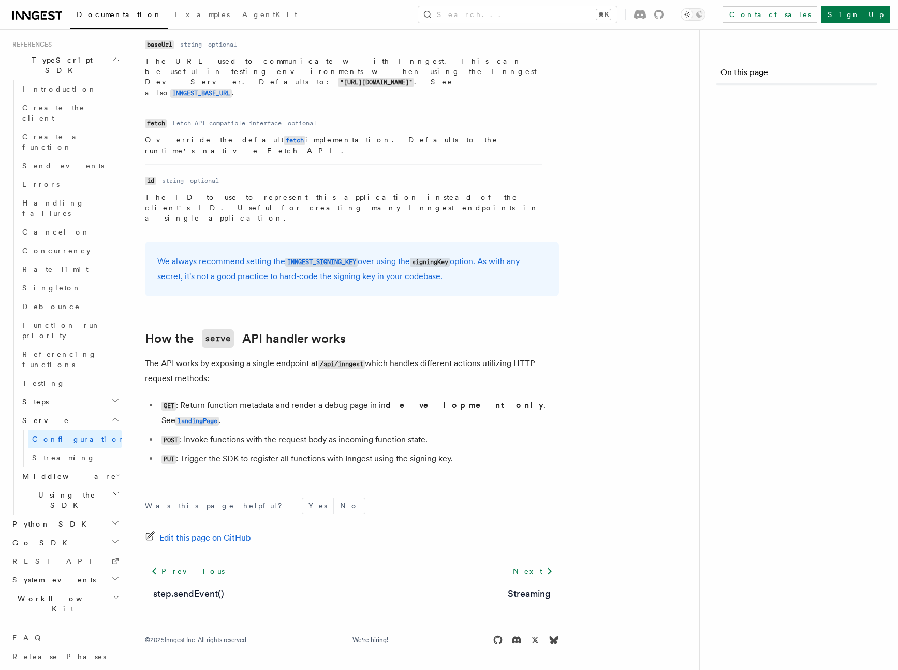
scroll to position [531, 0]
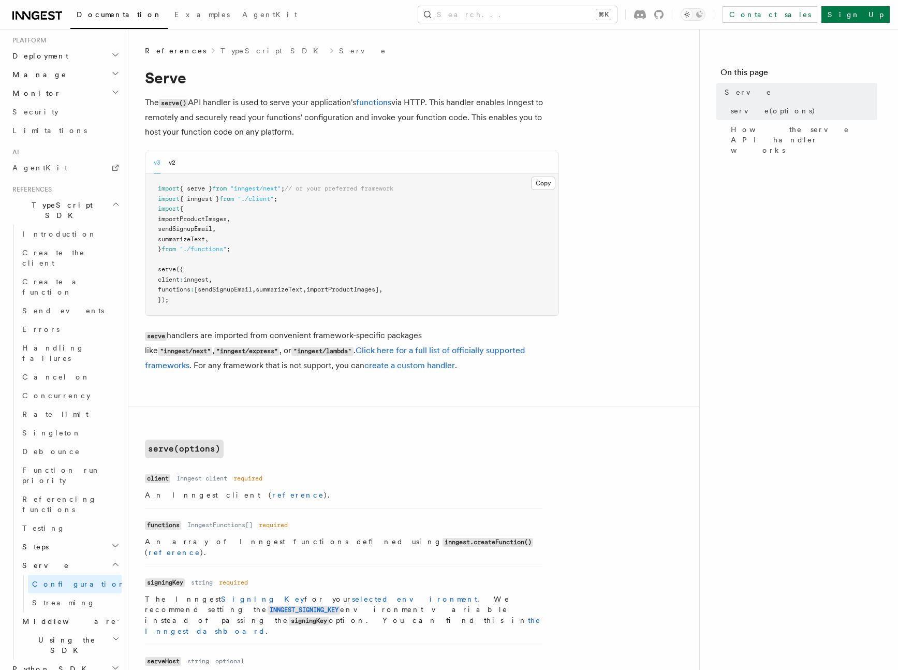
click at [147, 293] on pre "import { serve } from "inngest/next" ; // or your preferred framework import { …" at bounding box center [352, 244] width 413 height 142
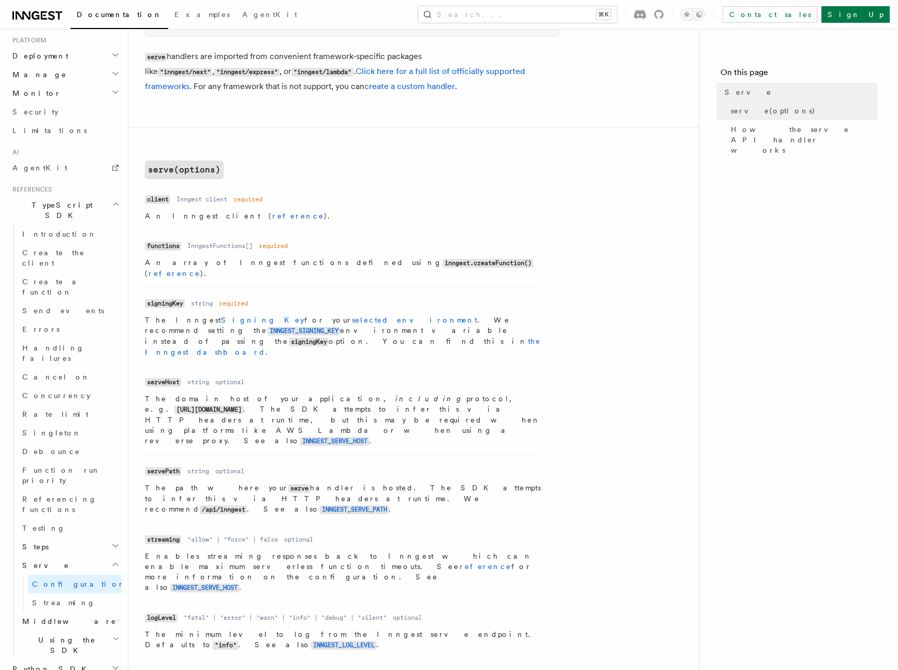
click at [147, 299] on code "signingKey" at bounding box center [165, 303] width 40 height 9
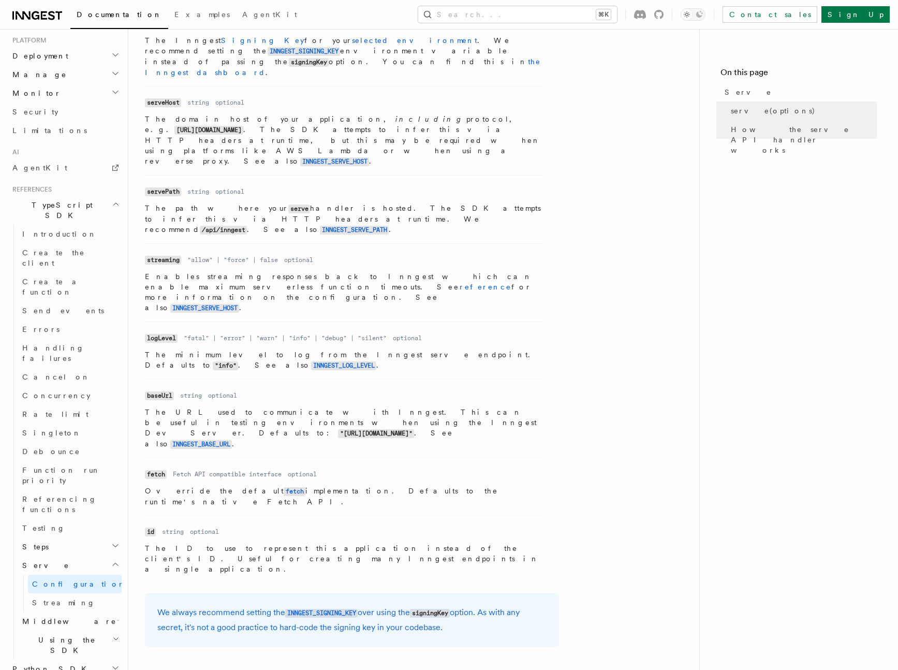
click at [147, 379] on li "Name baseUrl Type string Required optional Description The URL used to communic…" at bounding box center [344, 418] width 398 height 79
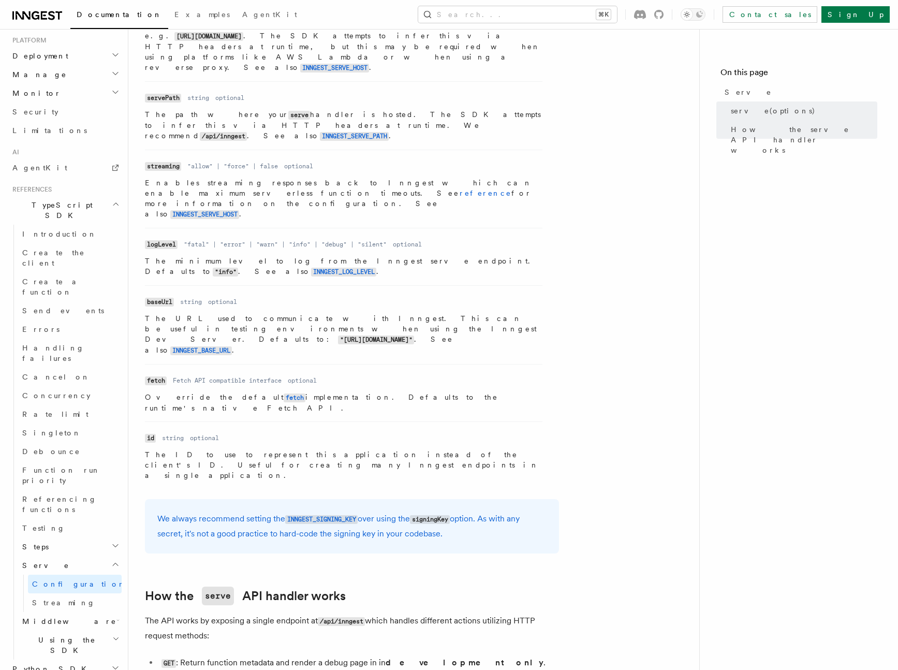
click at [147, 364] on li "Name fetch Type Fetch API compatible interface Required optional Description Ov…" at bounding box center [344, 392] width 398 height 57
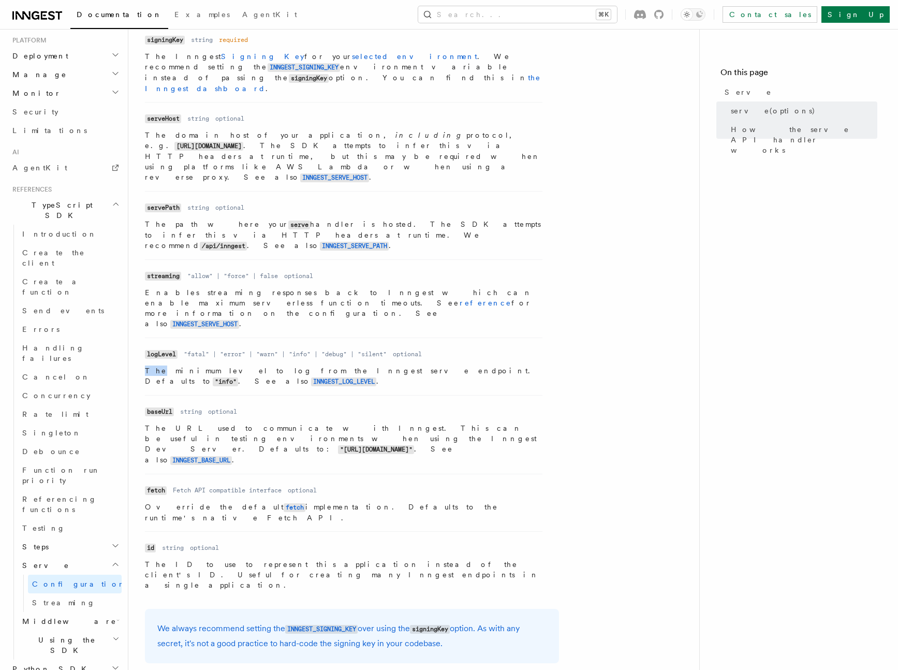
click at [147, 366] on p "The minimum level to log from the Inngest serve endpoint. Defaults to "info" . …" at bounding box center [344, 376] width 398 height 21
click at [157, 423] on p "The URL used to communicate with Inngest. This can be useful in testing environ…" at bounding box center [344, 444] width 398 height 42
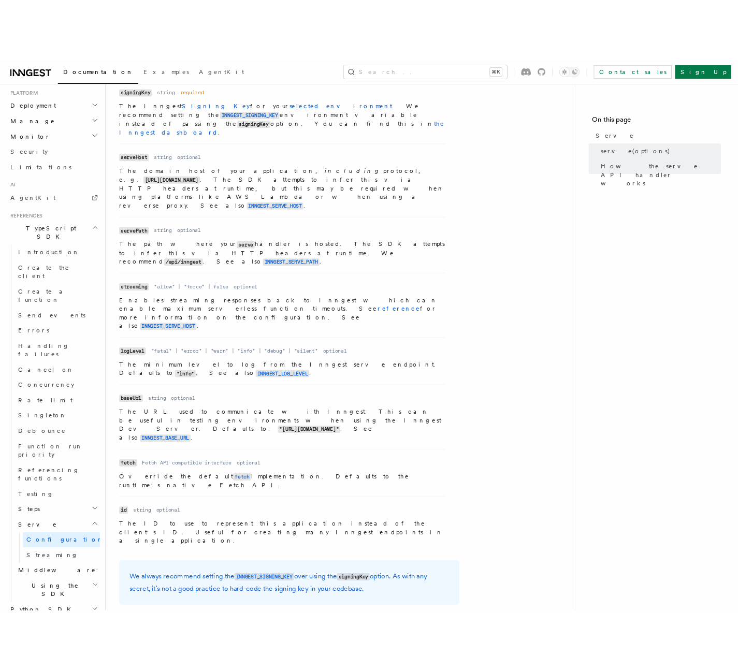
scroll to position [379, 0]
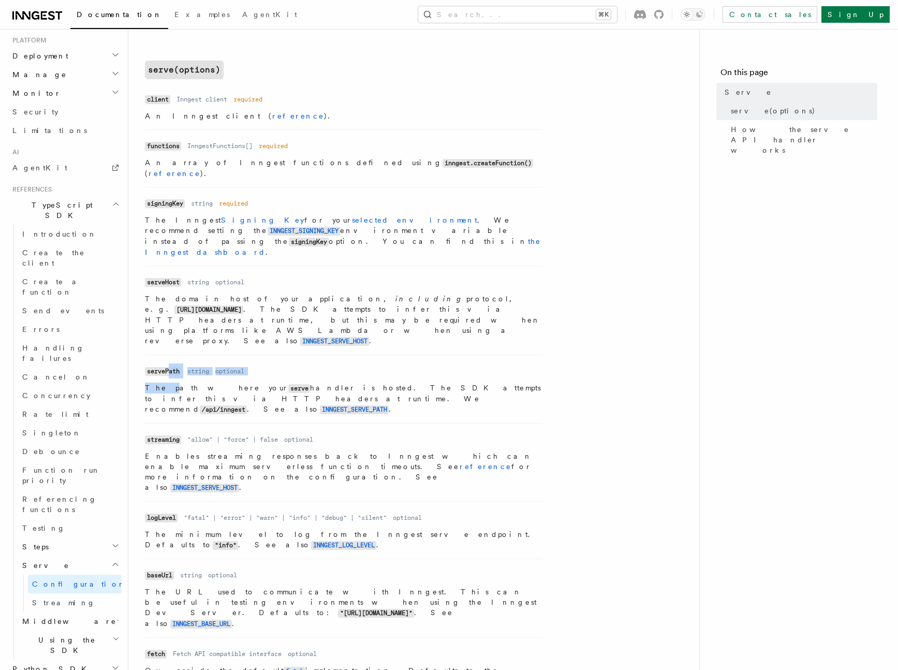
drag, startPoint x: 162, startPoint y: 337, endPoint x: 169, endPoint y: 314, distance: 24.4
click at [169, 364] on dl "Name servePath Type string Required optional Description The path where your se…" at bounding box center [344, 389] width 398 height 51
click at [381, 383] on p "The path where your serve handler is hosted. The SDK attempts to infer this via…" at bounding box center [344, 399] width 398 height 32
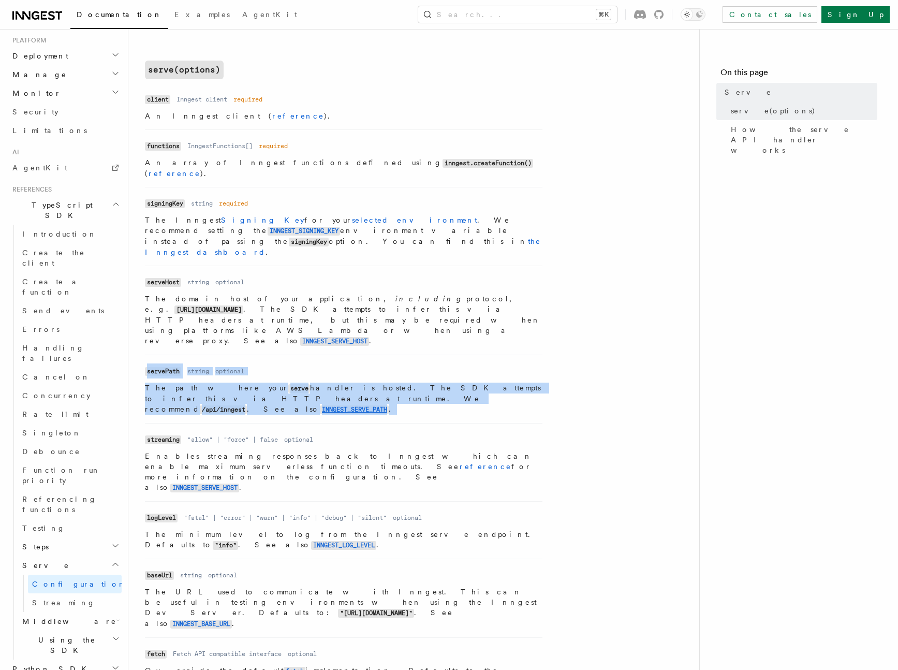
drag, startPoint x: 372, startPoint y: 348, endPoint x: 414, endPoint y: 298, distance: 65.8
click at [415, 297] on ul "Name client Type Inngest client Required required Description An Inngest client…" at bounding box center [344, 423] width 398 height 662
click at [390, 383] on p "The path where your serve handler is hosted. The SDK attempts to infer this via…" at bounding box center [344, 399] width 398 height 32
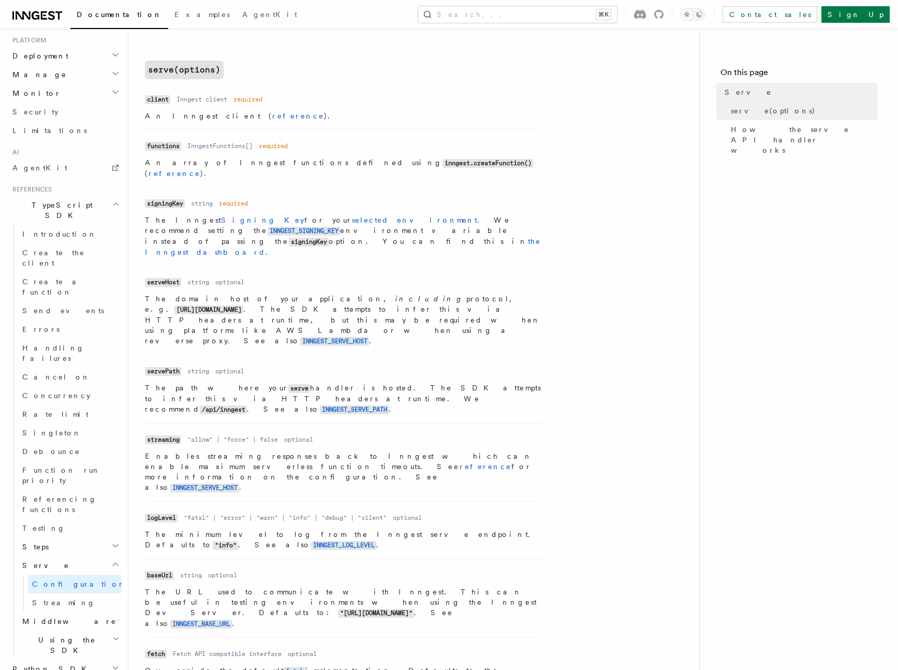
click at [390, 383] on p "The path where your serve handler is hosted. The SDK attempts to infer this via…" at bounding box center [344, 399] width 398 height 32
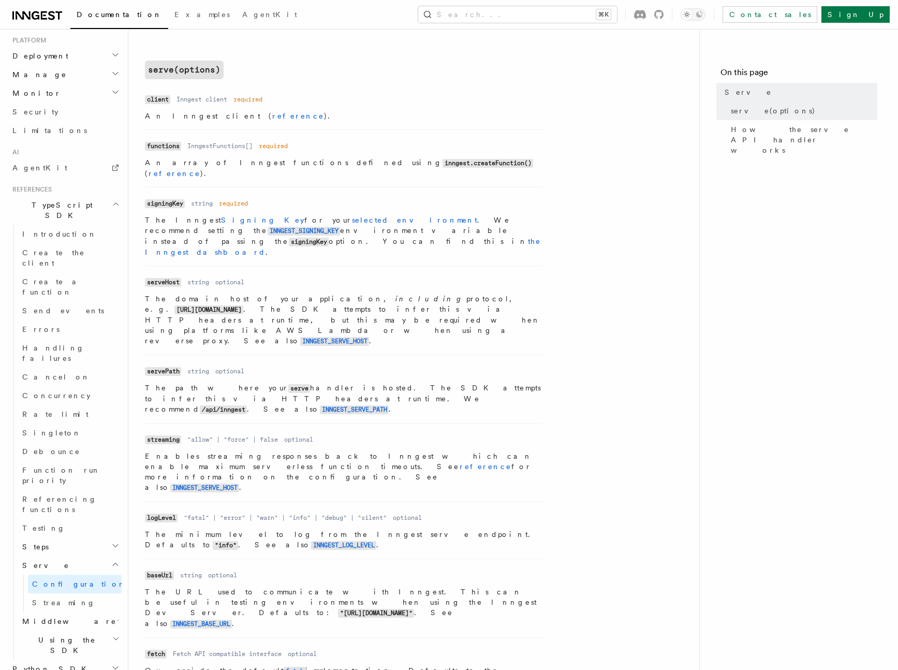
click at [390, 383] on p "The path where your serve handler is hosted. The SDK attempts to infer this via…" at bounding box center [344, 399] width 398 height 32
click at [150, 501] on li "Name logLevel Type "fatal" | "error" | "warn" | "info" | "debug" | "silent" Req…" at bounding box center [344, 529] width 398 height 57
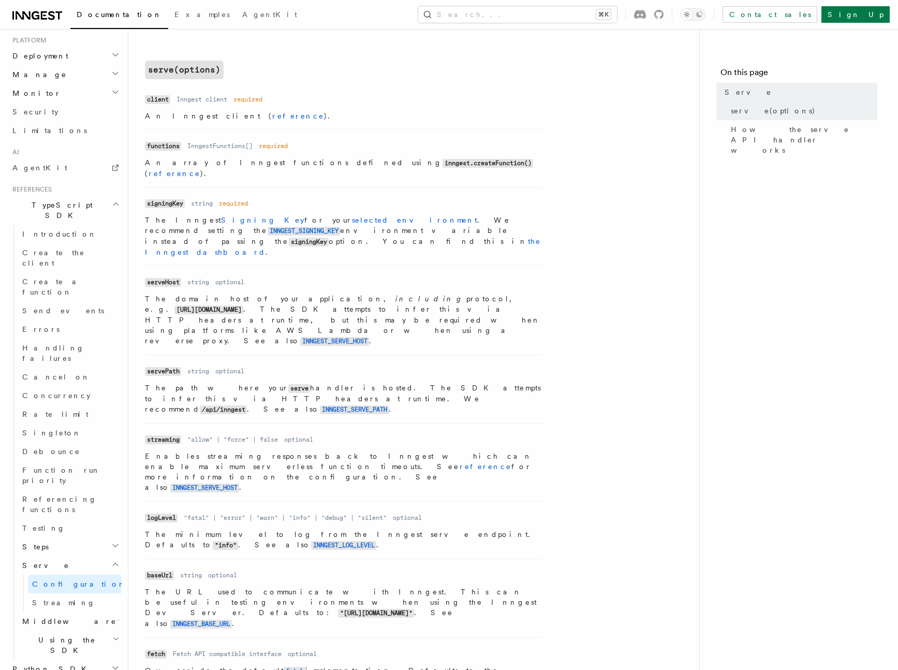
click at [151, 650] on code "fetch" at bounding box center [156, 654] width 22 height 9
copy code "fetch"
